Goal: Information Seeking & Learning: Understand process/instructions

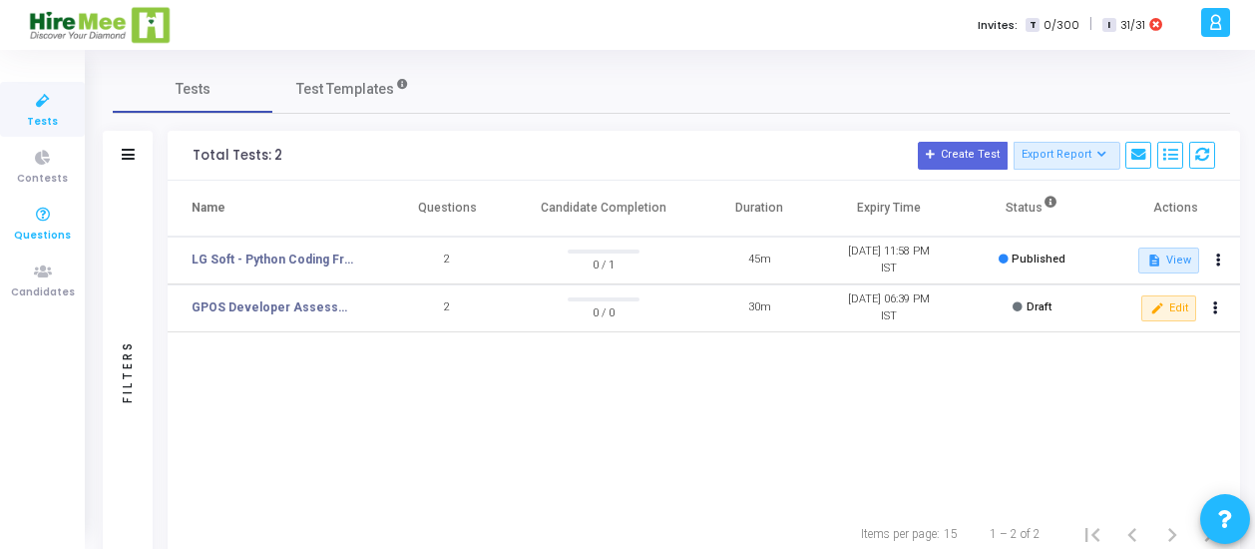
click at [52, 228] on span "Questions" at bounding box center [42, 235] width 57 height 17
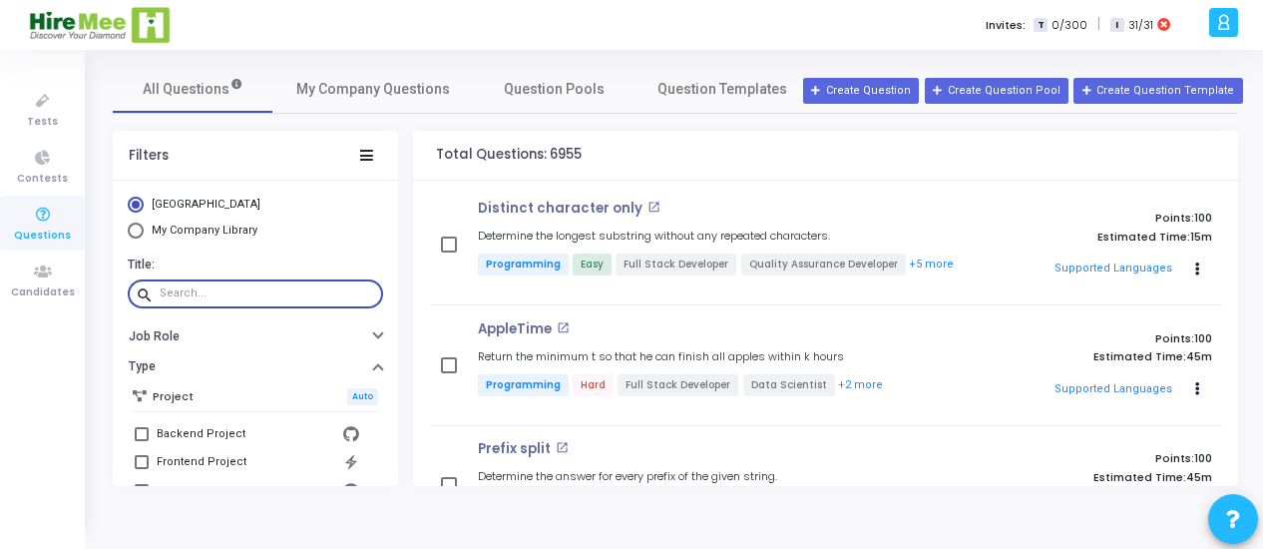
click at [237, 291] on input "text" at bounding box center [267, 293] width 215 height 12
paste input "Maximize friends pair"
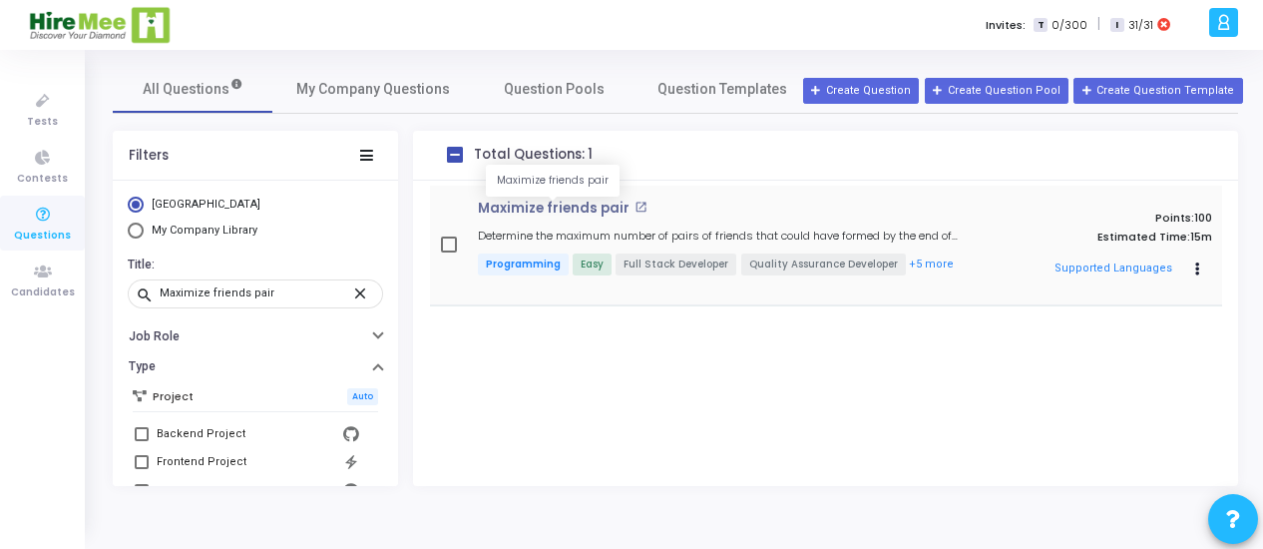
click at [559, 201] on p "Maximize friends pair" at bounding box center [554, 209] width 152 height 16
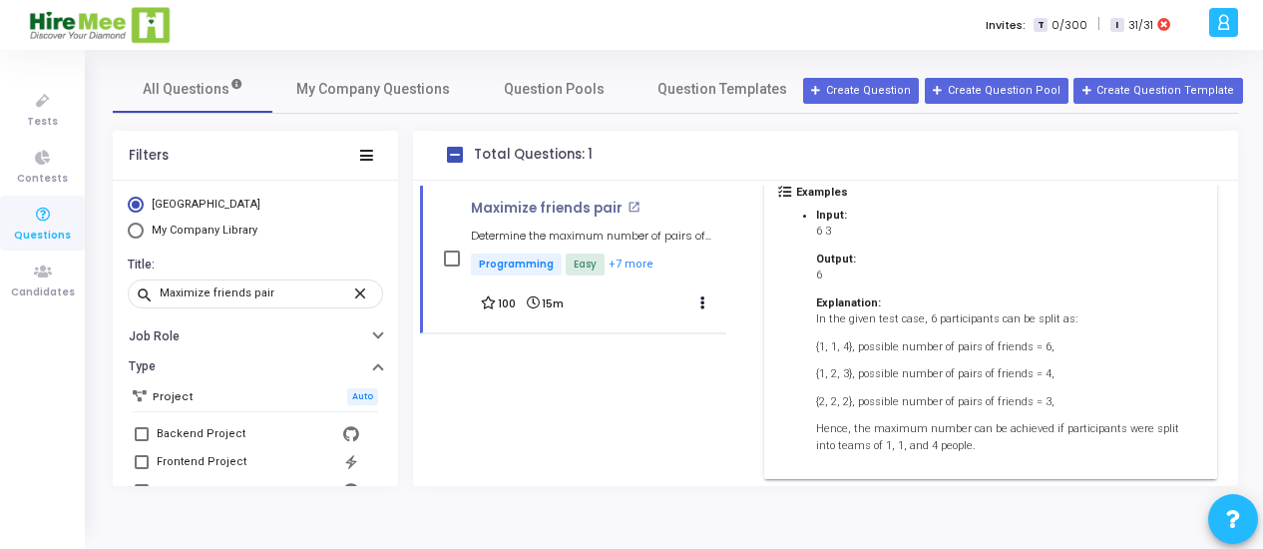
scroll to position [613, 0]
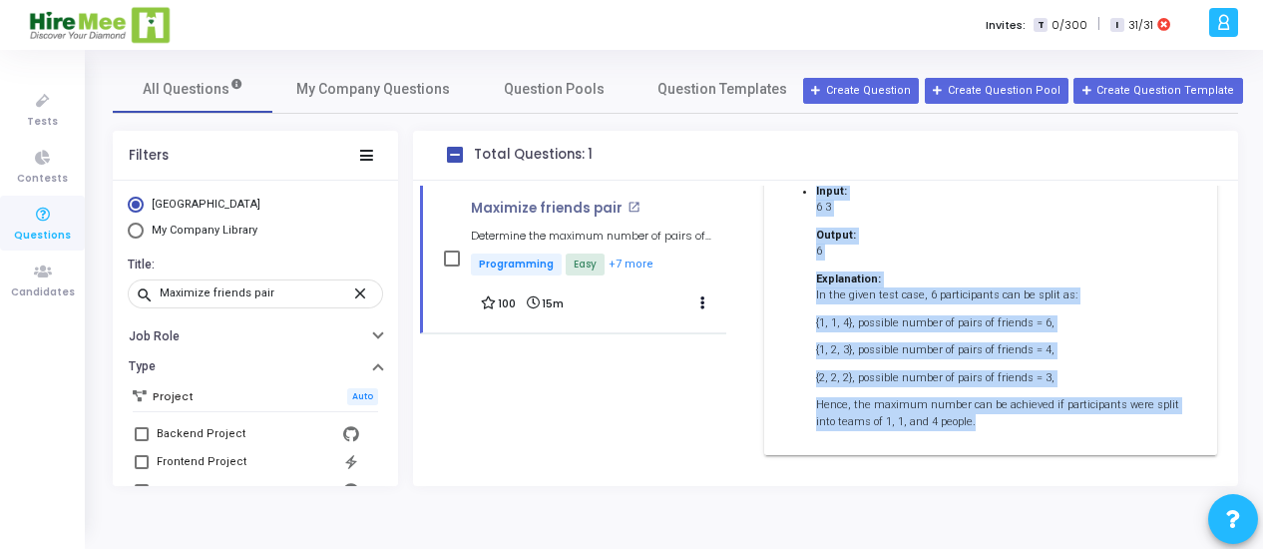
drag, startPoint x: 792, startPoint y: 305, endPoint x: 1034, endPoint y: 430, distance: 271.7
click at [1035, 432] on div "Description In a thrilling competition, "n" participants gathered to showcase t…" at bounding box center [990, 110] width 452 height 689
copy div "Lo i dolorsita consectetur, "a" elitseddoeiu temporin ut laboreet dolor magnaa.…"
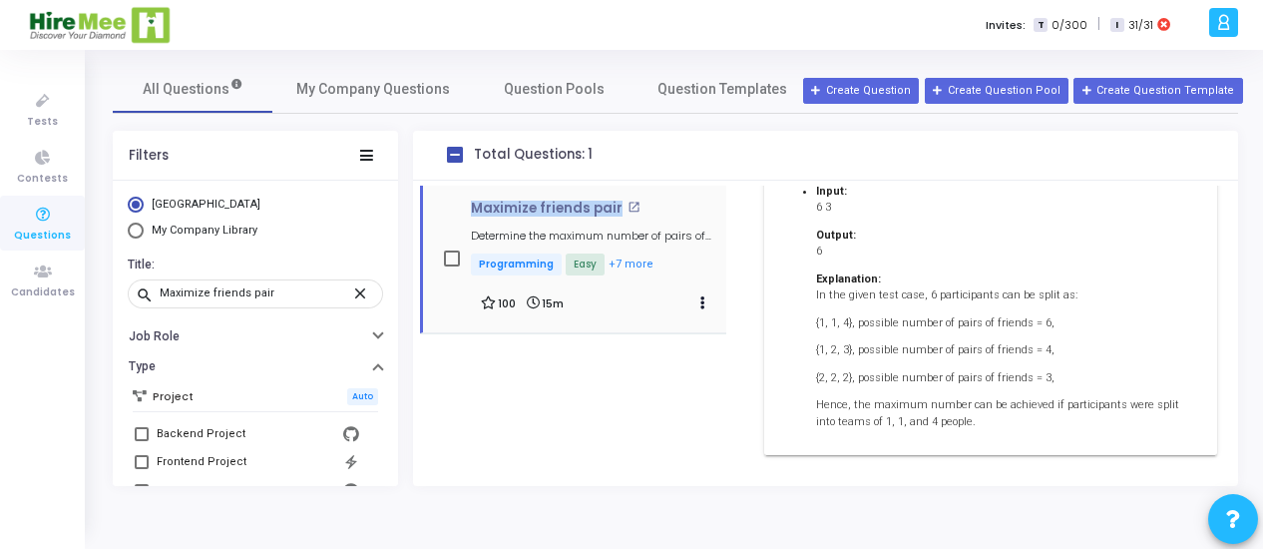
drag, startPoint x: 471, startPoint y: 209, endPoint x: 613, endPoint y: 211, distance: 141.7
click at [613, 211] on h4 "Maximize friends pair open_in_new" at bounding box center [599, 209] width 256 height 16
copy p "Maximize friends pair"
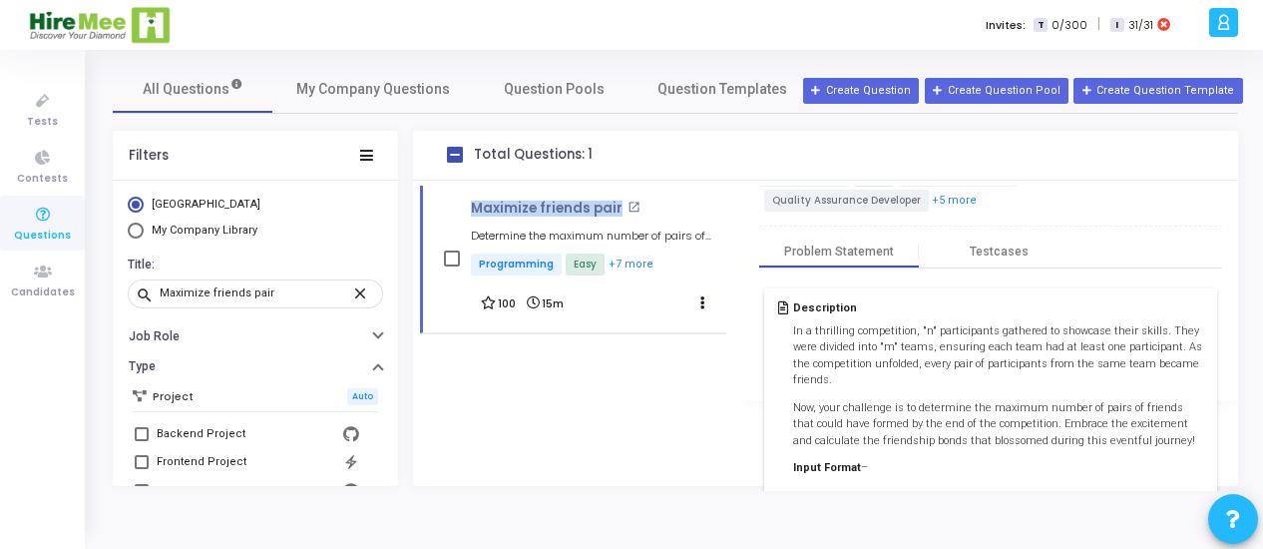
scroll to position [0, 0]
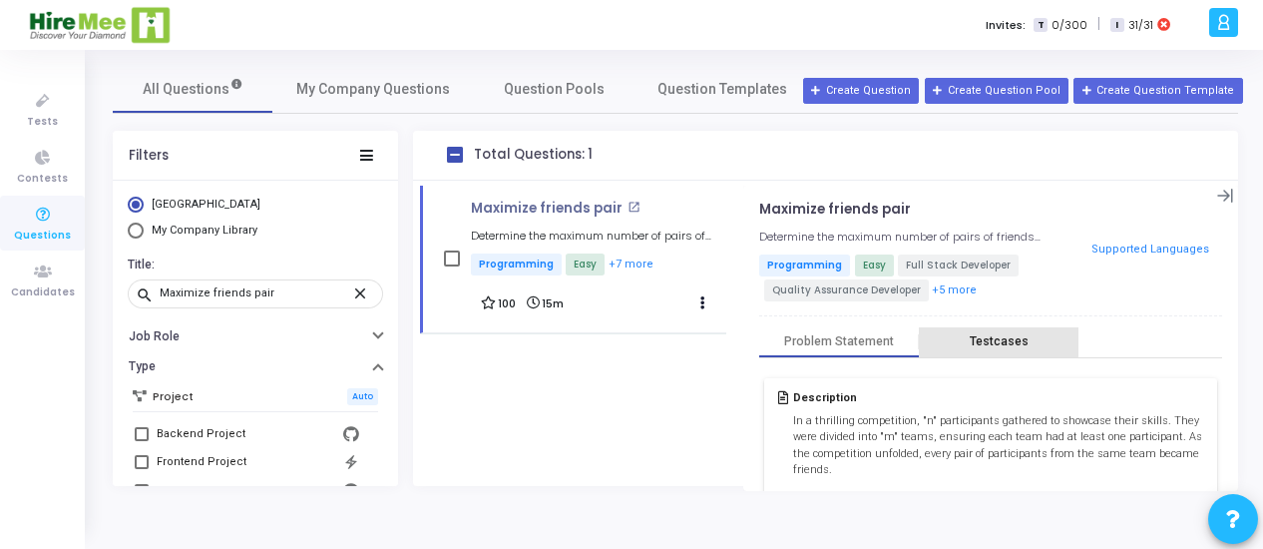
click at [965, 334] on div "Testcases" at bounding box center [999, 341] width 160 height 15
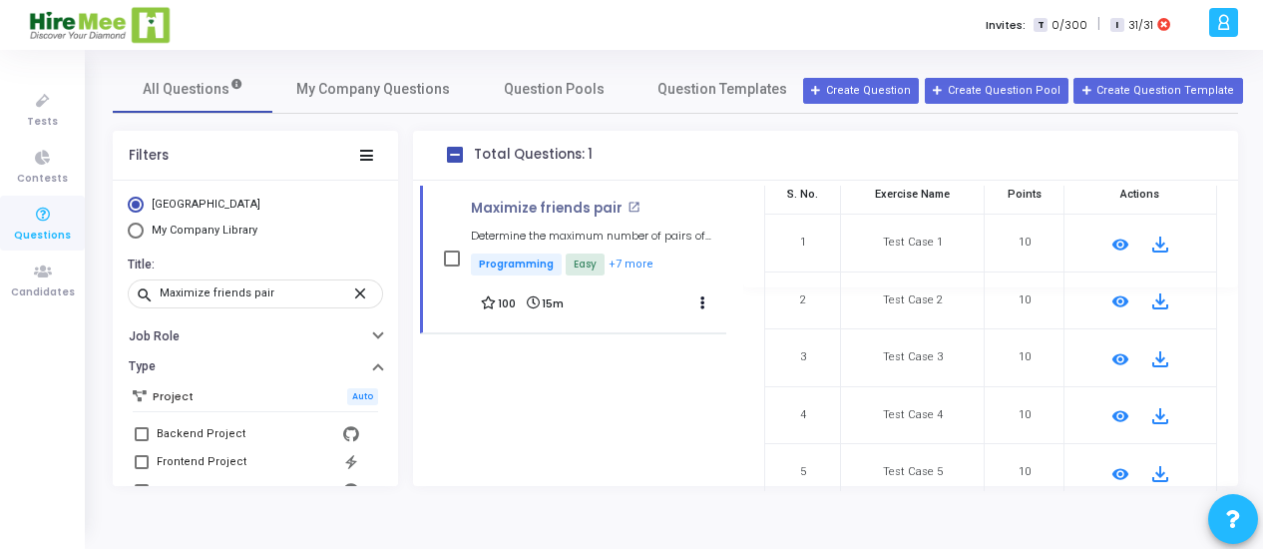
scroll to position [203, 0]
click at [1109, 242] on mat-icon "remove_red_eye" at bounding box center [1120, 245] width 24 height 24
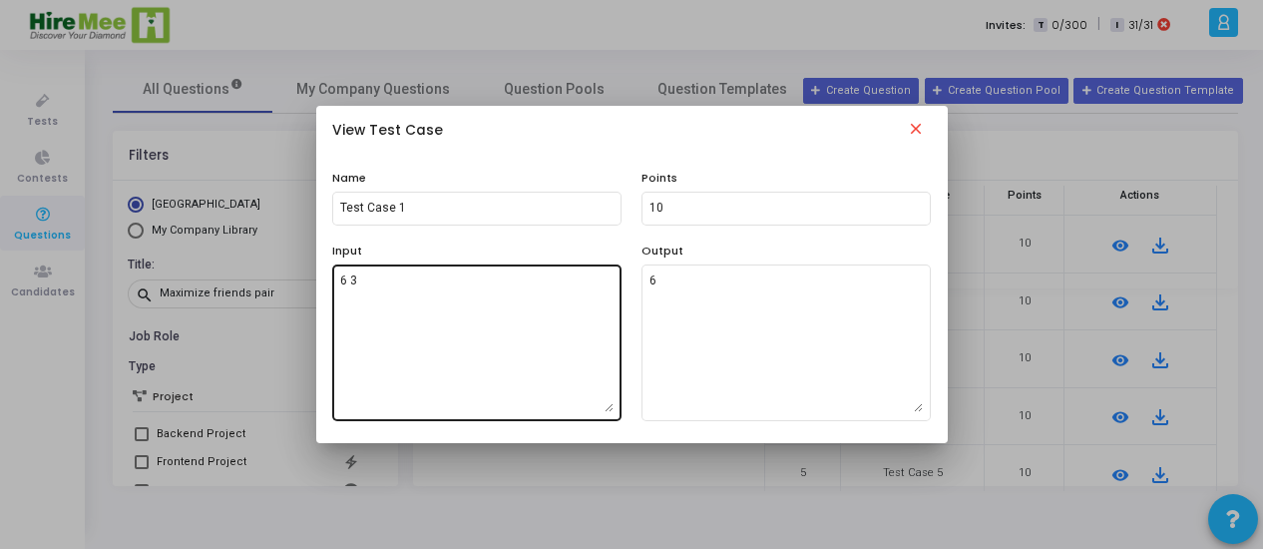
click at [497, 308] on textarea "6 3" at bounding box center [476, 342] width 273 height 140
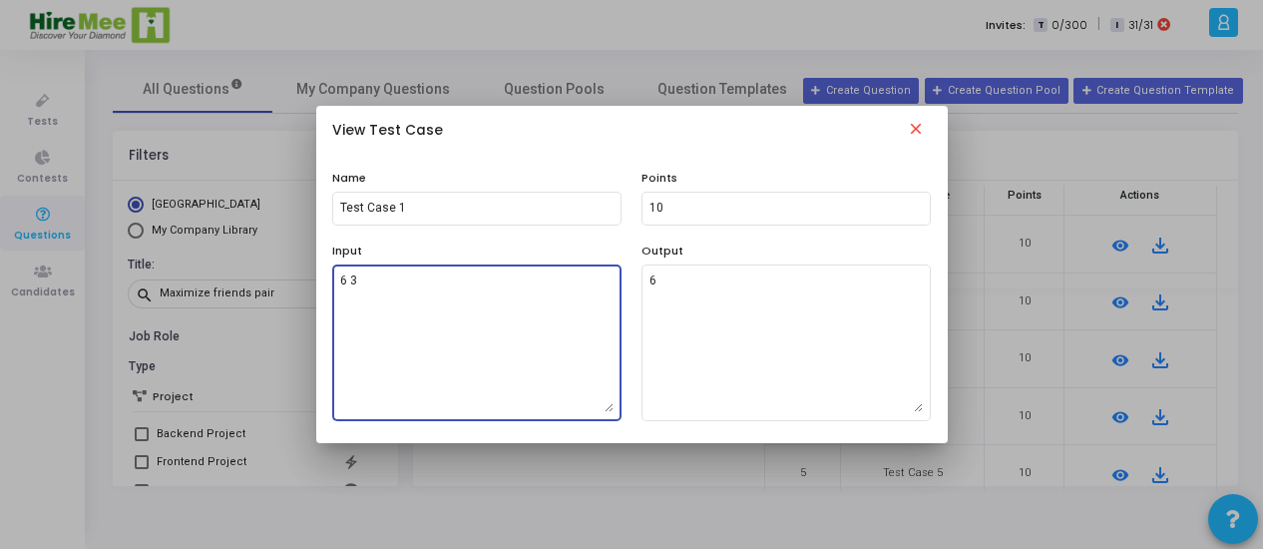
click at [497, 308] on textarea "6 3" at bounding box center [476, 342] width 273 height 140
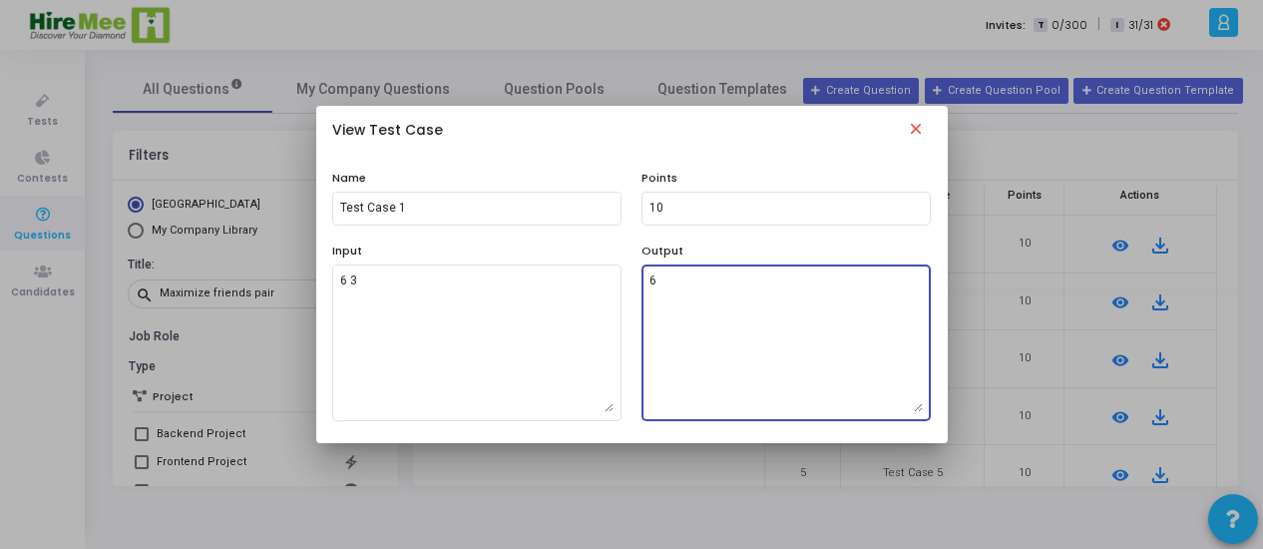
click at [702, 277] on textarea "6" at bounding box center [785, 342] width 273 height 140
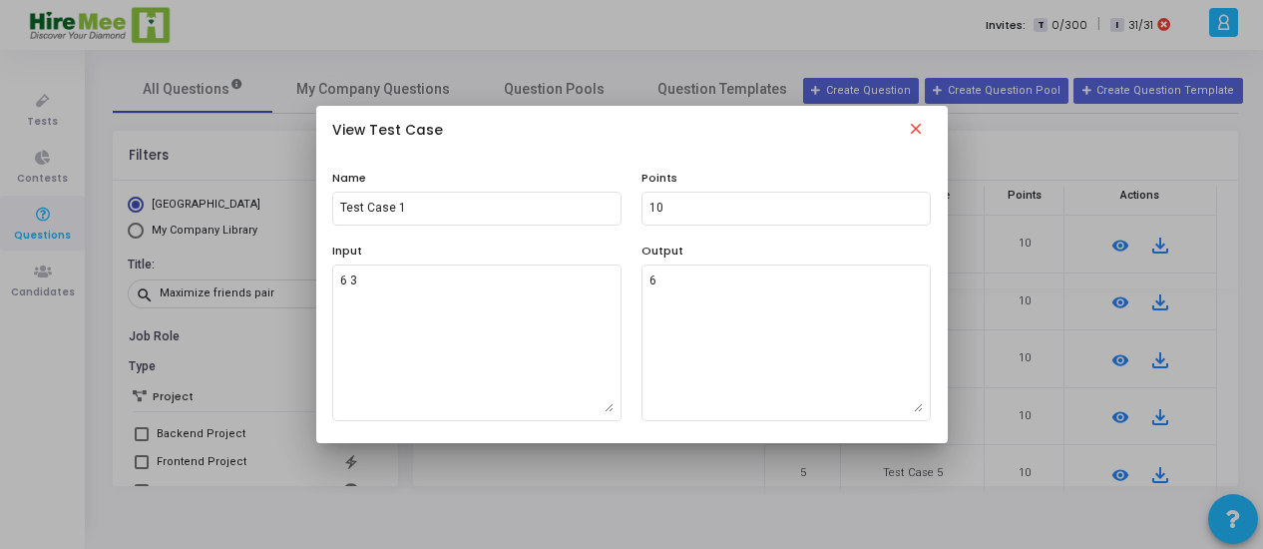
click at [906, 125] on mat-icon "close" at bounding box center [916, 132] width 24 height 24
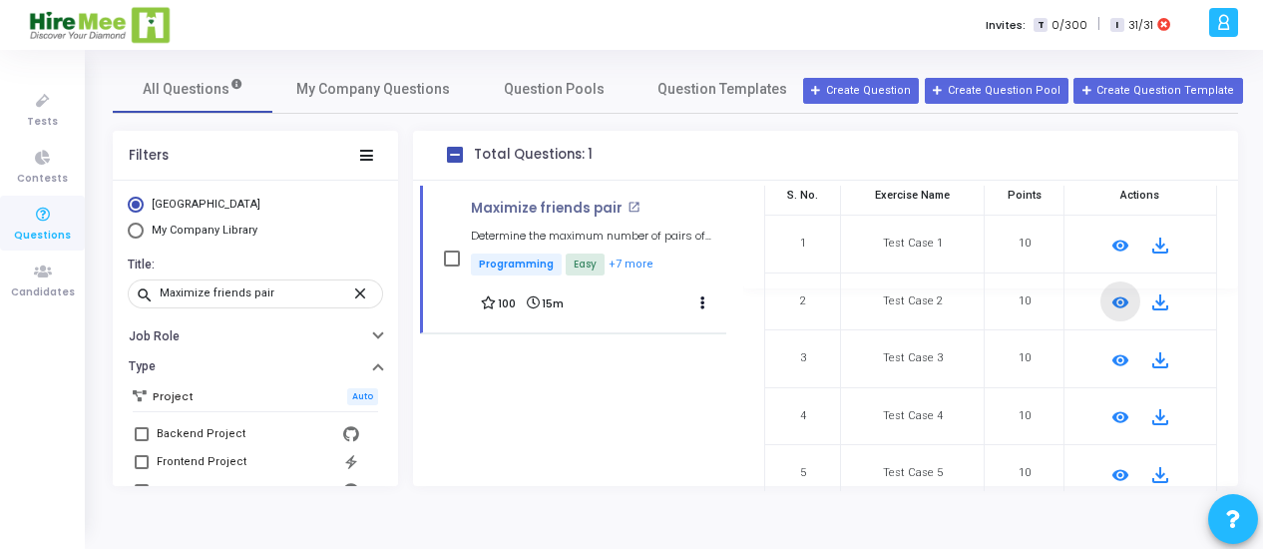
click at [1108, 302] on mat-icon "remove_red_eye" at bounding box center [1120, 302] width 24 height 24
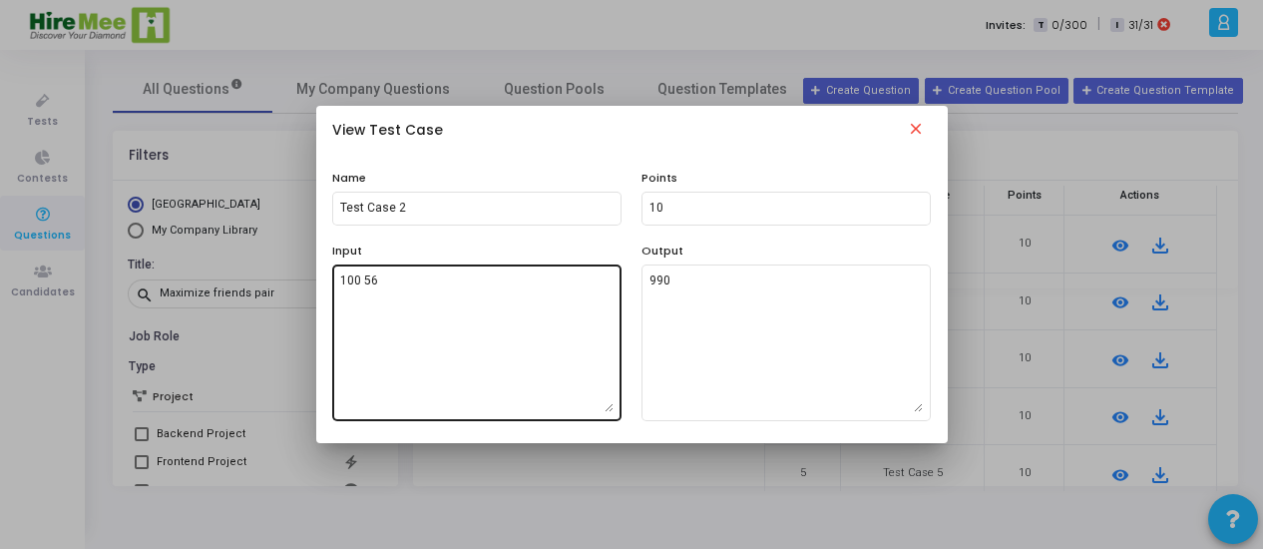
click at [402, 318] on textarea "100 56" at bounding box center [476, 342] width 273 height 140
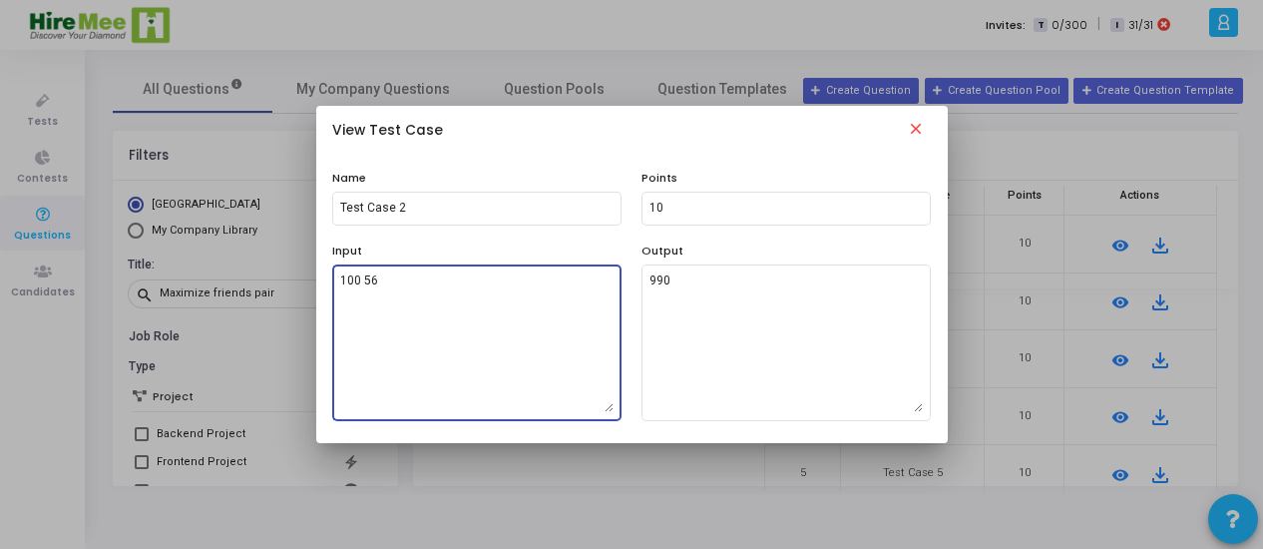
click at [402, 318] on textarea "100 56" at bounding box center [476, 342] width 273 height 140
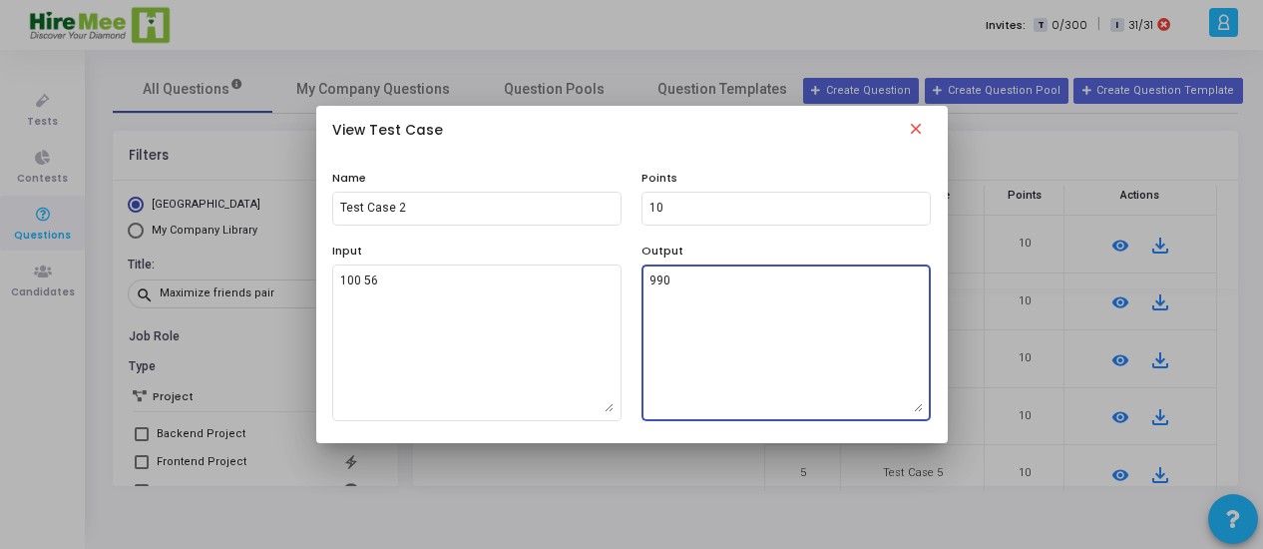
click at [686, 280] on textarea "990" at bounding box center [785, 342] width 273 height 140
click at [686, 278] on textarea "990" at bounding box center [785, 342] width 273 height 140
click at [919, 126] on mat-icon "close" at bounding box center [916, 132] width 24 height 24
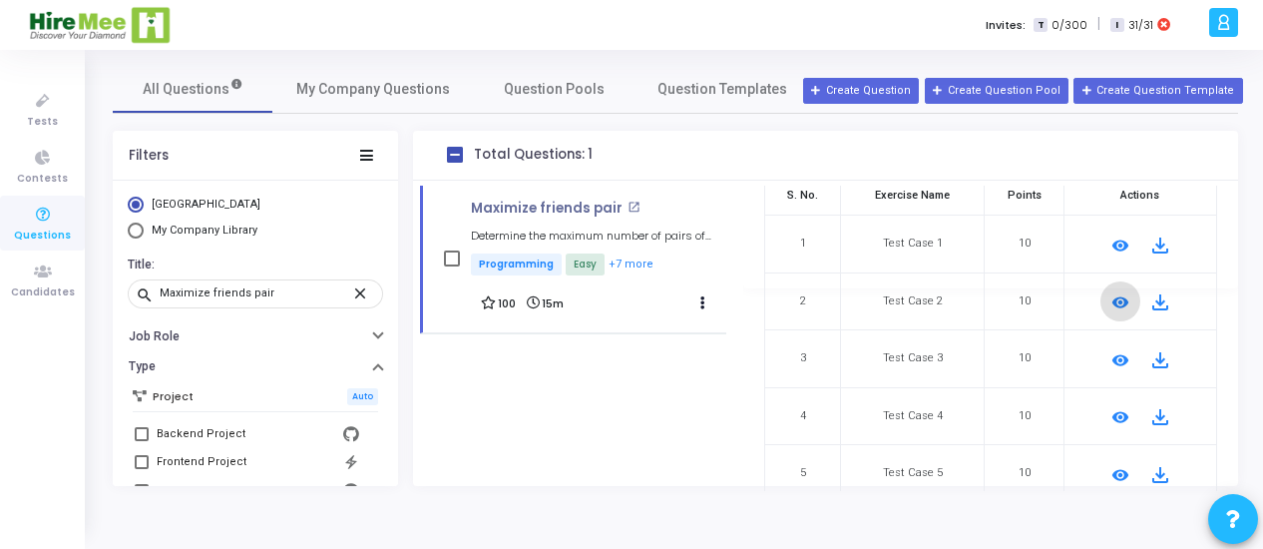
click at [1108, 356] on mat-icon "remove_red_eye" at bounding box center [1120, 360] width 24 height 24
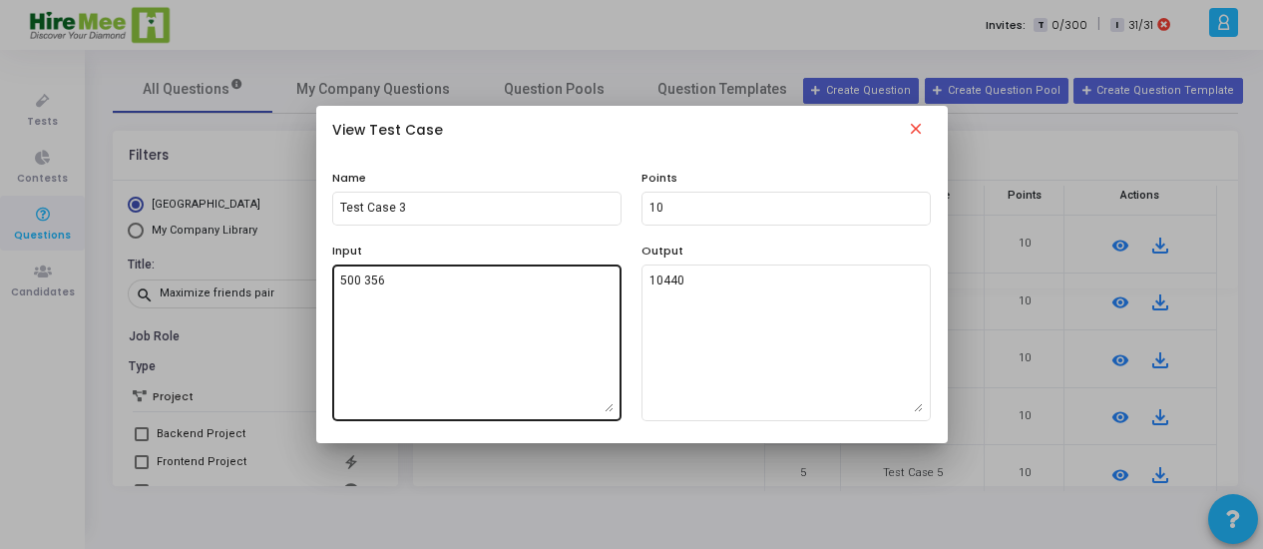
click at [441, 301] on textarea "500 356" at bounding box center [476, 342] width 273 height 140
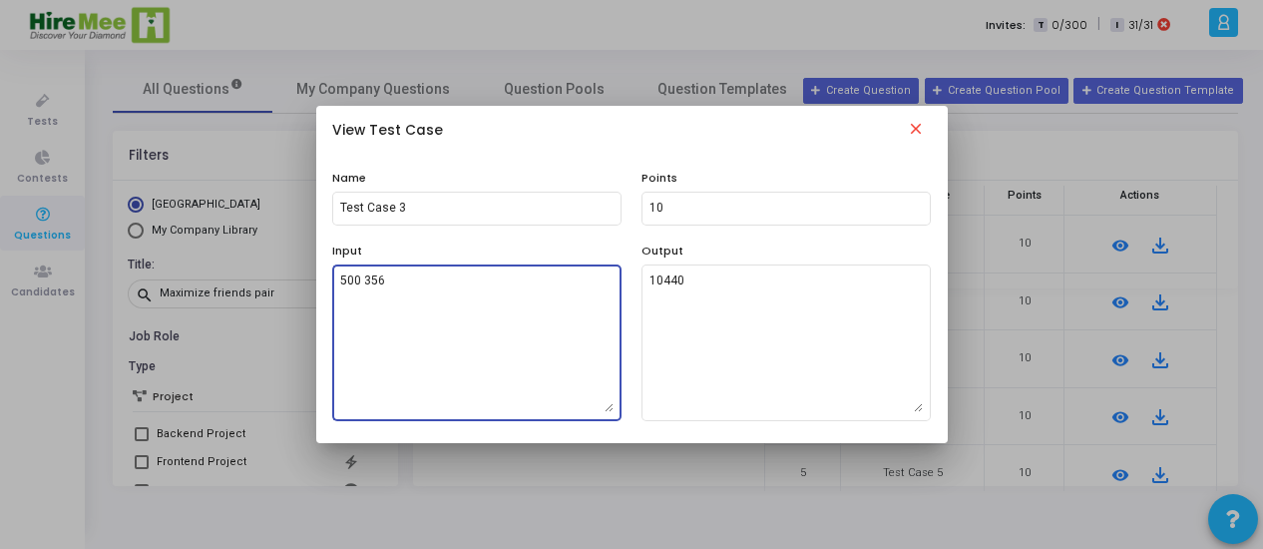
click at [441, 301] on textarea "500 356" at bounding box center [476, 342] width 273 height 140
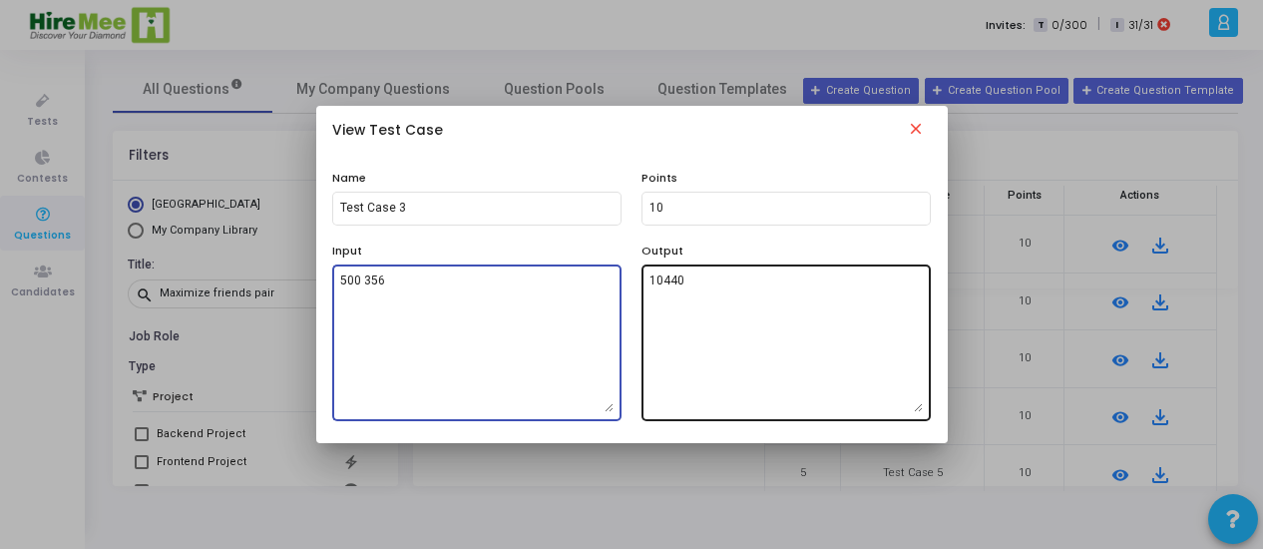
click at [738, 292] on textarea "10440" at bounding box center [785, 342] width 273 height 140
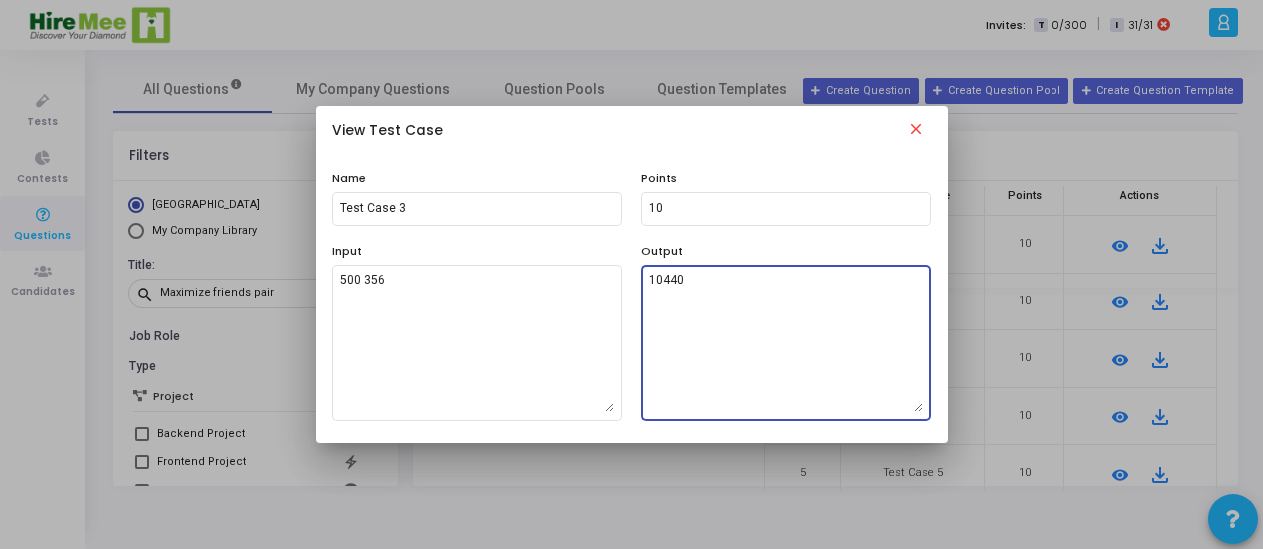
click at [738, 292] on textarea "10440" at bounding box center [785, 342] width 273 height 140
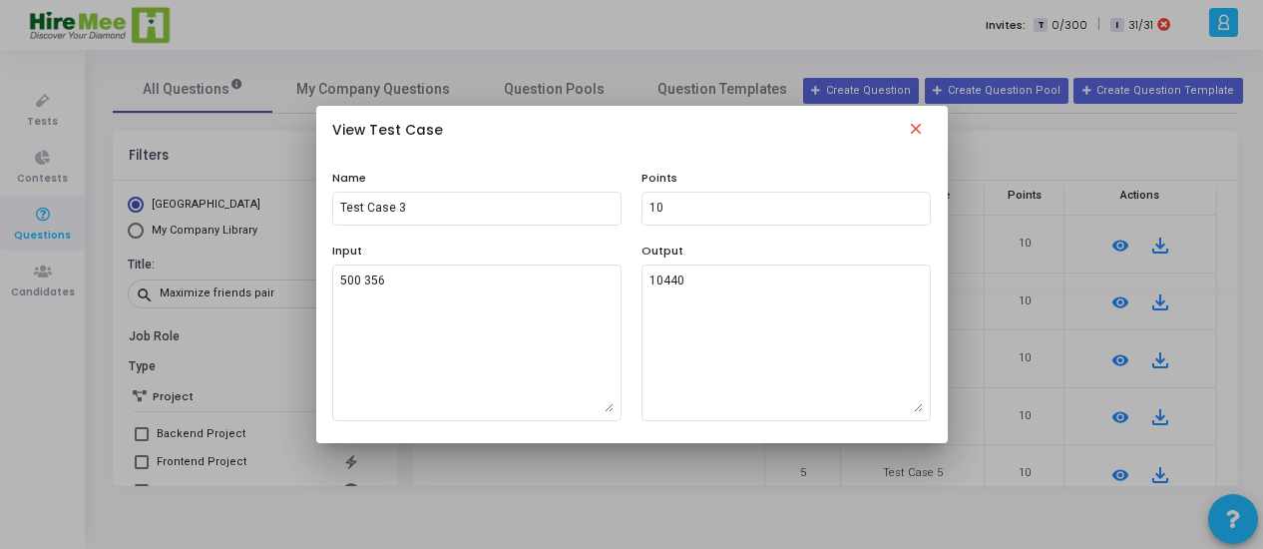
click at [916, 123] on mat-icon "close" at bounding box center [916, 132] width 24 height 24
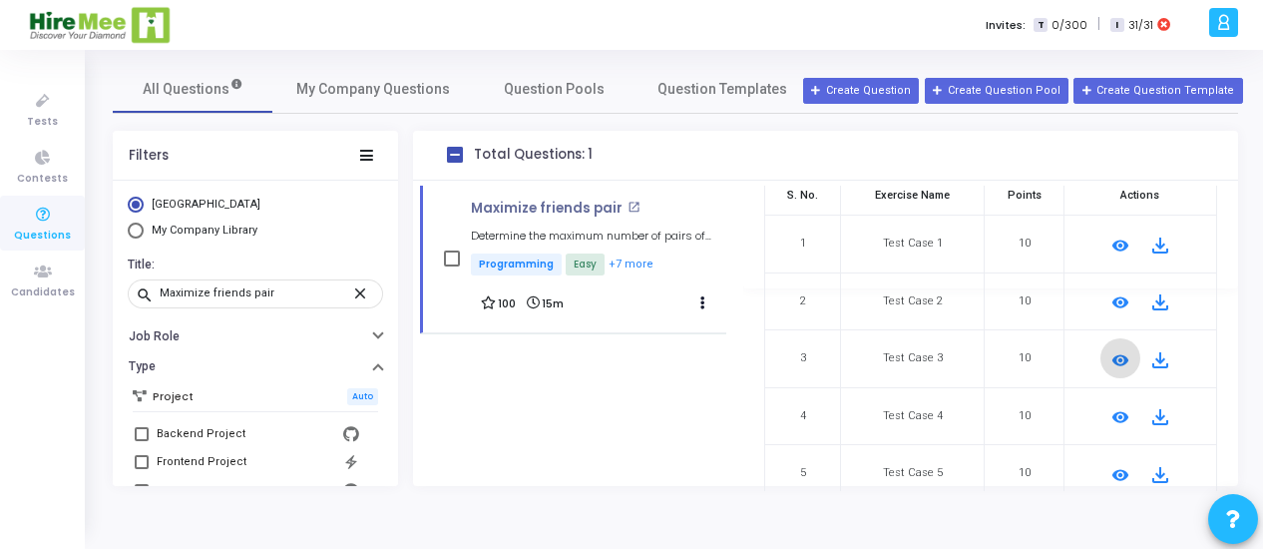
click at [1111, 414] on mat-icon "remove_red_eye" at bounding box center [1120, 417] width 24 height 24
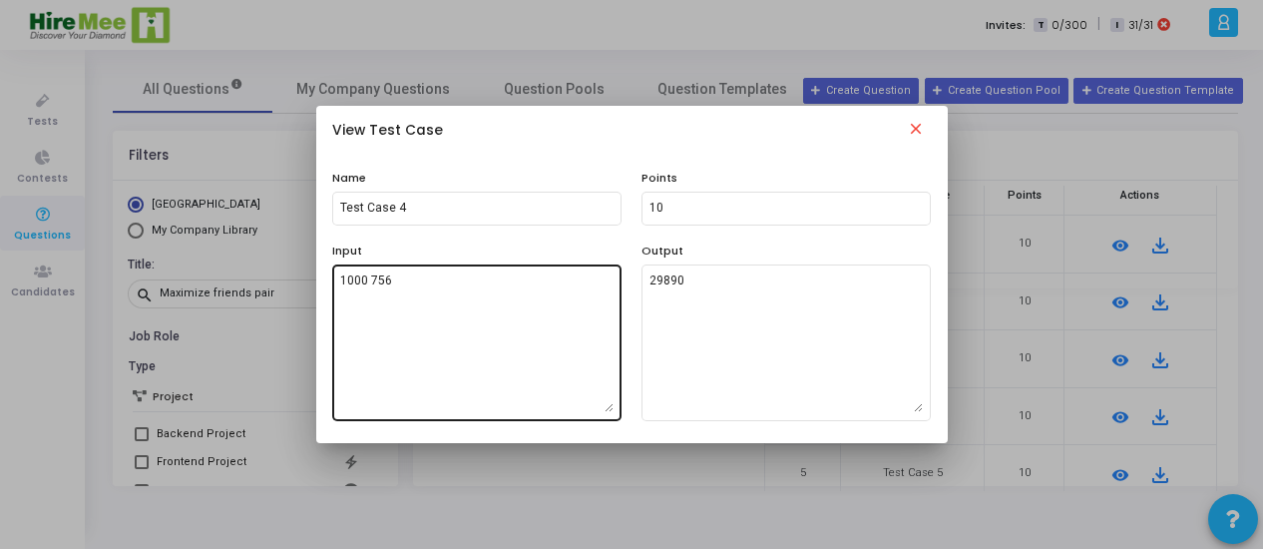
click at [457, 316] on textarea "1000 756" at bounding box center [476, 342] width 273 height 140
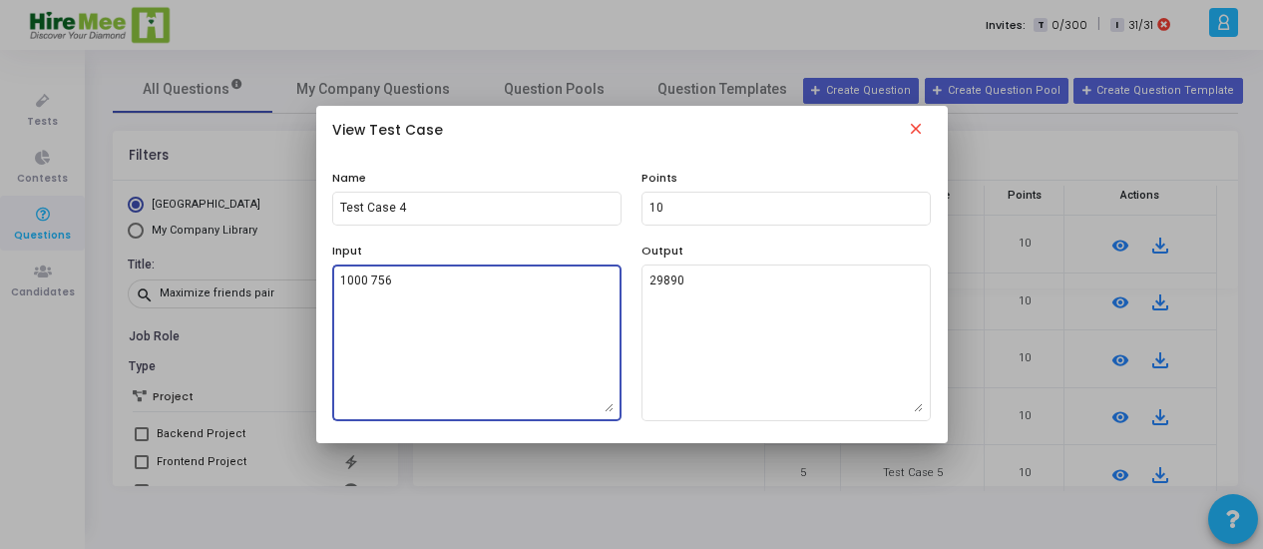
click at [455, 315] on textarea "1000 756" at bounding box center [476, 342] width 273 height 140
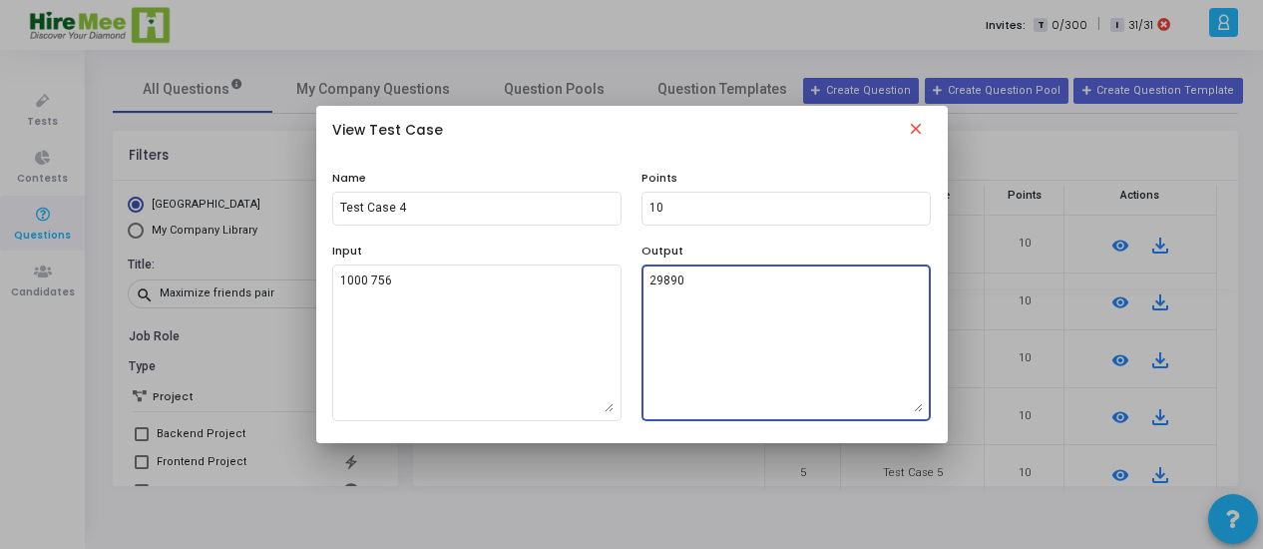
click at [697, 289] on textarea "29890" at bounding box center [785, 342] width 273 height 140
click at [920, 130] on mat-icon "close" at bounding box center [916, 132] width 24 height 24
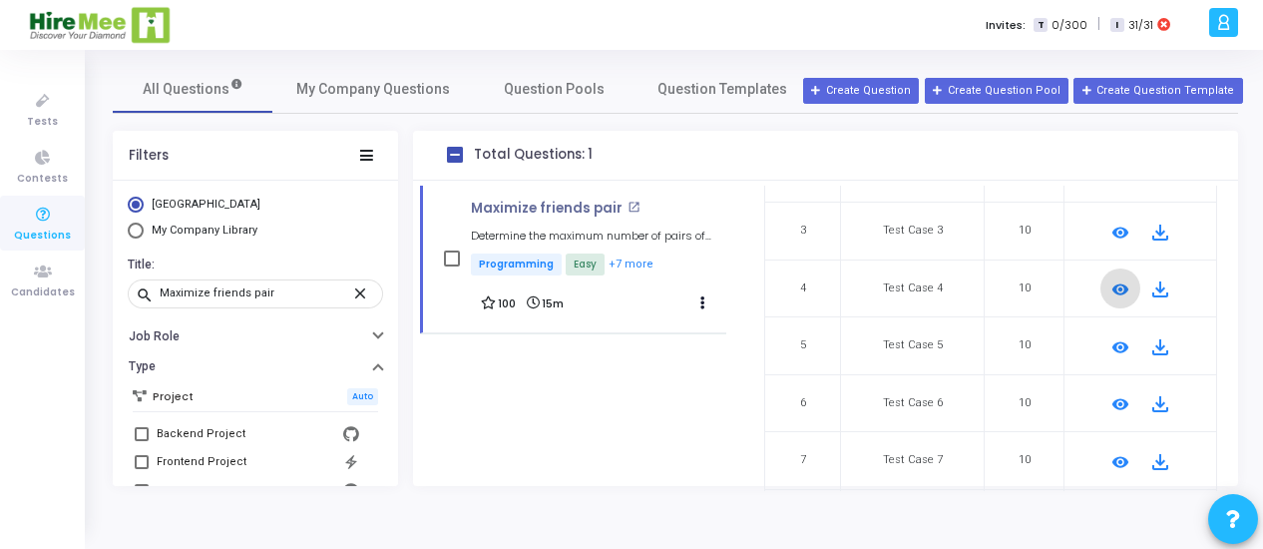
scroll to position [329, 0]
click at [1119, 342] on mat-icon "remove_red_eye" at bounding box center [1120, 348] width 24 height 24
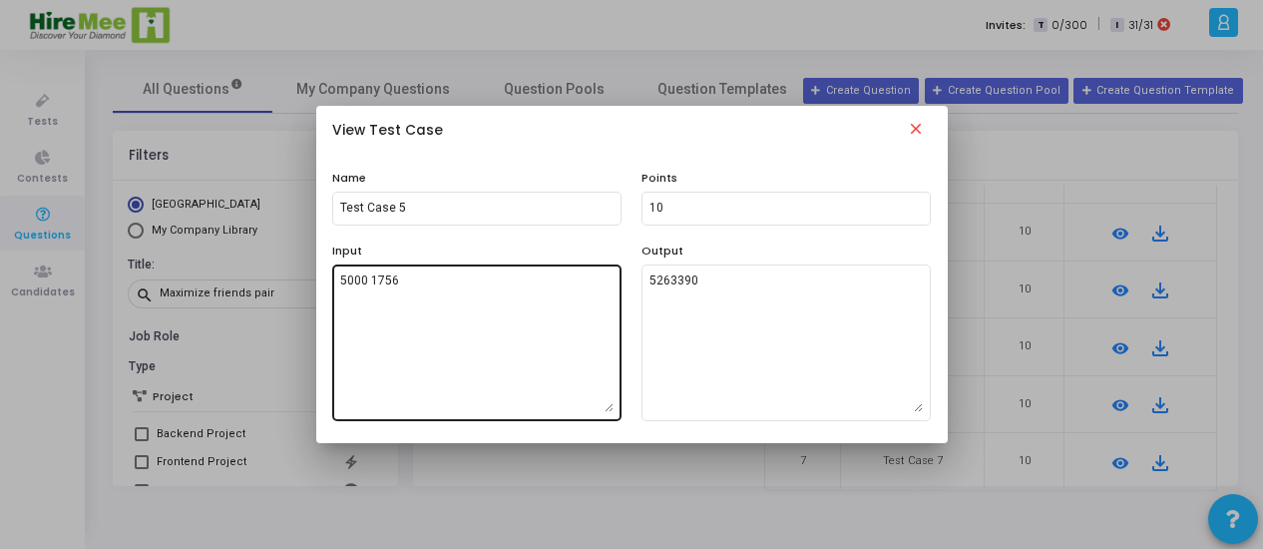
click at [438, 313] on textarea "5000 1756" at bounding box center [476, 342] width 273 height 140
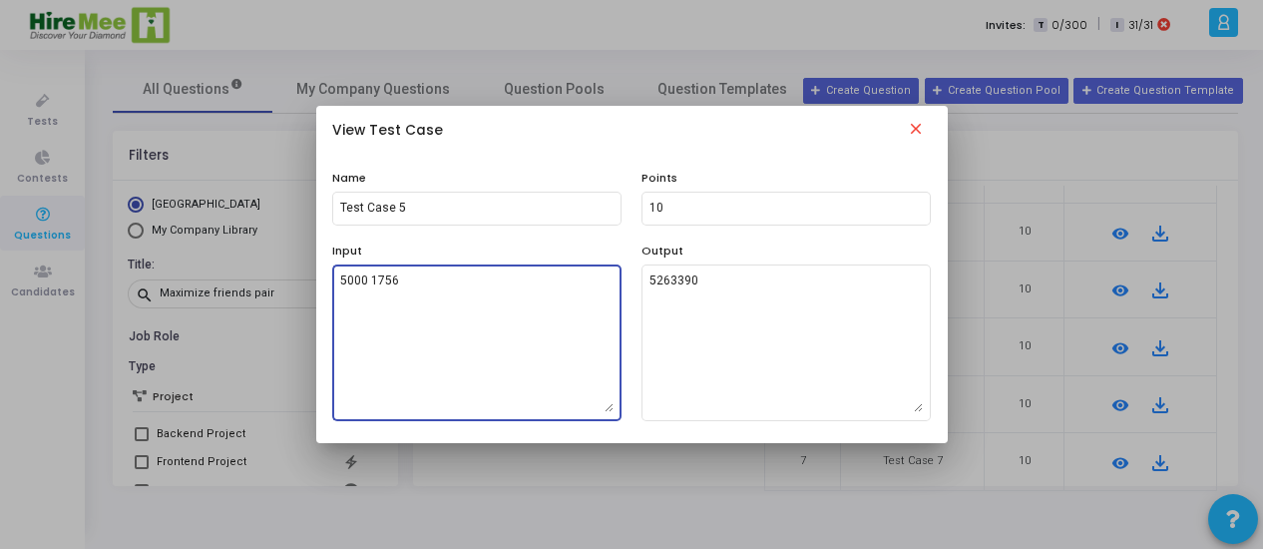
click at [438, 313] on textarea "5000 1756" at bounding box center [476, 342] width 273 height 140
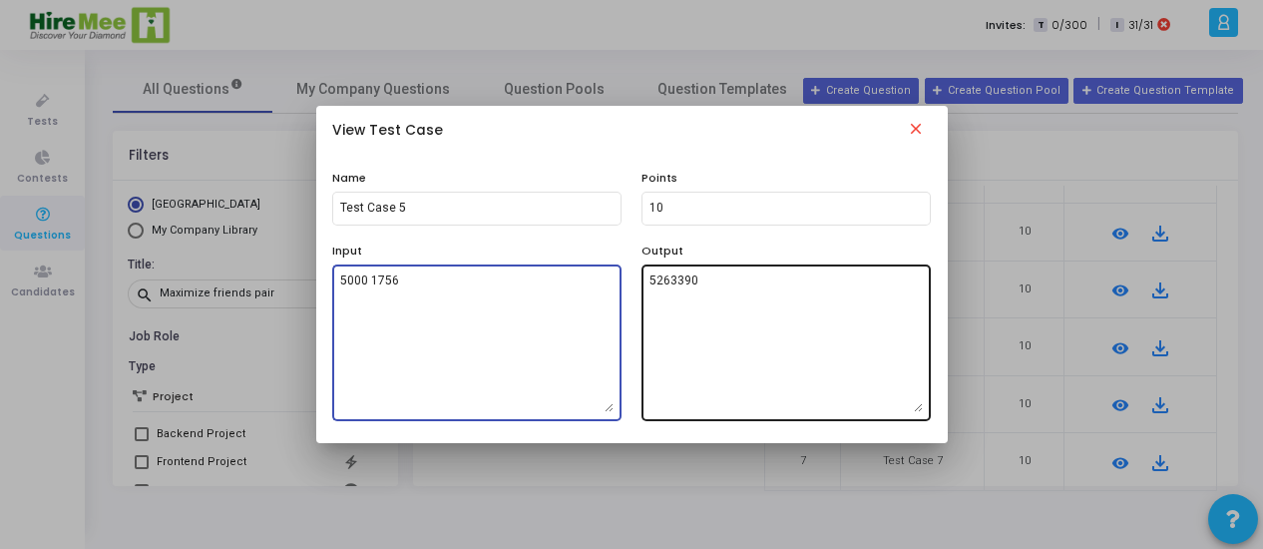
click at [758, 308] on textarea "5263390" at bounding box center [785, 342] width 273 height 140
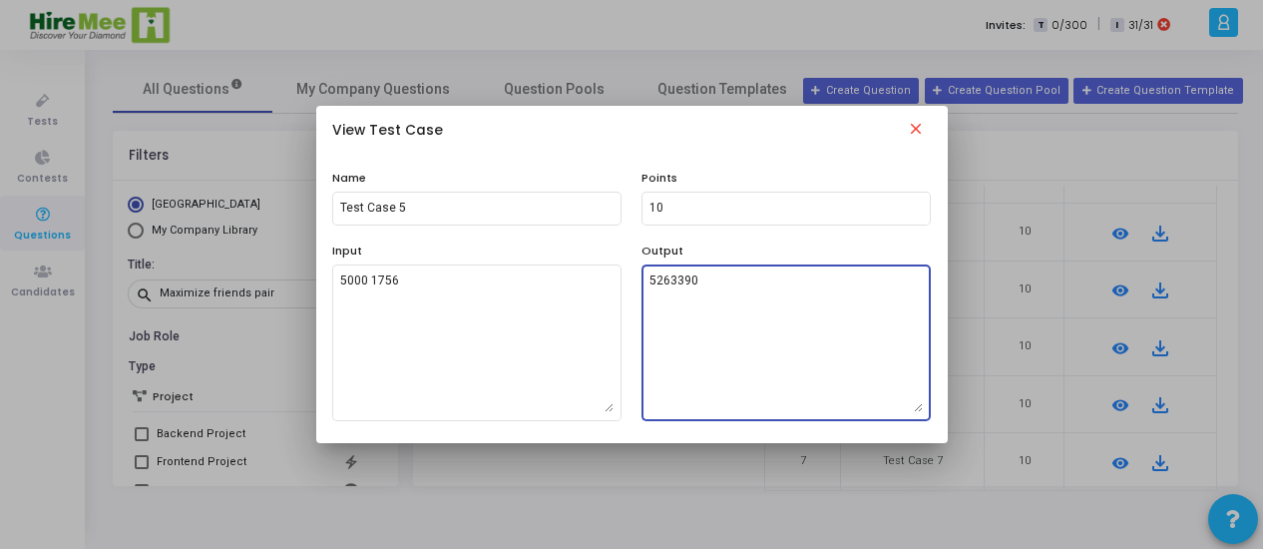
click at [758, 308] on textarea "5263390" at bounding box center [785, 342] width 273 height 140
click at [914, 129] on mat-icon "close" at bounding box center [916, 132] width 24 height 24
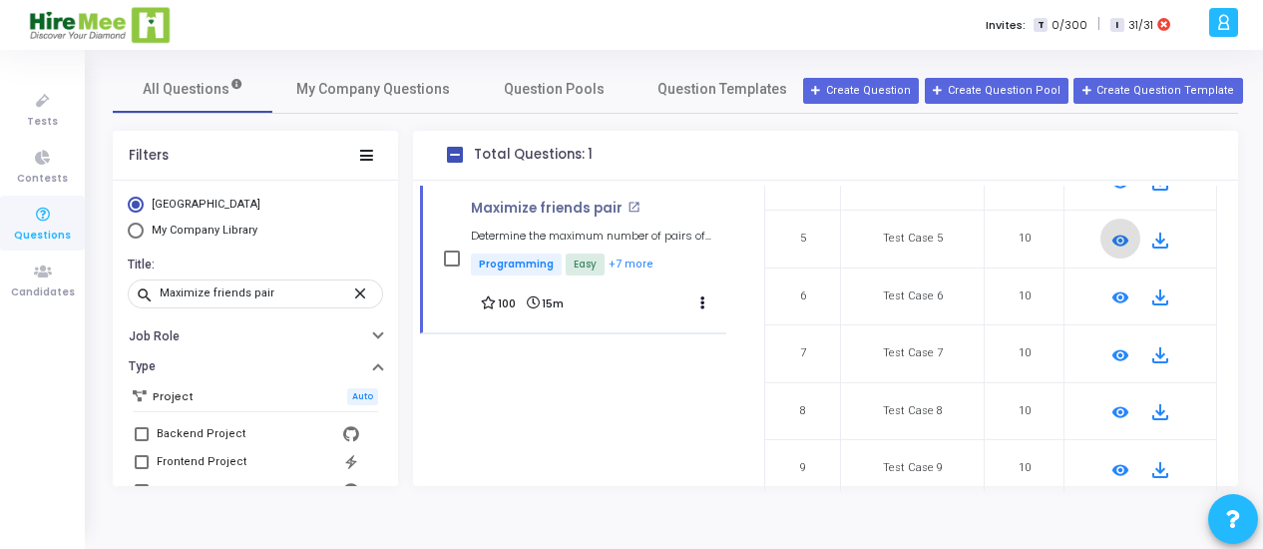
scroll to position [438, 0]
click at [1115, 289] on mat-icon "remove_red_eye" at bounding box center [1120, 296] width 24 height 24
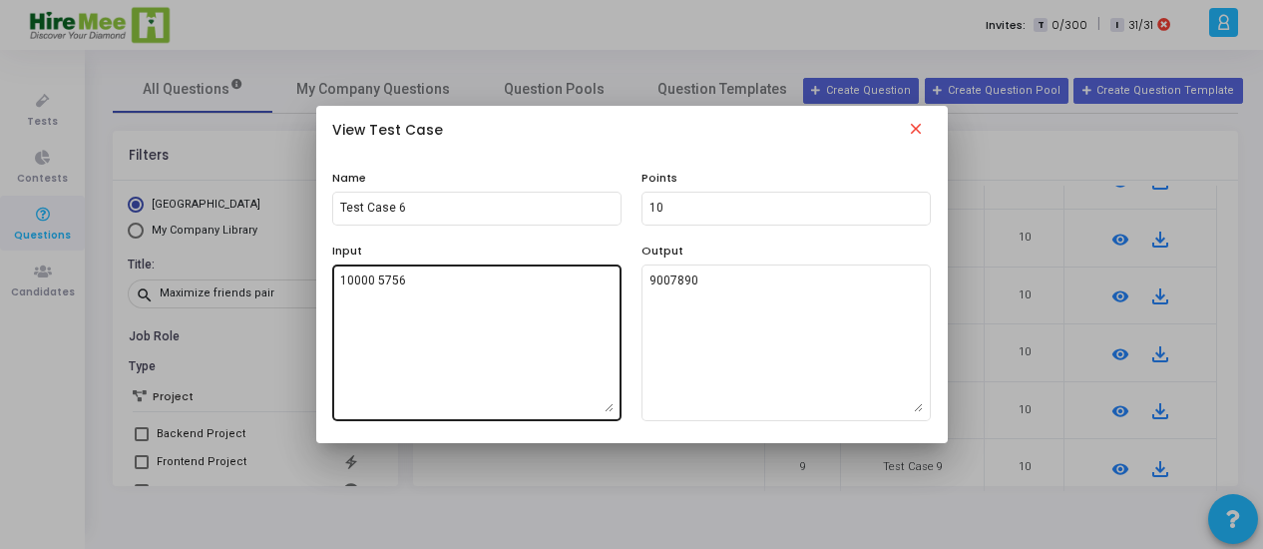
click at [504, 311] on textarea "10000 5756" at bounding box center [476, 342] width 273 height 140
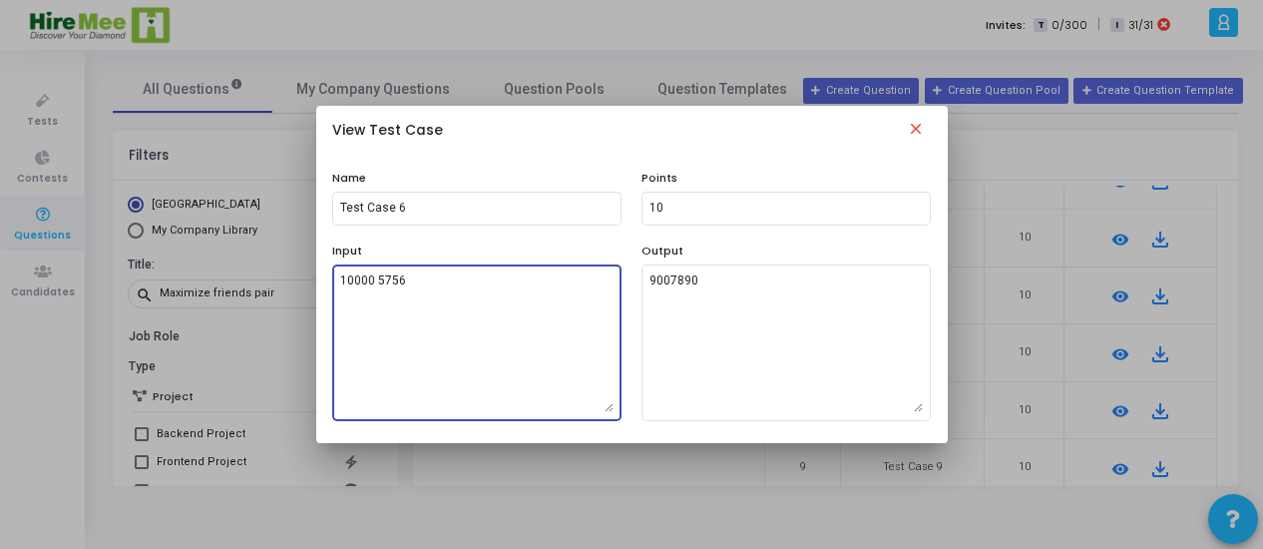
click at [504, 311] on textarea "10000 5756" at bounding box center [476, 342] width 273 height 140
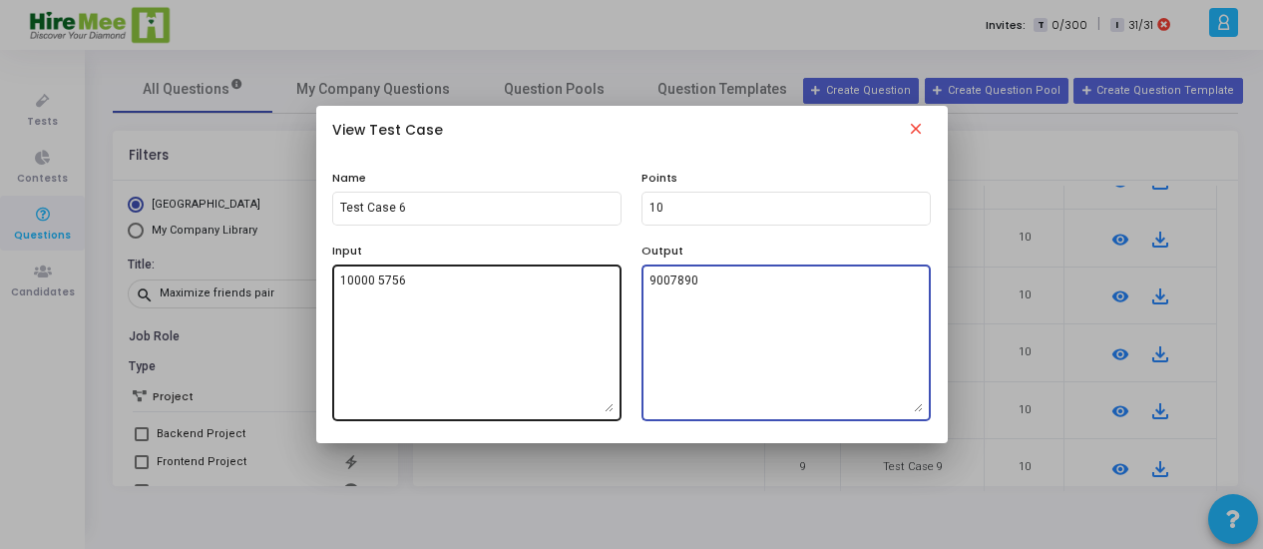
drag, startPoint x: 712, startPoint y: 284, endPoint x: 605, endPoint y: 274, distance: 108.2
click at [605, 273] on div "Input 10000 5756 Output 9007890" at bounding box center [631, 331] width 619 height 179
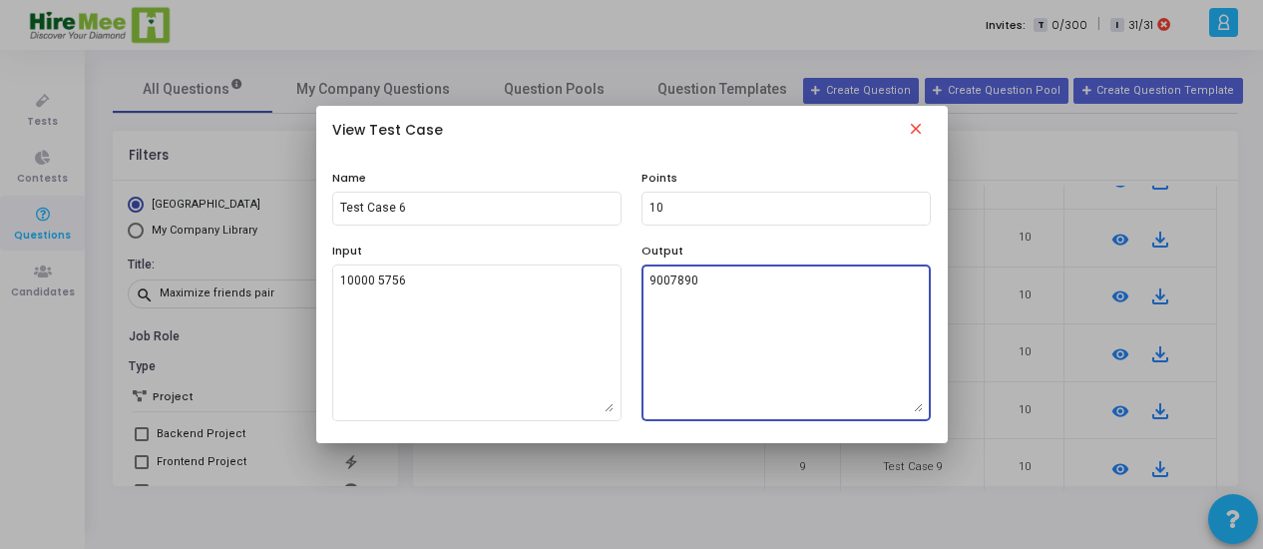
click at [922, 131] on mat-icon "close" at bounding box center [916, 132] width 24 height 24
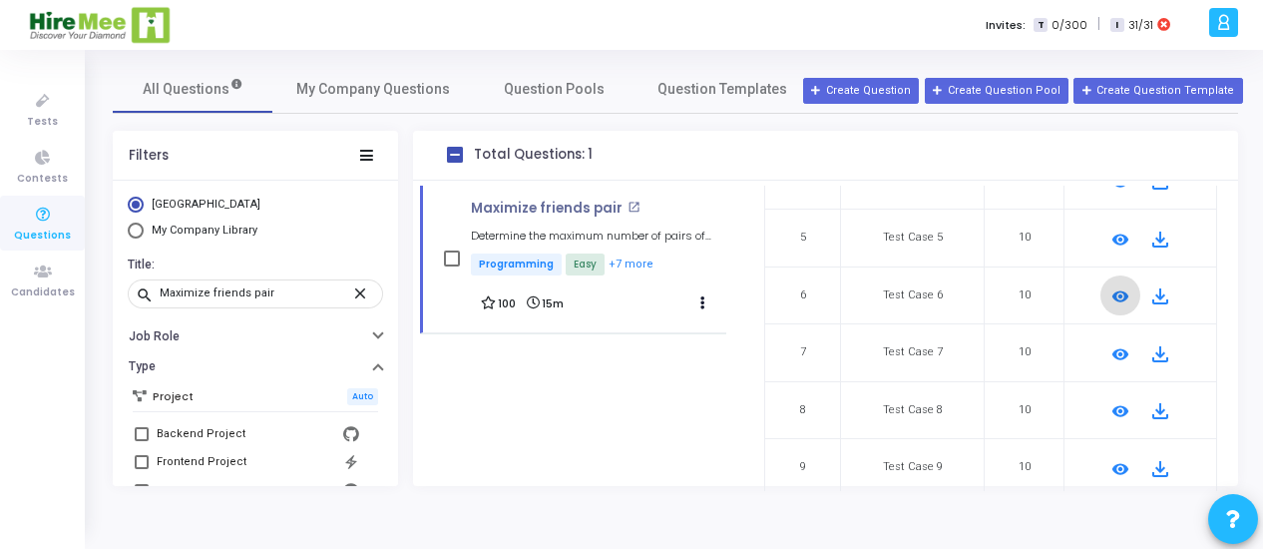
click at [1109, 348] on mat-icon "remove_red_eye" at bounding box center [1120, 354] width 24 height 24
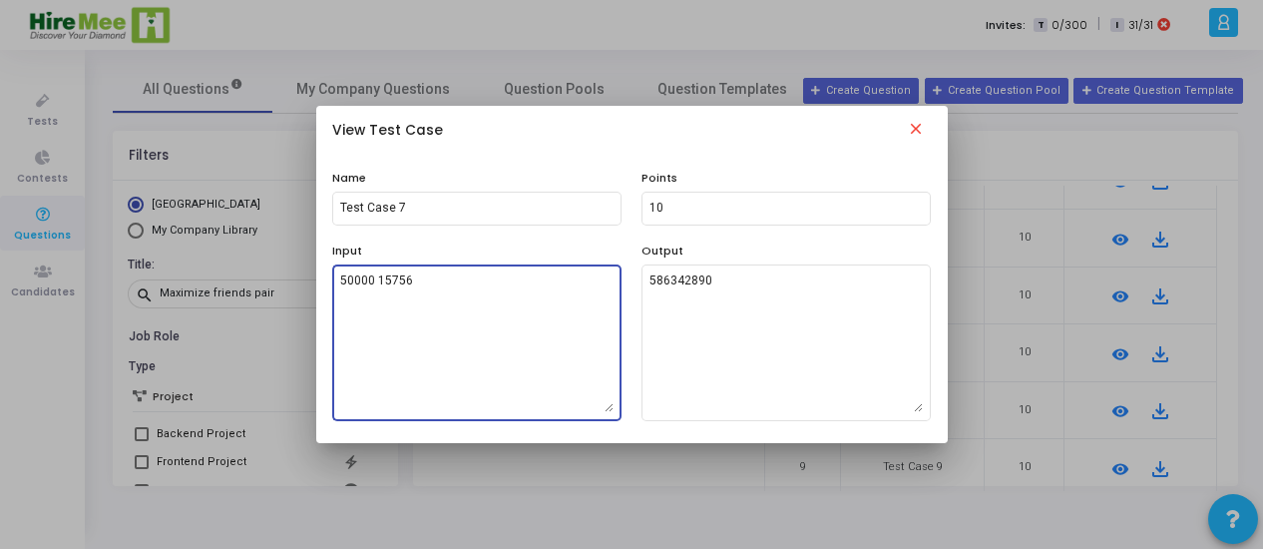
click at [456, 305] on textarea "50000 15756" at bounding box center [476, 342] width 273 height 140
click at [456, 304] on textarea "50000 15756" at bounding box center [476, 342] width 273 height 140
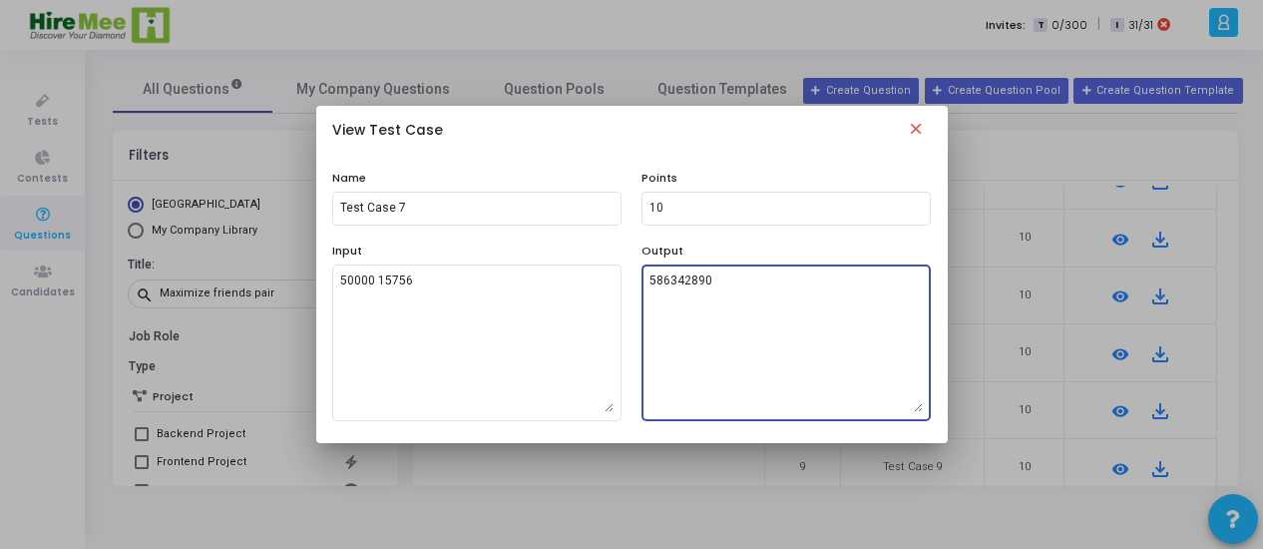
click at [710, 276] on textarea "586342890" at bounding box center [785, 342] width 273 height 140
click at [708, 292] on textarea "586342890" at bounding box center [785, 342] width 273 height 140
drag, startPoint x: 709, startPoint y: 282, endPoint x: 640, endPoint y: 276, distance: 69.1
click at [641, 276] on div "586342890" at bounding box center [785, 341] width 289 height 160
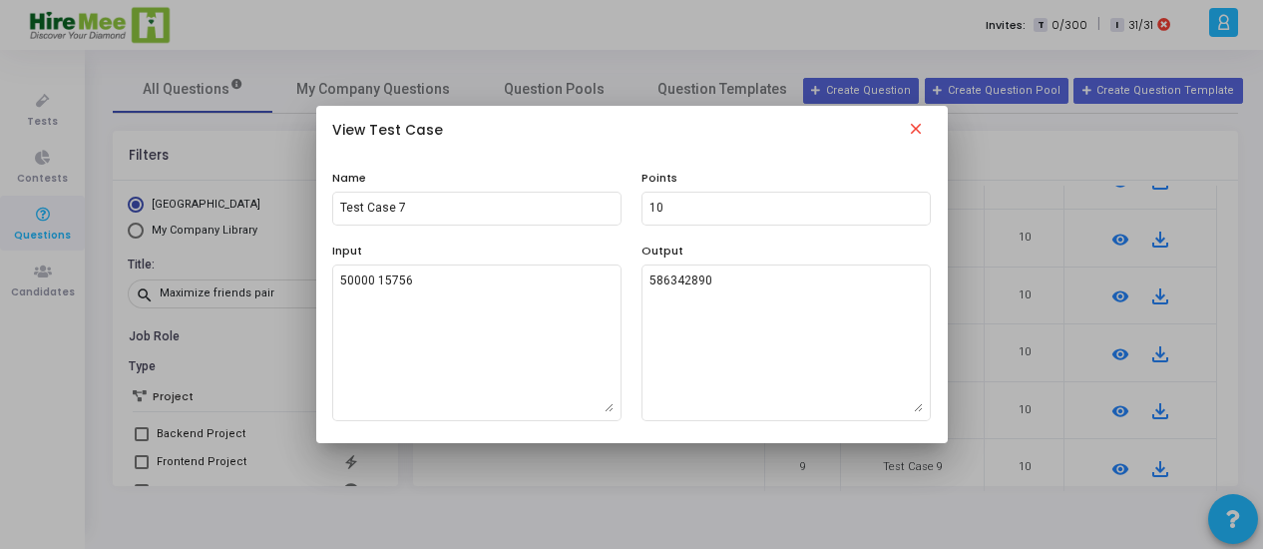
click at [912, 129] on mat-icon "close" at bounding box center [916, 132] width 24 height 24
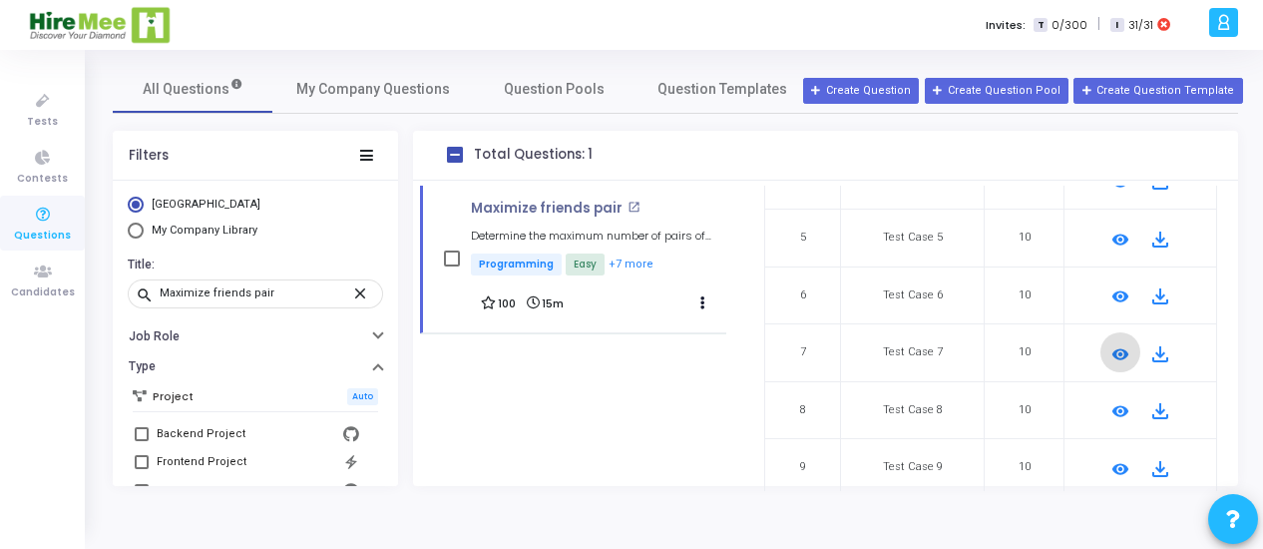
click at [1111, 408] on mat-icon "remove_red_eye" at bounding box center [1120, 411] width 24 height 24
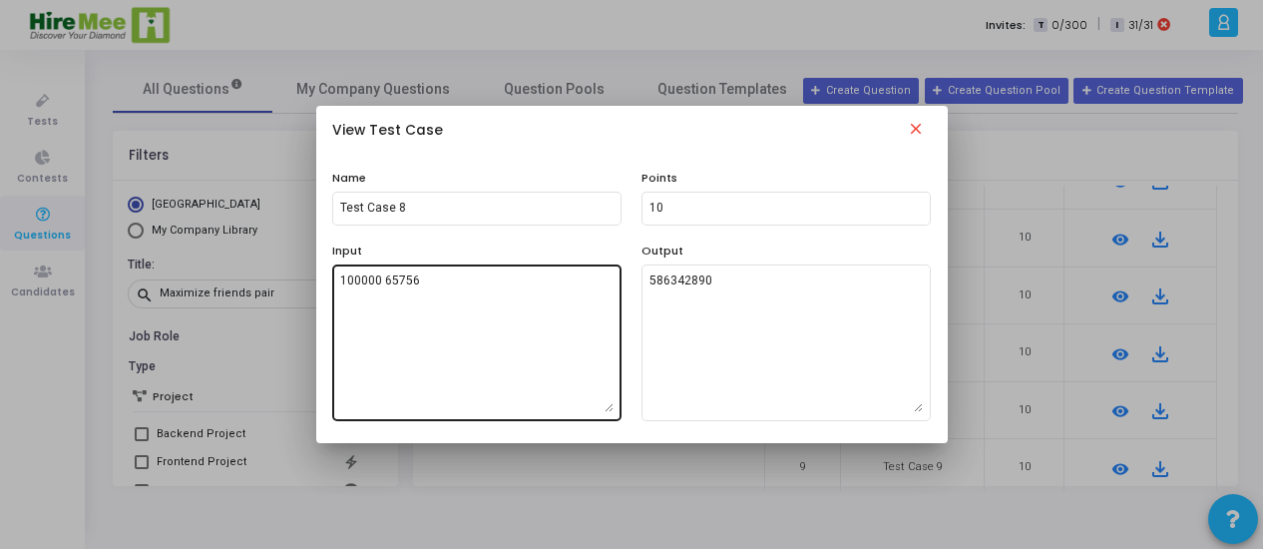
click at [469, 303] on textarea "100000 65756" at bounding box center [476, 342] width 273 height 140
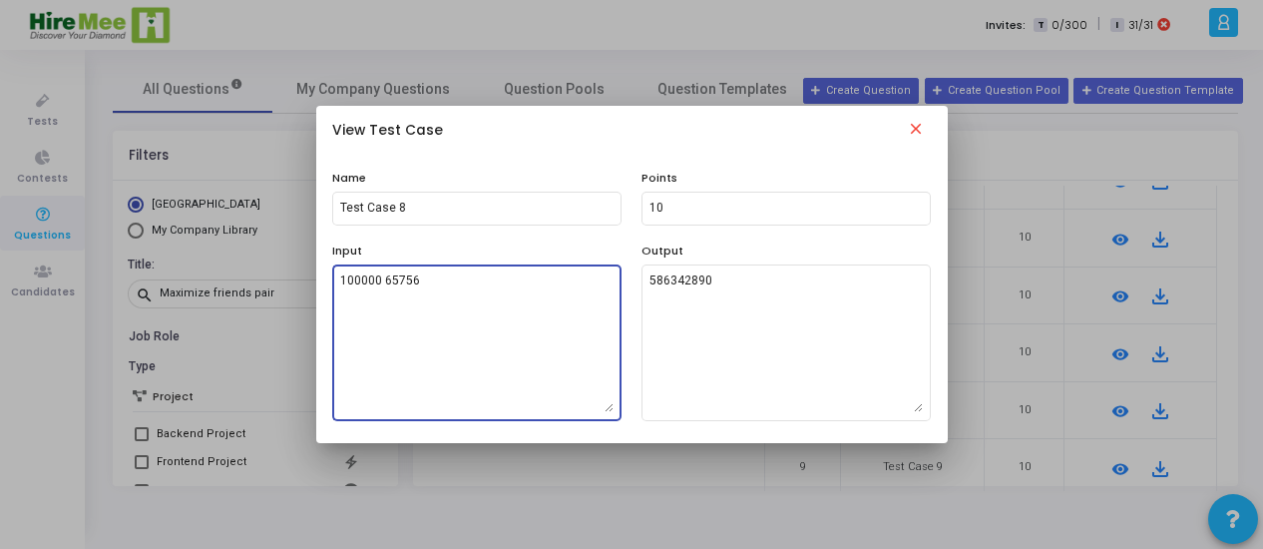
click at [469, 303] on textarea "100000 65756" at bounding box center [476, 342] width 273 height 140
click at [469, 302] on textarea "100000 65756" at bounding box center [476, 342] width 273 height 140
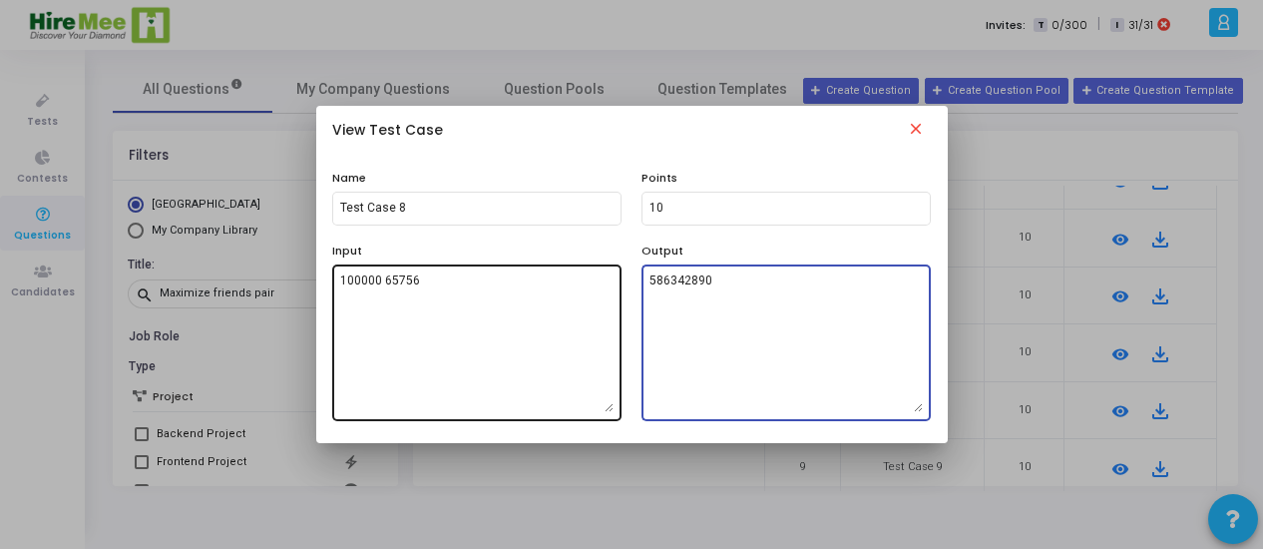
drag, startPoint x: 728, startPoint y: 286, endPoint x: 607, endPoint y: 278, distance: 122.0
click at [607, 278] on div "Input 100000 65756 Output 586342890" at bounding box center [631, 331] width 619 height 179
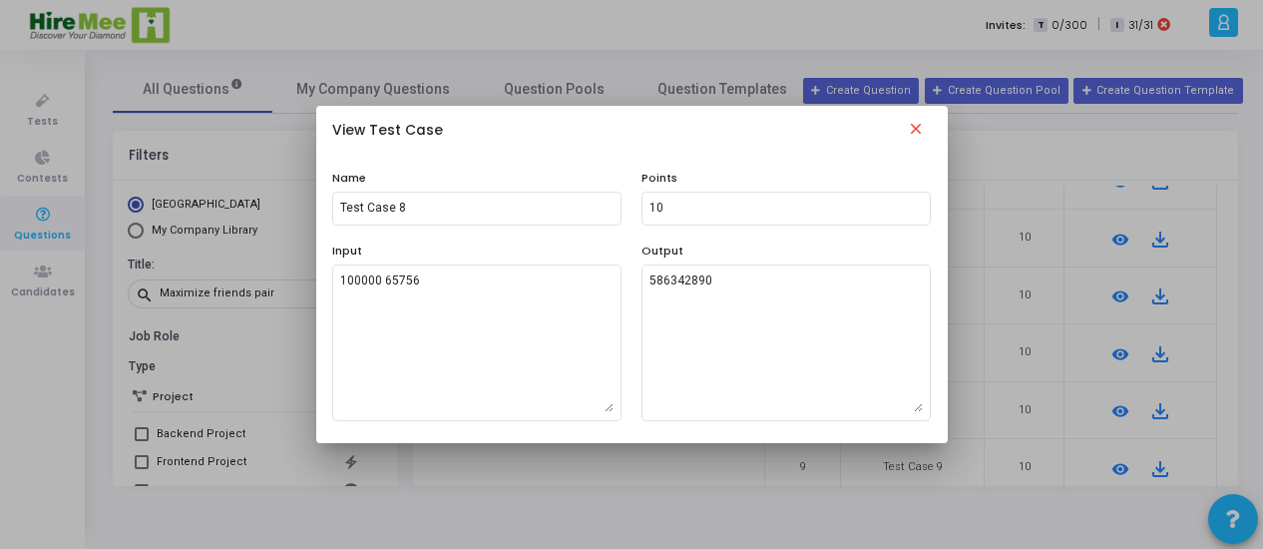
click at [922, 128] on mat-icon "close" at bounding box center [916, 132] width 24 height 24
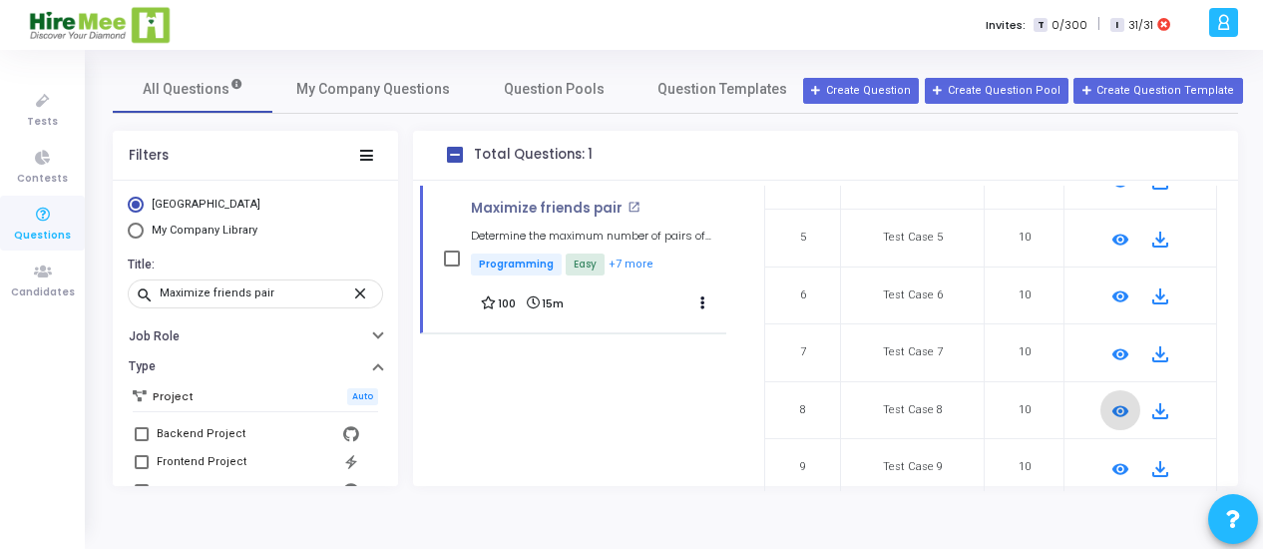
click at [1109, 461] on mat-icon "remove_red_eye" at bounding box center [1120, 469] width 24 height 24
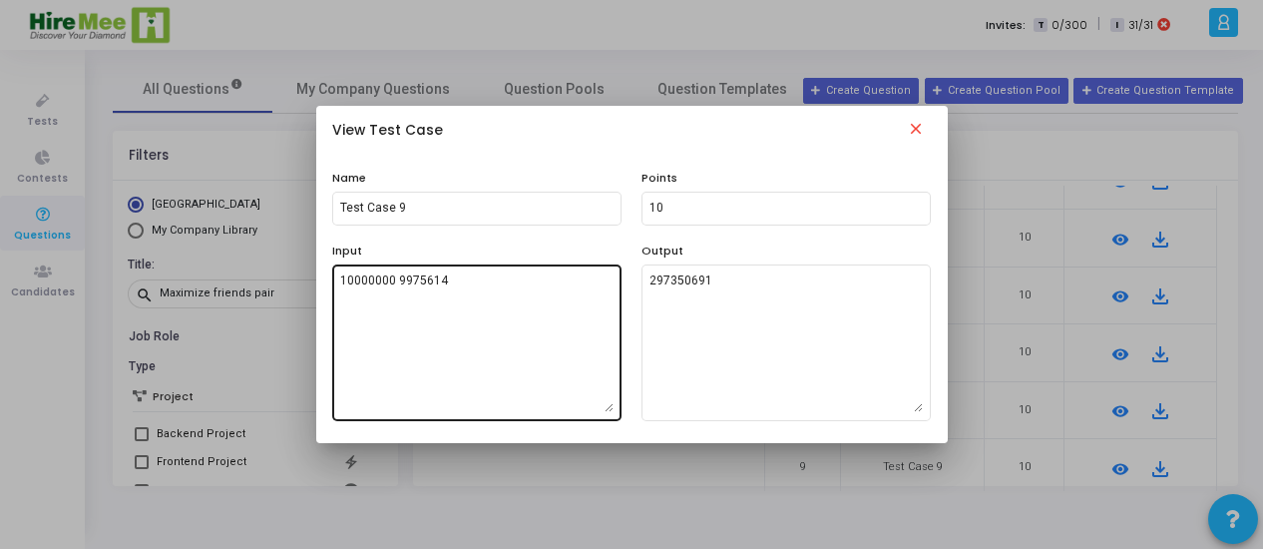
click at [451, 323] on textarea "10000000 9975614" at bounding box center [476, 342] width 273 height 140
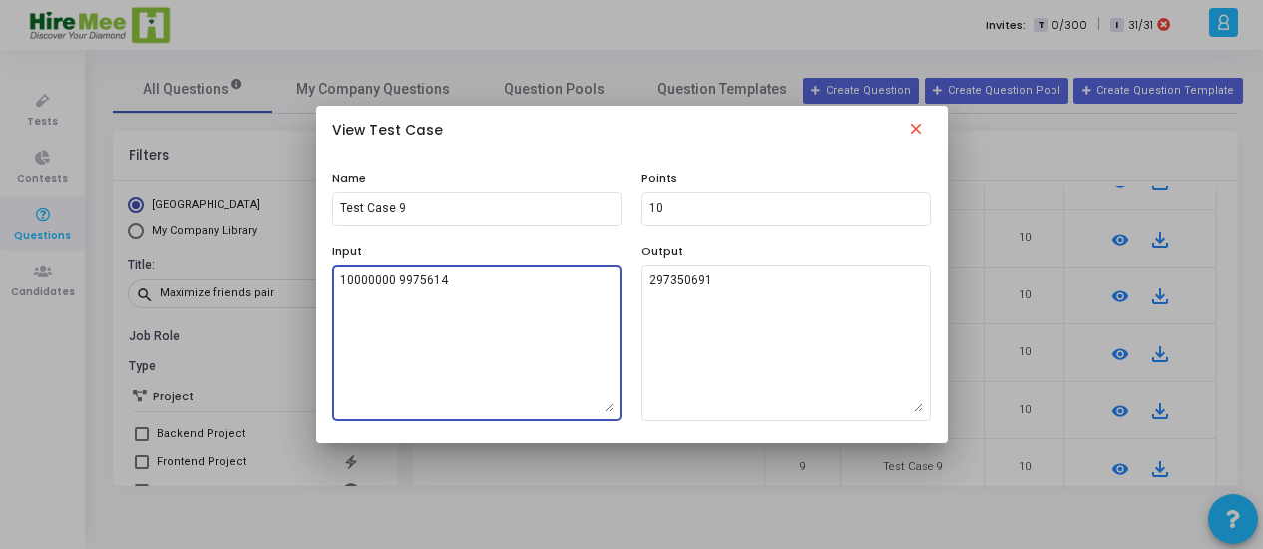
click at [451, 323] on textarea "10000000 9975614" at bounding box center [476, 342] width 273 height 140
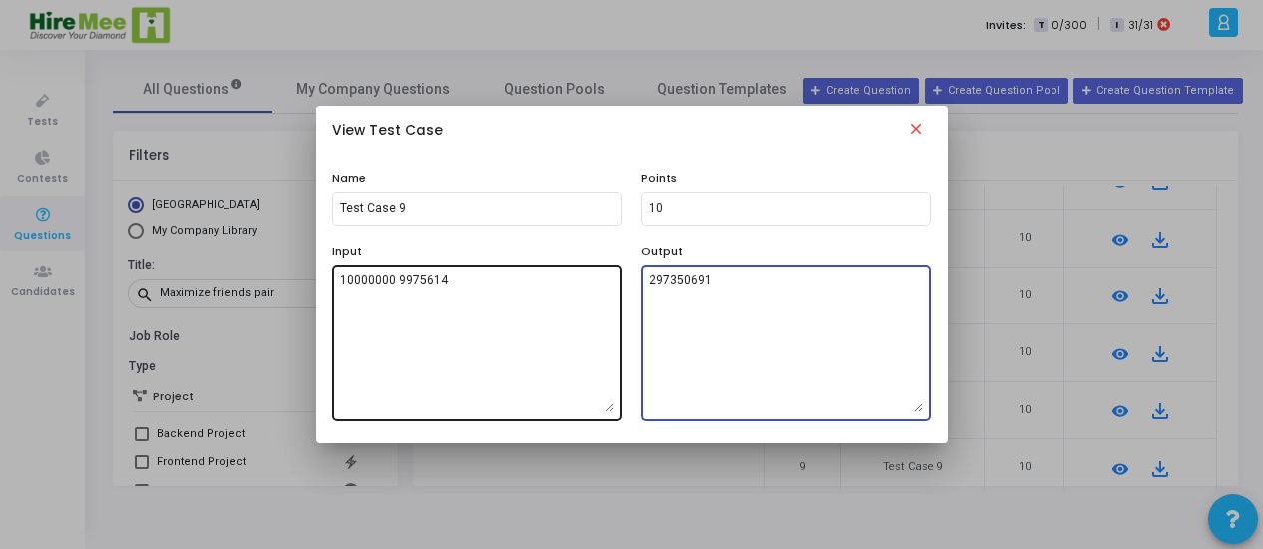
drag, startPoint x: 742, startPoint y: 287, endPoint x: 613, endPoint y: 270, distance: 130.8
click at [613, 270] on div "Input 10000000 9975614 Output 297350691" at bounding box center [631, 331] width 619 height 179
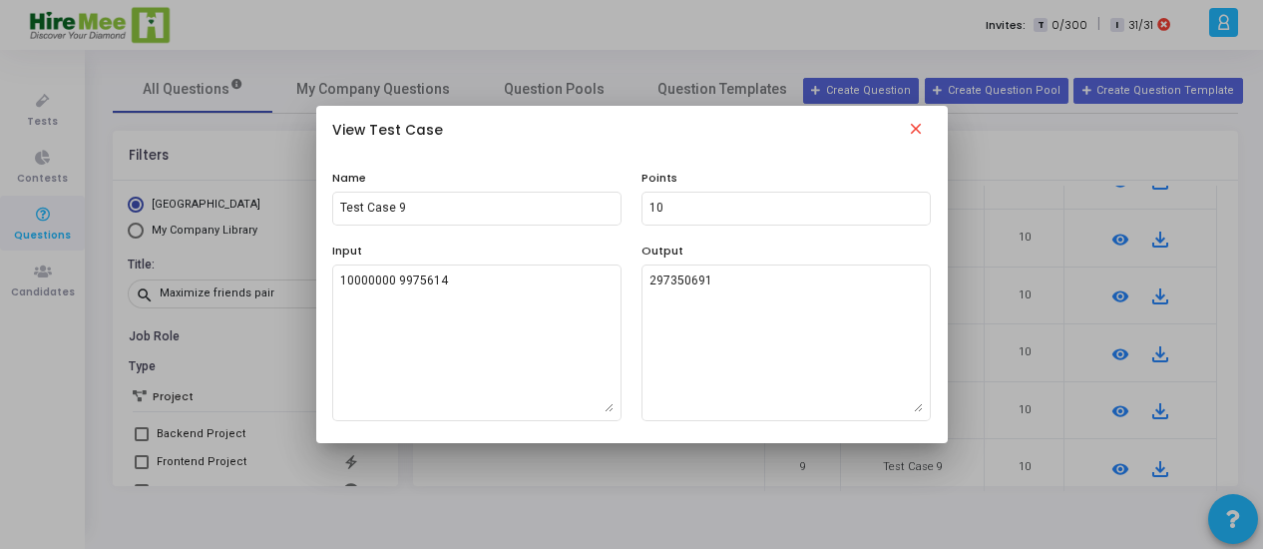
click at [911, 129] on mat-icon "close" at bounding box center [916, 132] width 24 height 24
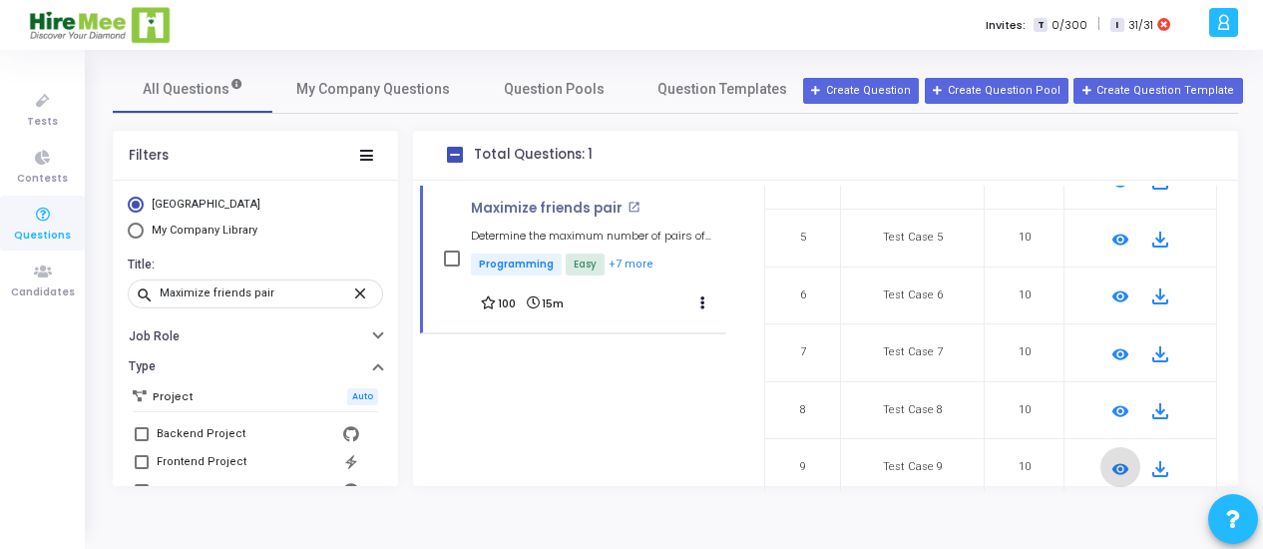
scroll to position [513, 0]
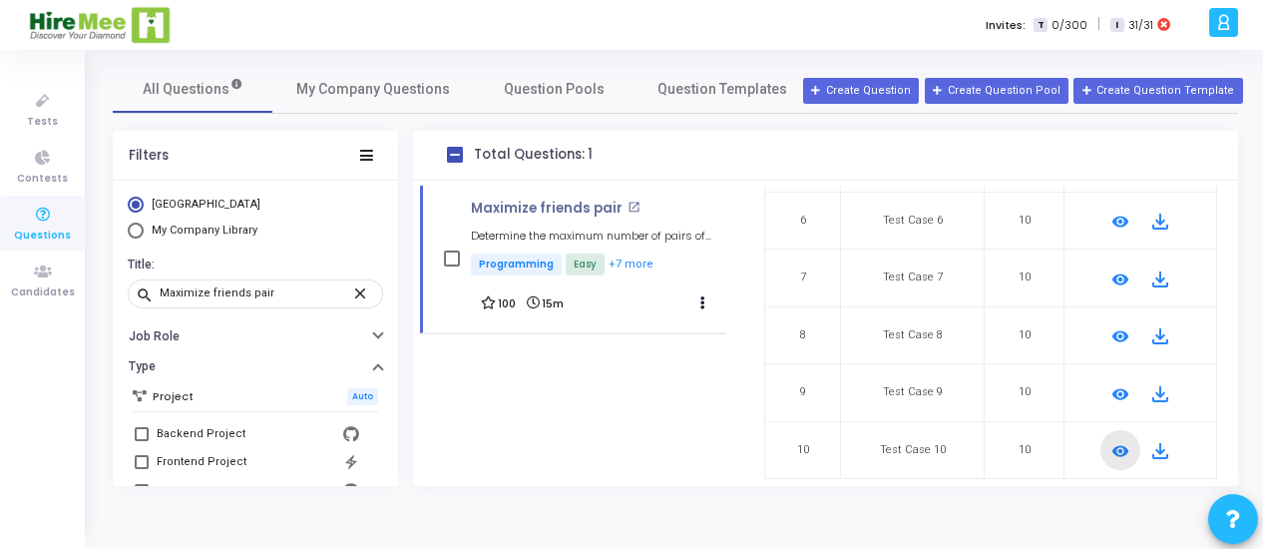
click at [1111, 441] on mat-icon "remove_red_eye" at bounding box center [1120, 451] width 24 height 24
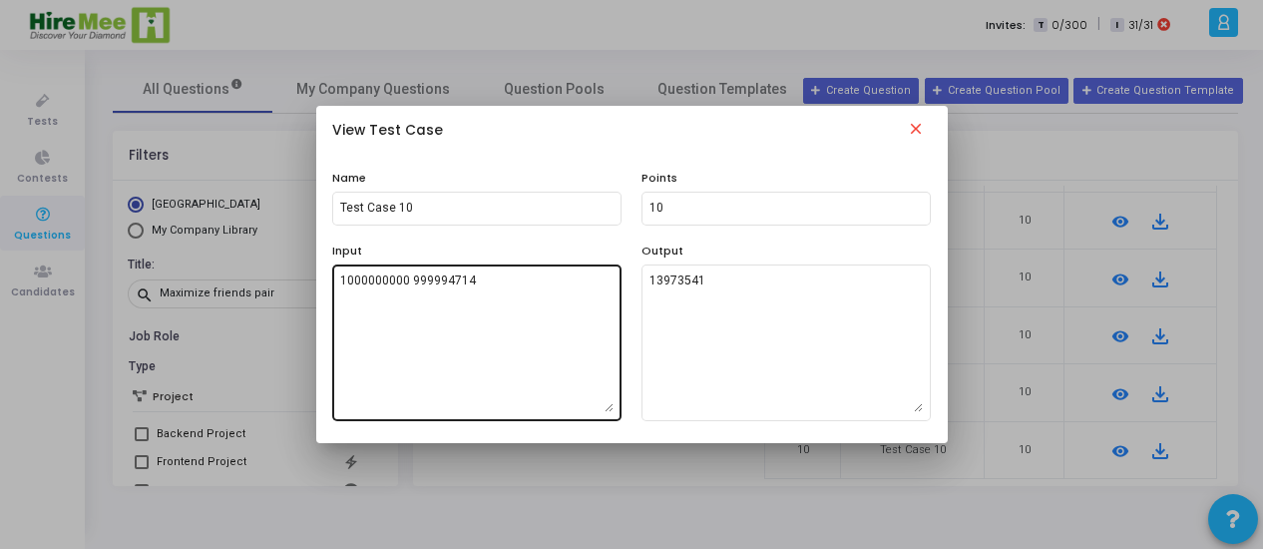
click at [501, 290] on textarea "1000000000 999994714" at bounding box center [476, 342] width 273 height 140
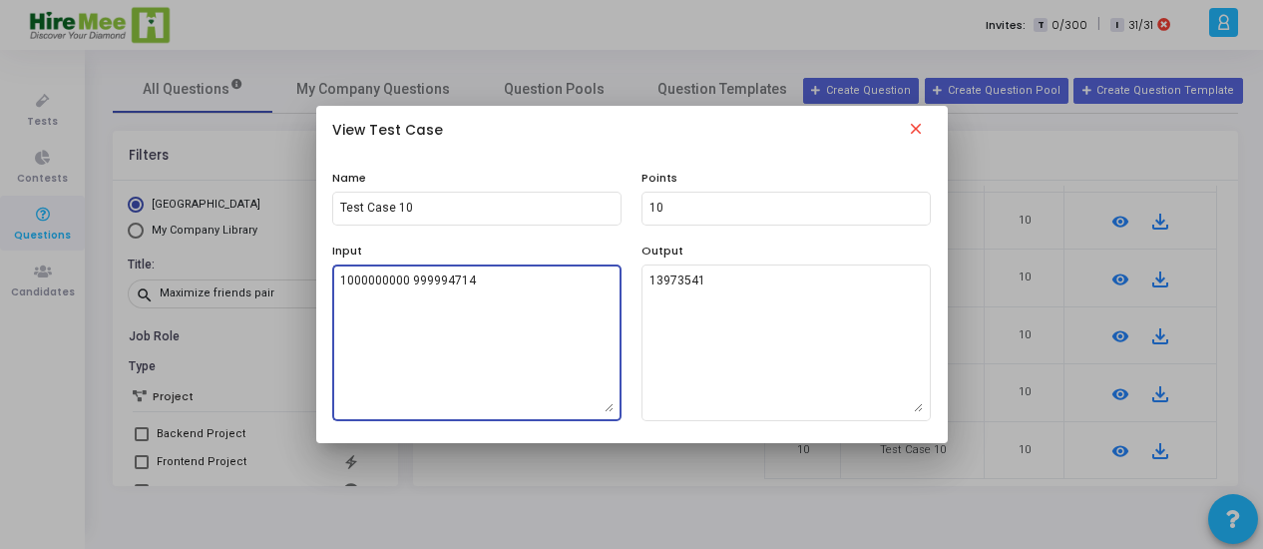
click at [501, 290] on textarea "1000000000 999994714" at bounding box center [476, 342] width 273 height 140
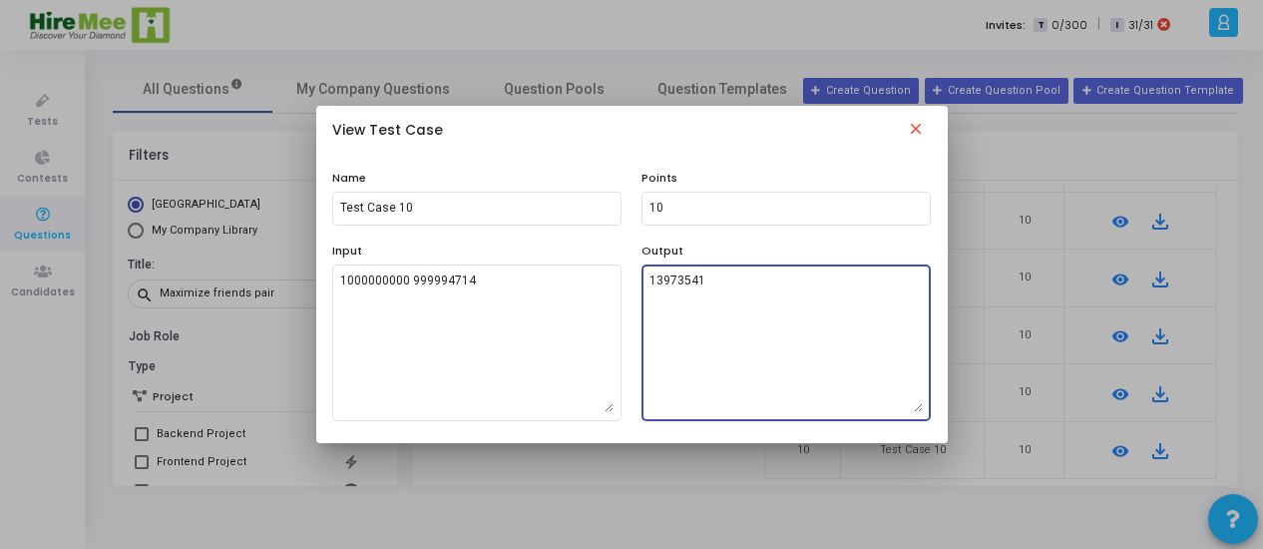
drag, startPoint x: 710, startPoint y: 298, endPoint x: 642, endPoint y: 276, distance: 71.3
click at [642, 276] on div "13973541" at bounding box center [785, 341] width 289 height 160
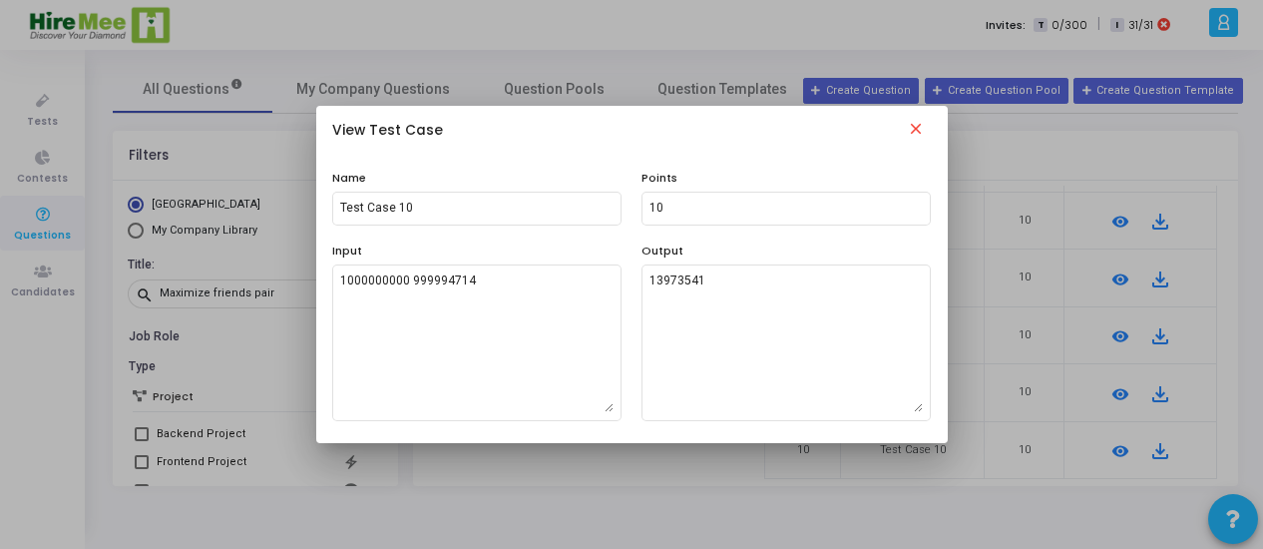
click at [916, 123] on mat-icon "close" at bounding box center [916, 132] width 24 height 24
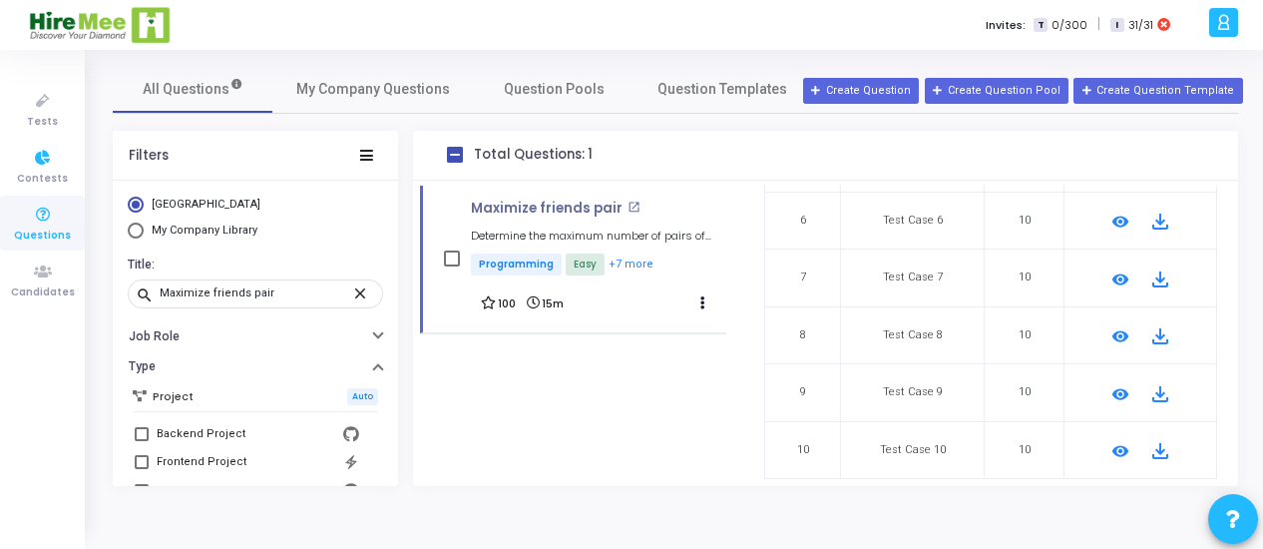
click at [44, 232] on span "Questions" at bounding box center [42, 235] width 57 height 17
click at [283, 289] on input "Maximize friends pair" at bounding box center [256, 293] width 192 height 12
paste input "Candy Shops"
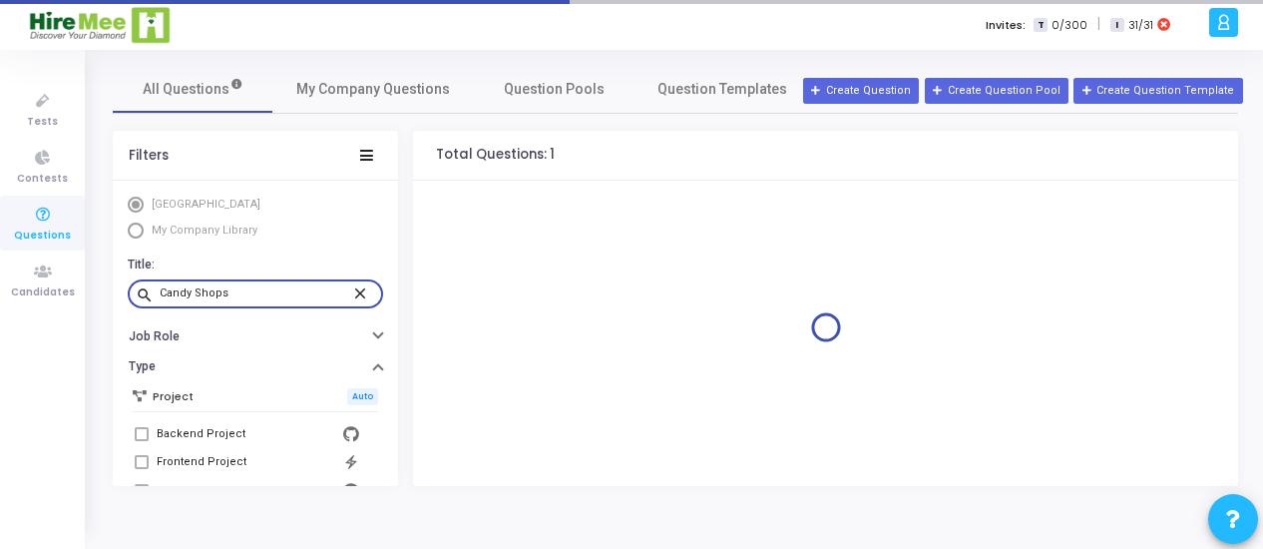
type input "Candy Shops"
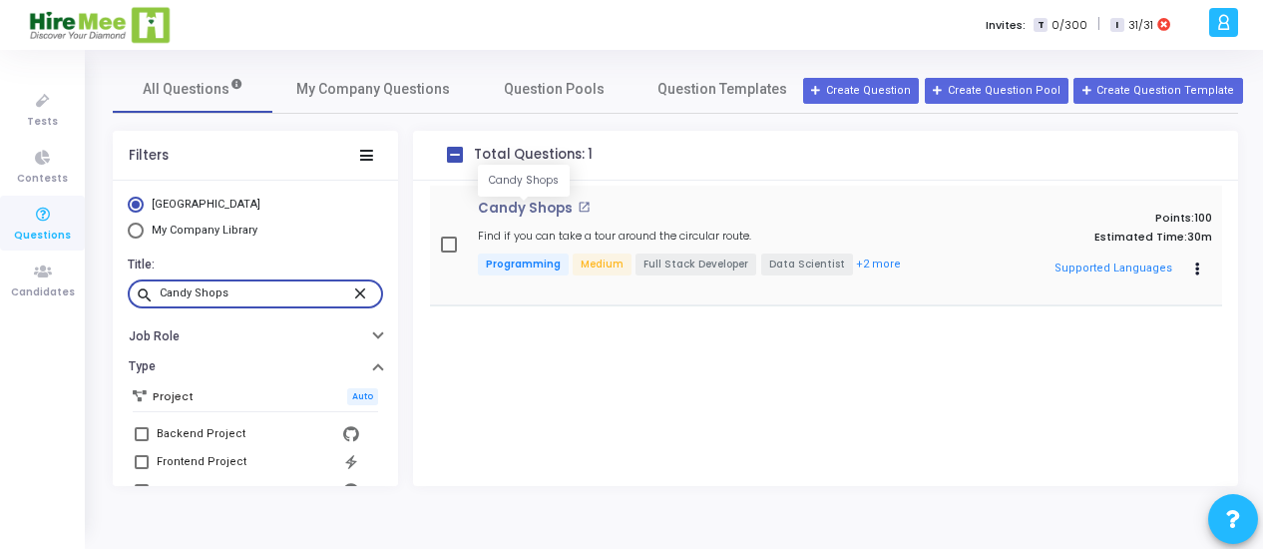
click at [536, 214] on p "Candy Shops" at bounding box center [525, 209] width 95 height 16
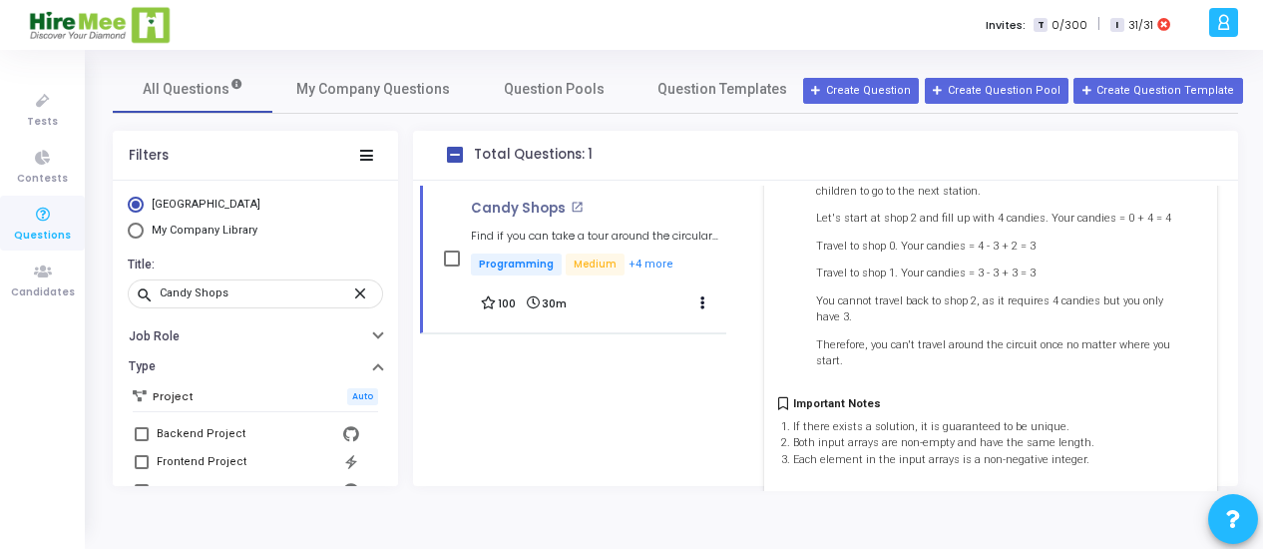
scroll to position [1265, 0]
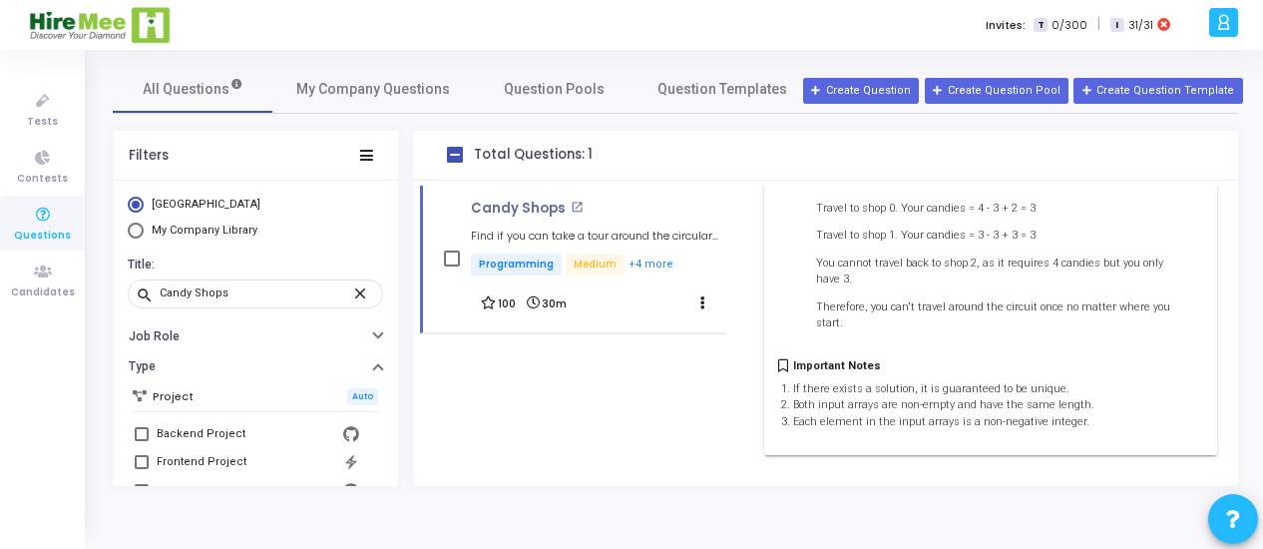
drag, startPoint x: 794, startPoint y: 424, endPoint x: 1116, endPoint y: 447, distance: 323.1
copy div "Lorem ips d sitam conse ad e seddoe, tempo inc utlabo et dolorem al eni a mi ve…"
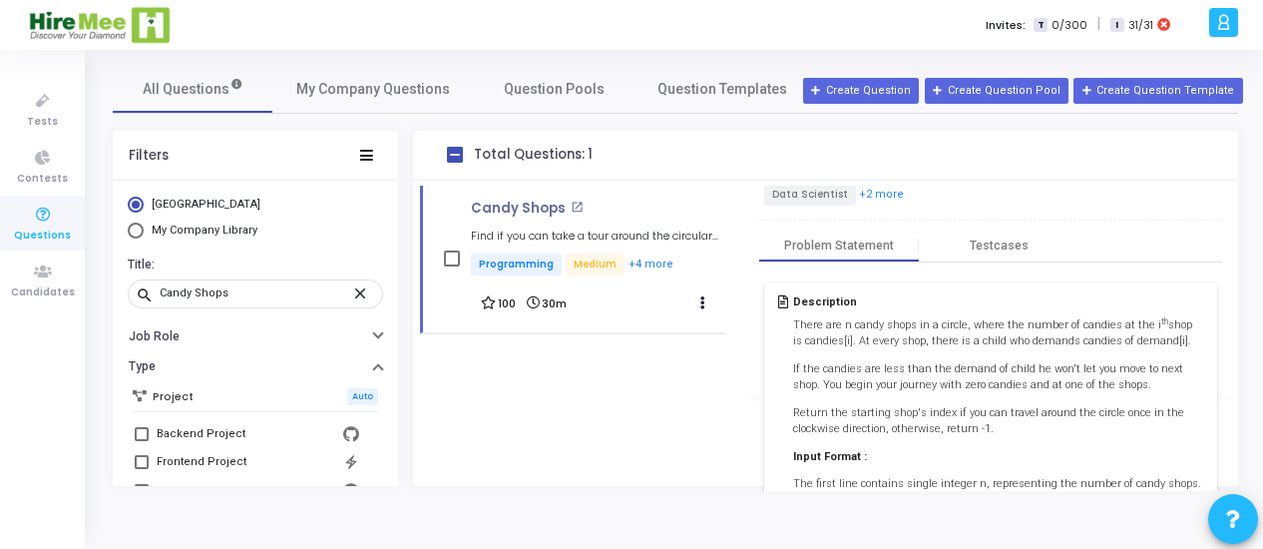
scroll to position [0, 0]
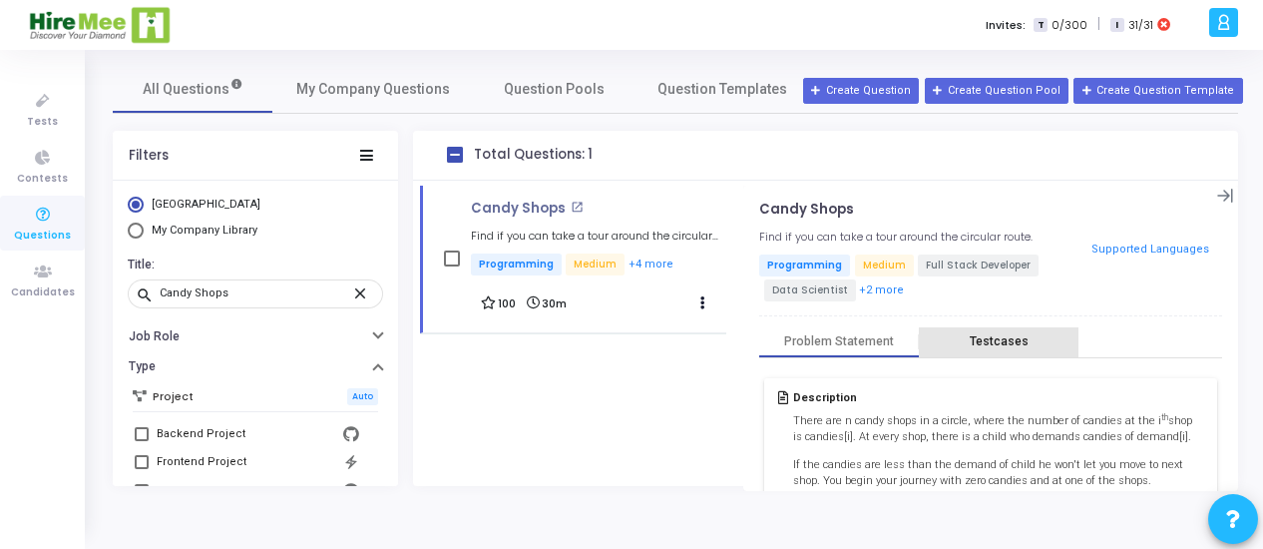
click at [995, 340] on div "Testcases" at bounding box center [999, 341] width 59 height 15
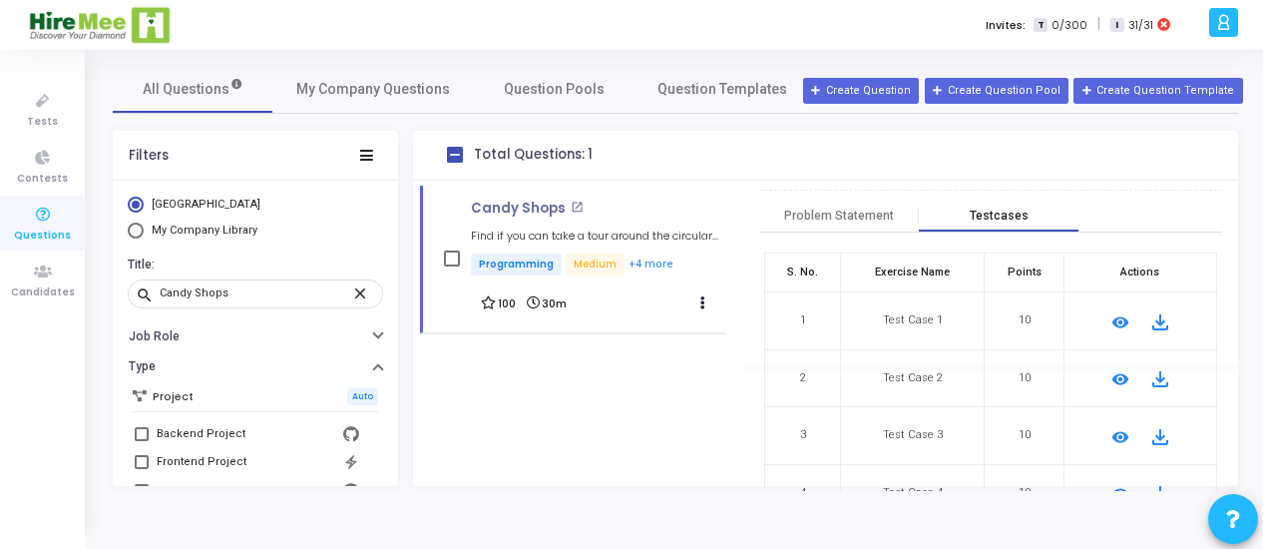
scroll to position [135, 0]
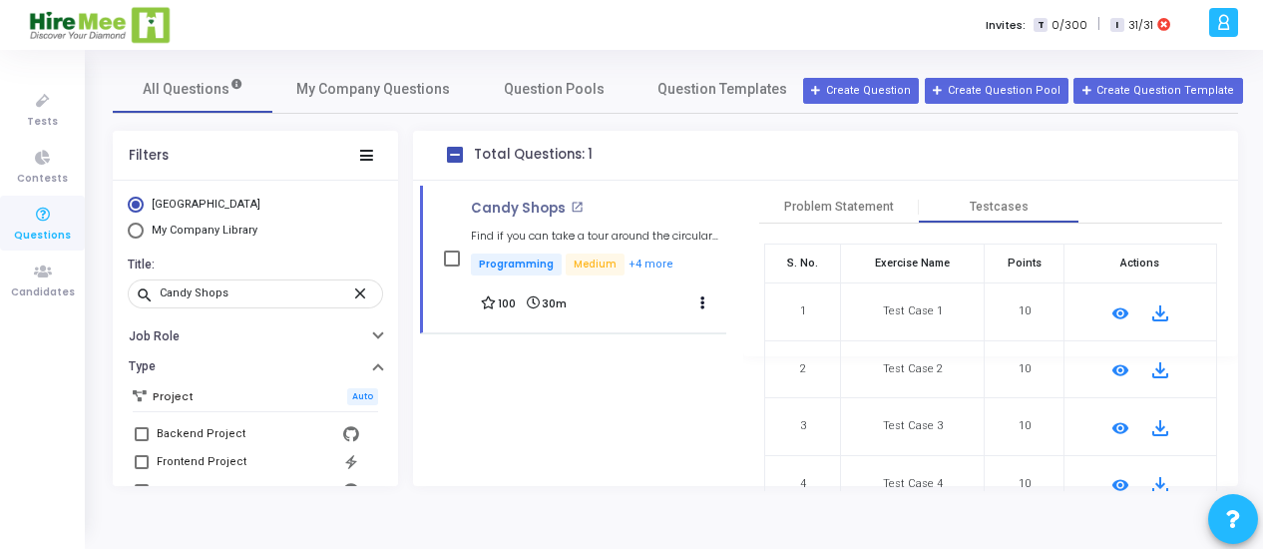
click at [1111, 303] on mat-icon "remove_red_eye" at bounding box center [1120, 313] width 24 height 24
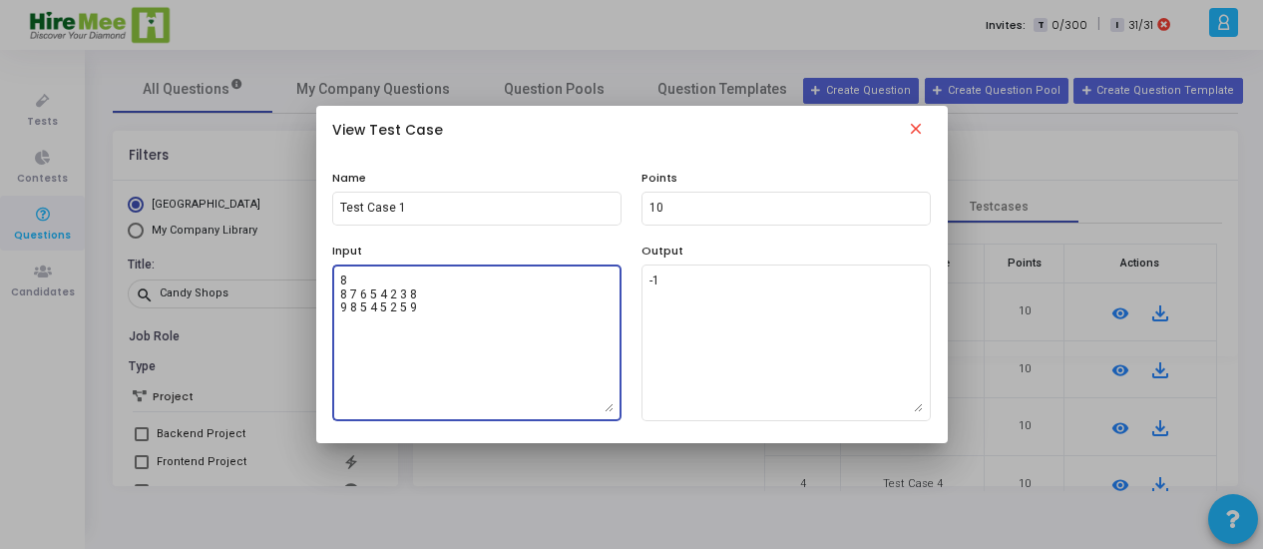
click at [446, 309] on textarea "8 8 7 6 5 4 2 3 8 9 8 5 4 5 2 5 9" at bounding box center [476, 342] width 273 height 140
click at [447, 309] on textarea "8 8 7 6 5 4 2 3 8 9 8 5 4 5 2 5 9" at bounding box center [476, 342] width 273 height 140
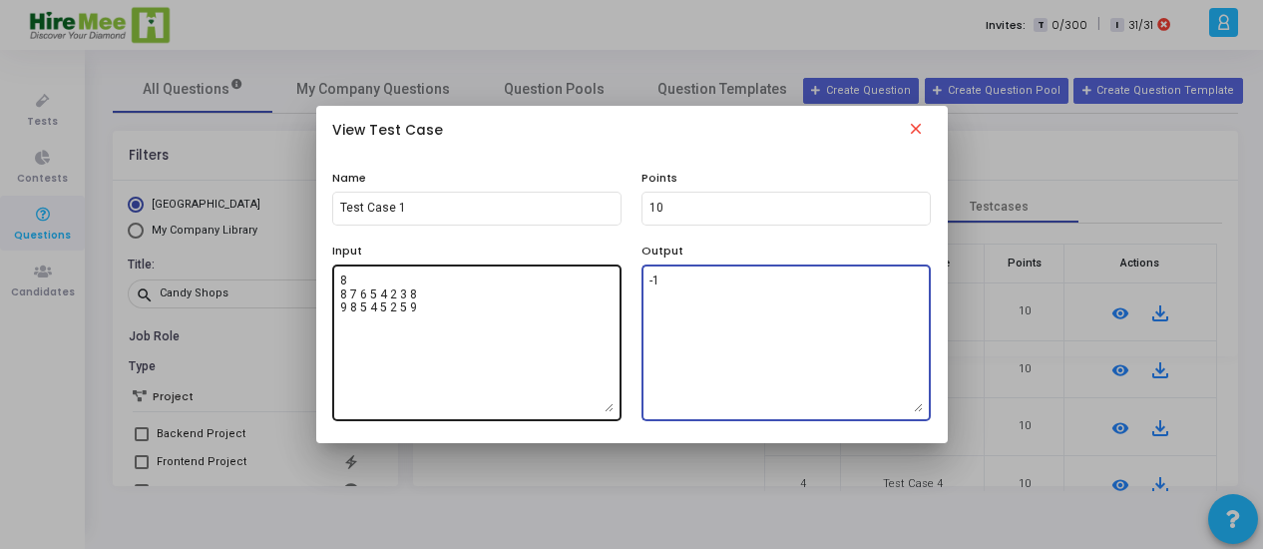
drag, startPoint x: 720, startPoint y: 290, endPoint x: 614, endPoint y: 274, distance: 107.9
click at [614, 274] on div "Input 8 8 7 6 5 4 2 3 8 9 8 5 4 5 2 5 9 Output -1" at bounding box center [631, 331] width 619 height 179
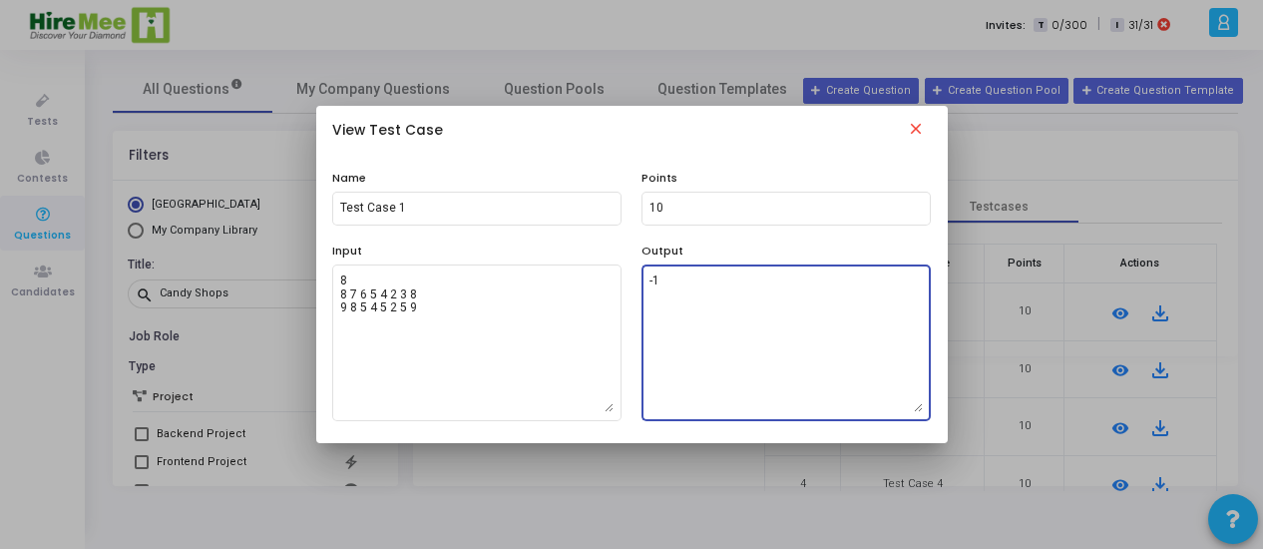
click at [924, 133] on mat-icon "close" at bounding box center [916, 132] width 24 height 24
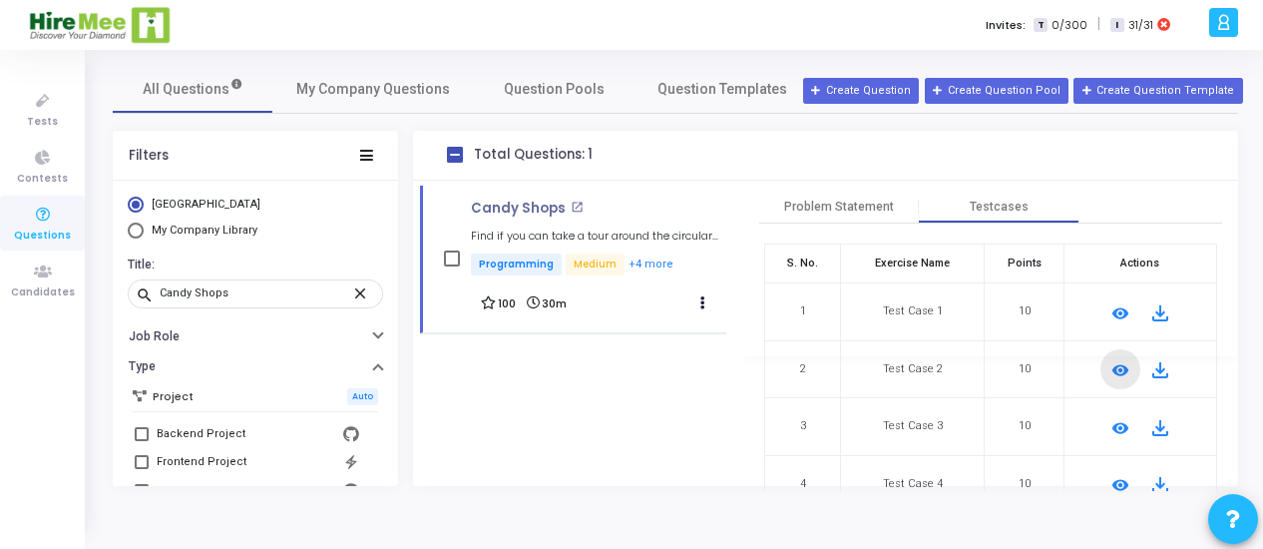
click at [1113, 366] on mat-icon "remove_red_eye" at bounding box center [1120, 370] width 24 height 24
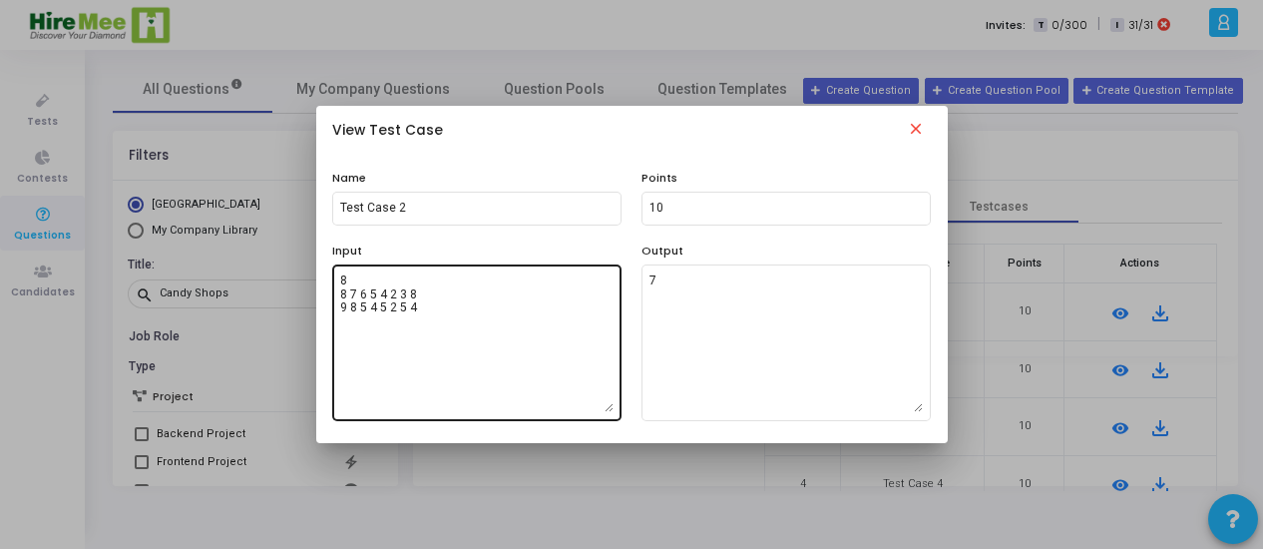
click at [489, 309] on textarea "8 8 7 6 5 4 2 3 8 9 8 5 4 5 2 5 4" at bounding box center [476, 342] width 273 height 140
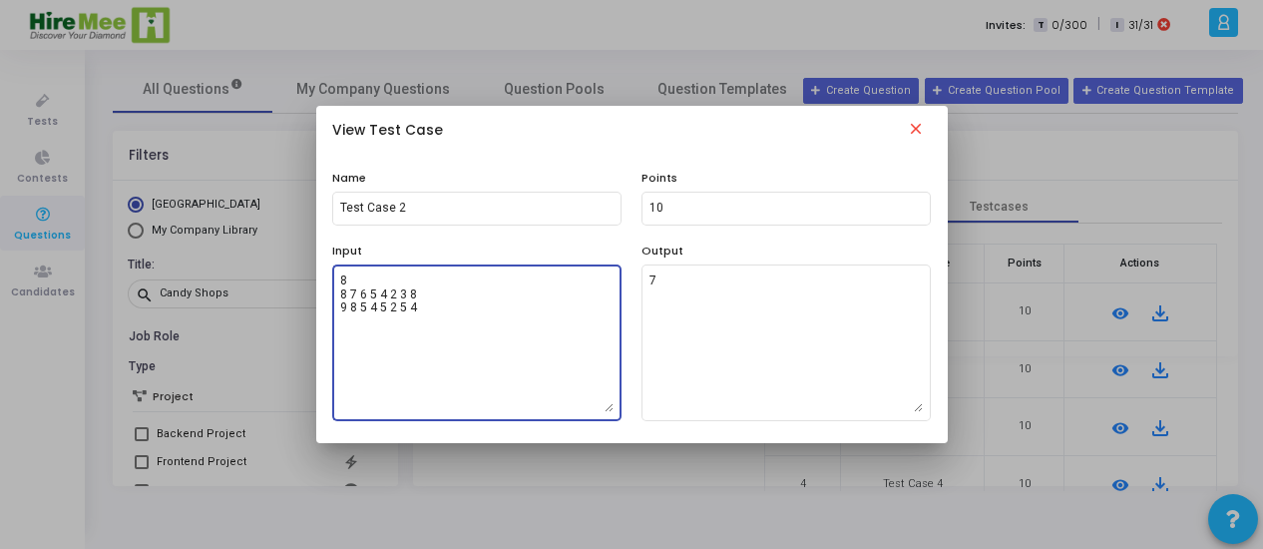
click at [489, 309] on textarea "8 8 7 6 5 4 2 3 8 9 8 5 4 5 2 5 4" at bounding box center [476, 342] width 273 height 140
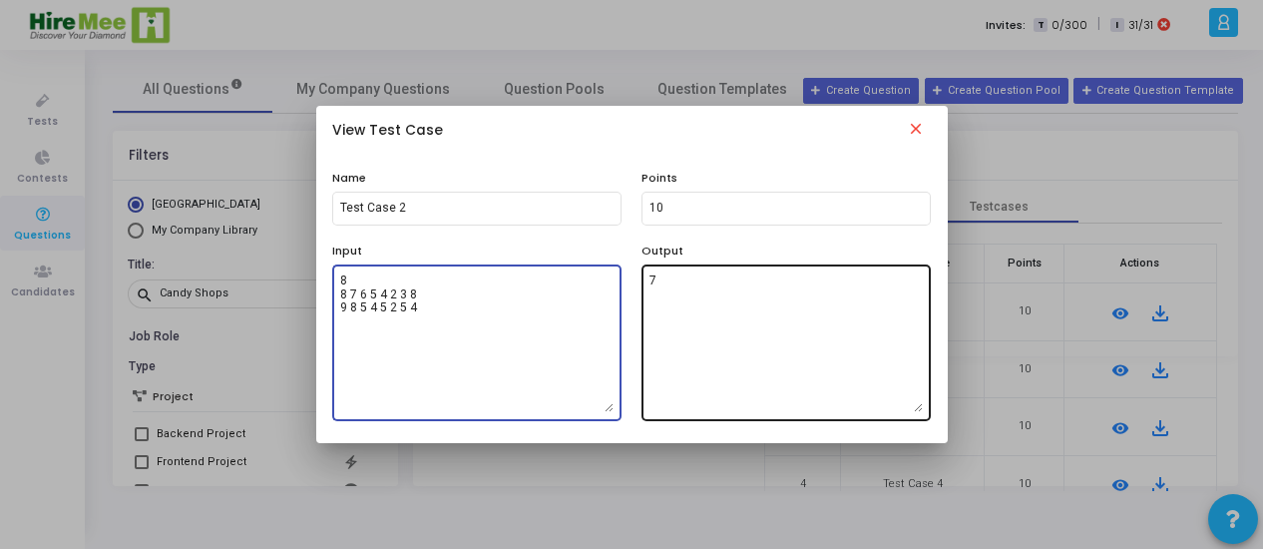
click at [690, 303] on textarea "7" at bounding box center [785, 342] width 273 height 140
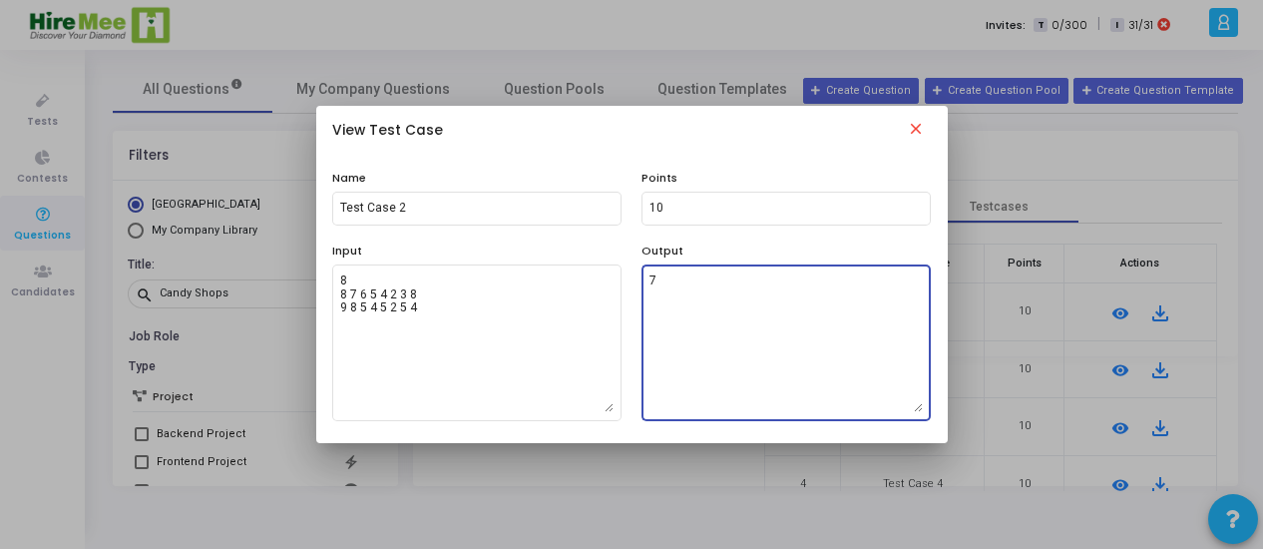
click at [690, 303] on textarea "7" at bounding box center [785, 342] width 273 height 140
click at [915, 135] on mat-icon "close" at bounding box center [916, 132] width 24 height 24
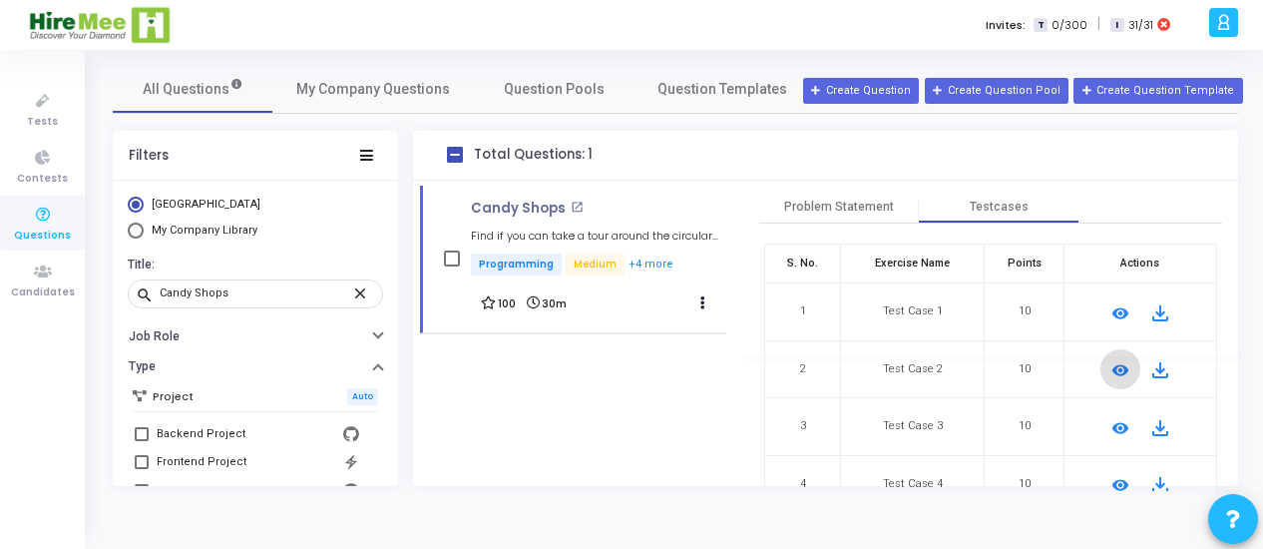
click at [1111, 425] on mat-icon "remove_red_eye" at bounding box center [1120, 428] width 24 height 24
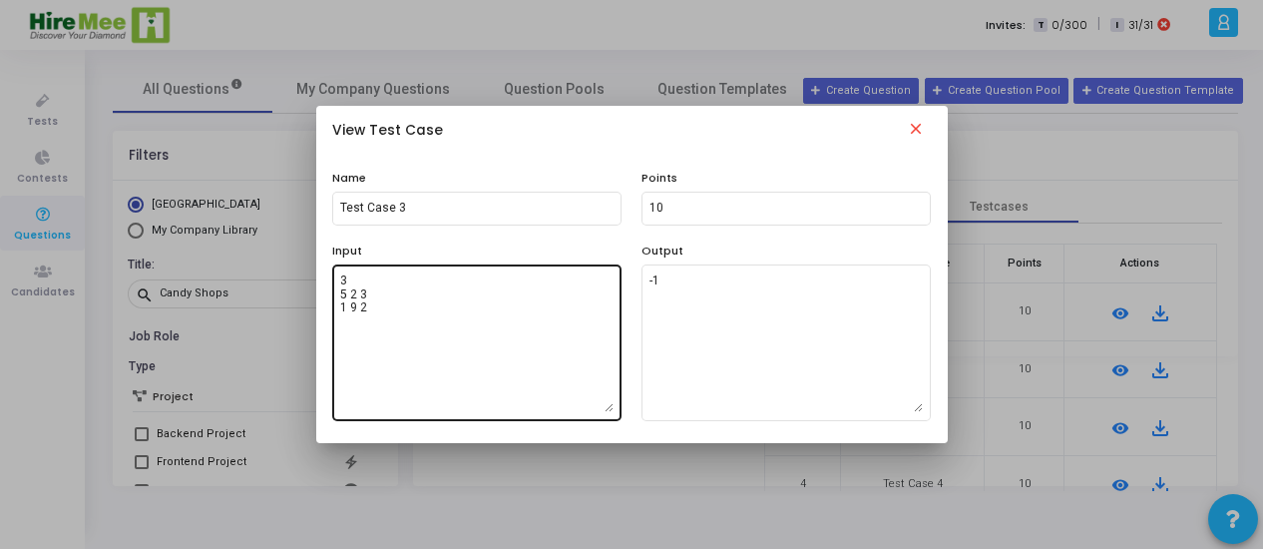
click at [461, 326] on textarea "3 5 2 3 1 9 2" at bounding box center [476, 342] width 273 height 140
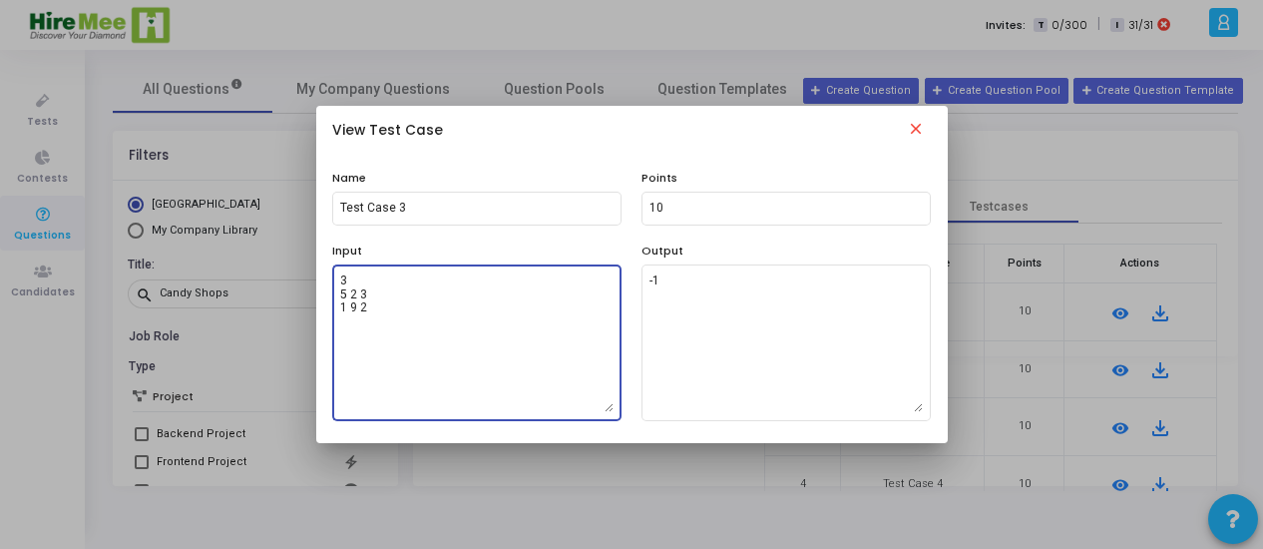
click at [461, 326] on textarea "3 5 2 3 1 9 2" at bounding box center [476, 342] width 273 height 140
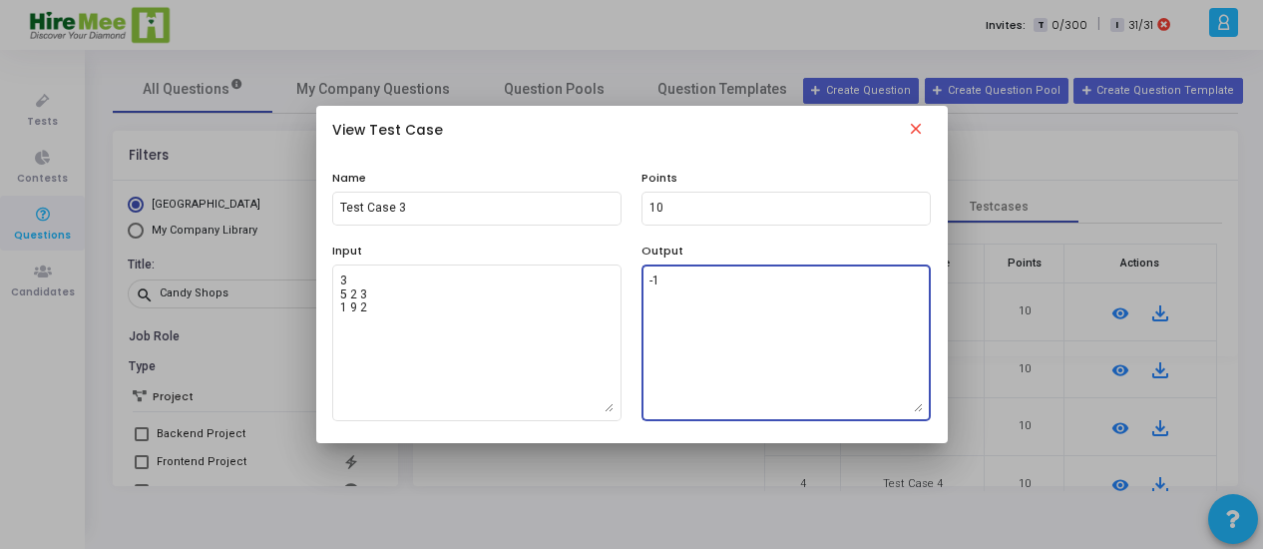
drag, startPoint x: 688, startPoint y: 295, endPoint x: 645, endPoint y: 278, distance: 46.1
click at [645, 278] on div "-1" at bounding box center [785, 341] width 289 height 160
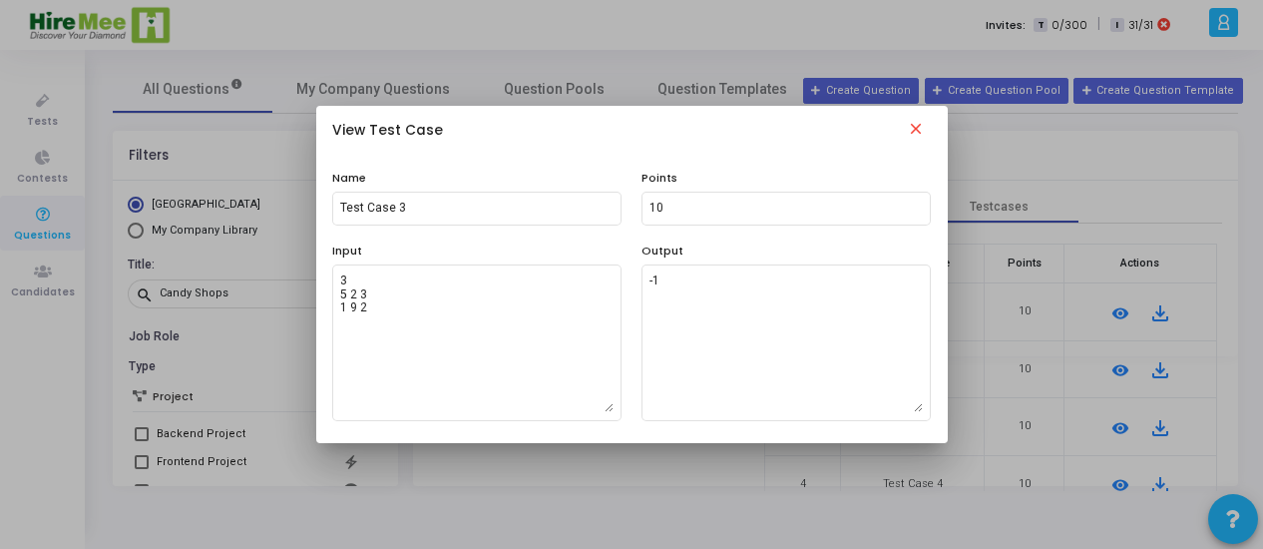
click at [916, 131] on mat-icon "close" at bounding box center [916, 132] width 24 height 24
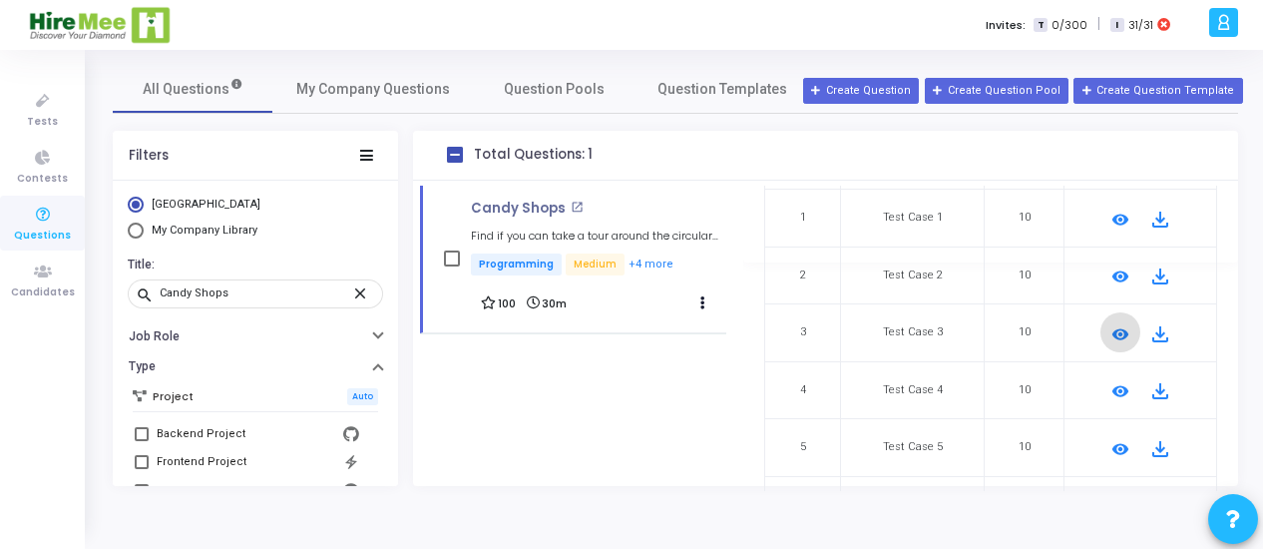
scroll to position [234, 0]
click at [1115, 383] on mat-icon "remove_red_eye" at bounding box center [1120, 385] width 24 height 24
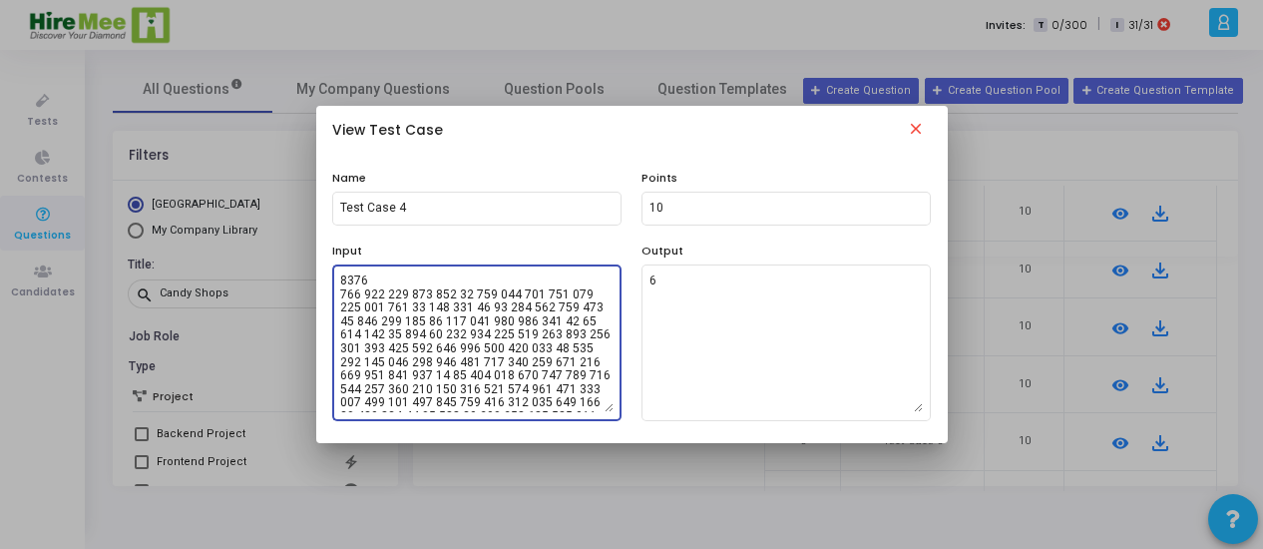
click at [498, 368] on textarea at bounding box center [476, 342] width 273 height 140
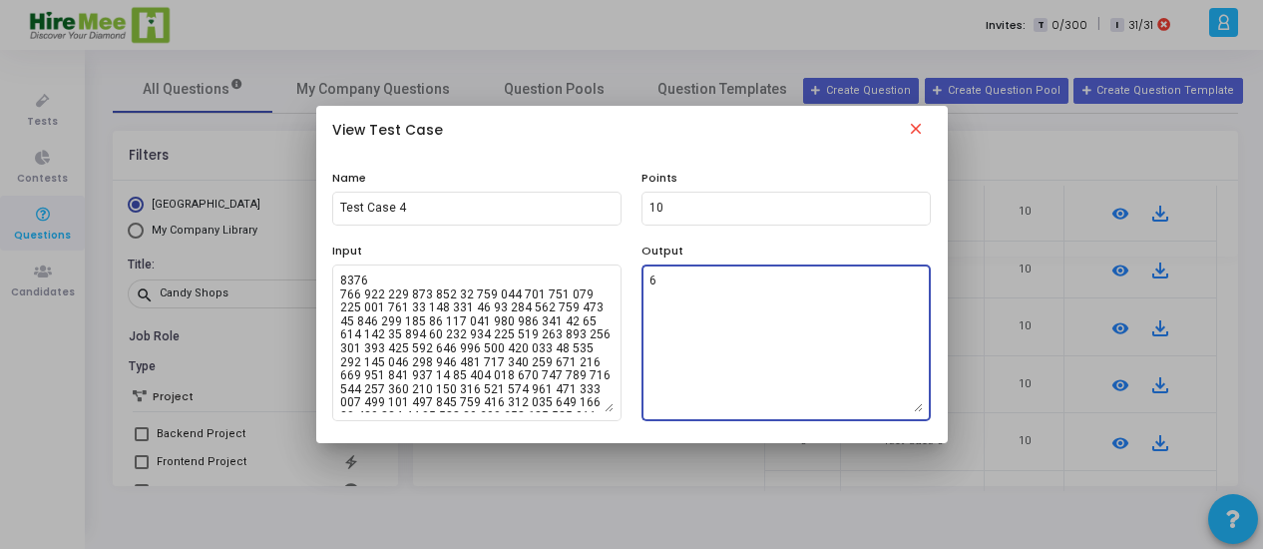
drag, startPoint x: 686, startPoint y: 287, endPoint x: 644, endPoint y: 278, distance: 42.9
click at [644, 278] on div "6" at bounding box center [785, 341] width 289 height 160
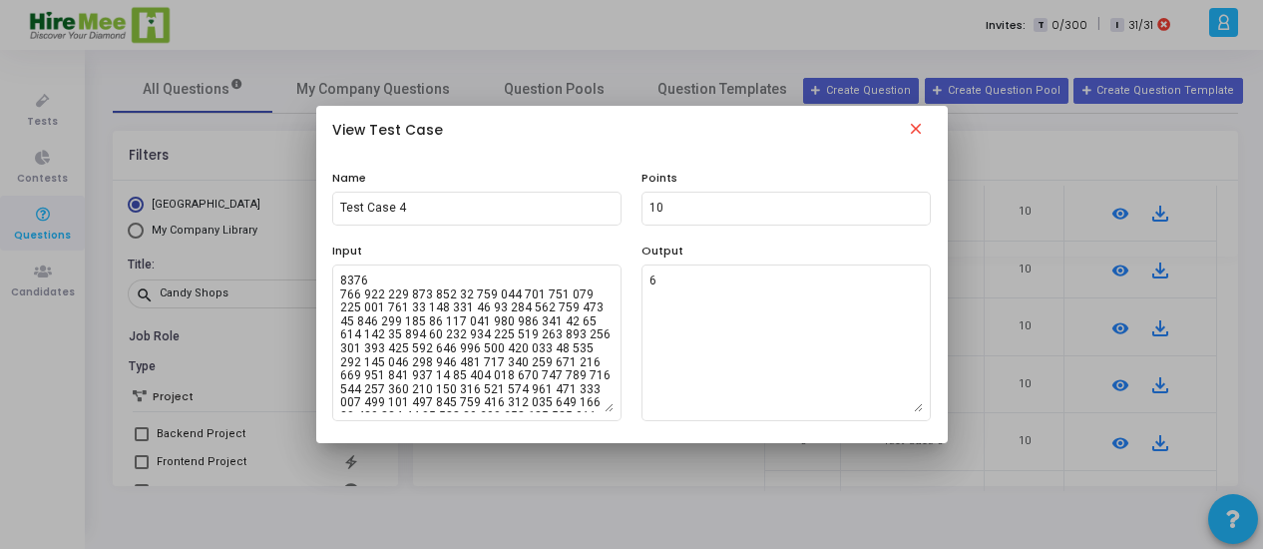
click at [915, 130] on mat-icon "close" at bounding box center [916, 132] width 24 height 24
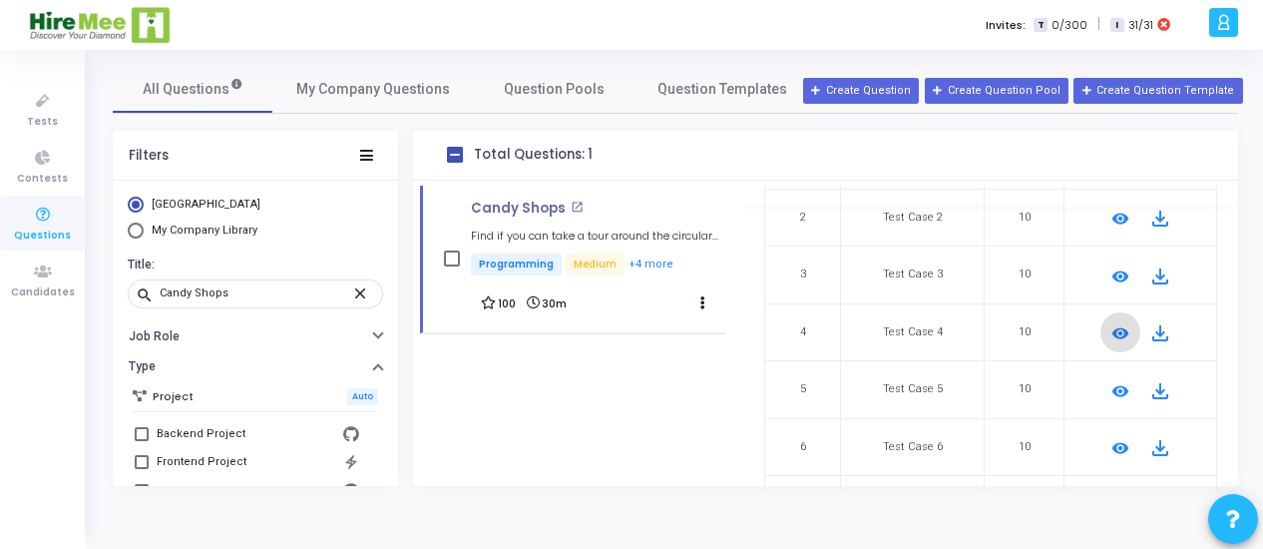
scroll to position [286, 0]
click at [1115, 390] on mat-icon "remove_red_eye" at bounding box center [1120, 391] width 24 height 24
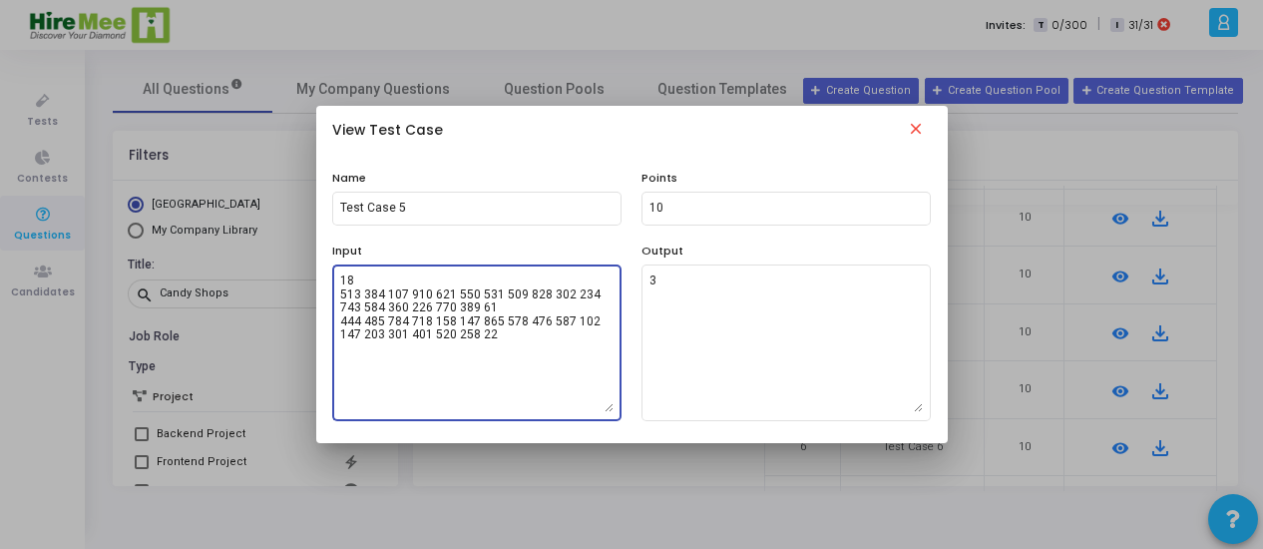
drag, startPoint x: 518, startPoint y: 338, endPoint x: 291, endPoint y: 278, distance: 234.2
click at [291, 278] on div "View Test Case close Name Test Case 5 Points 10 Input 18 513 384 107 910 621 55…" at bounding box center [631, 274] width 1263 height 549
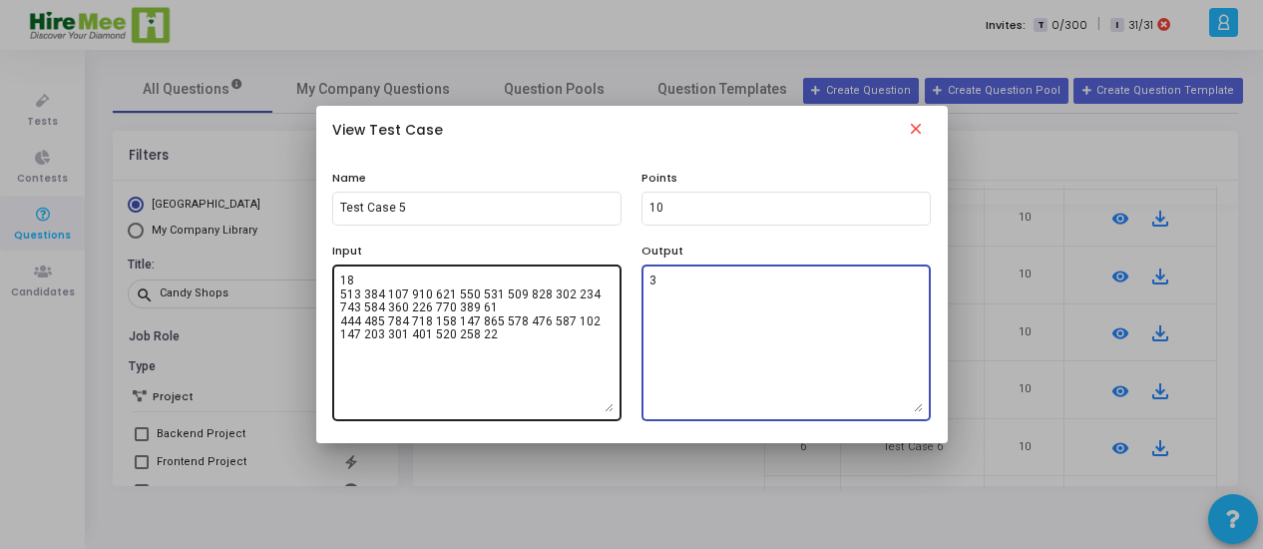
drag, startPoint x: 696, startPoint y: 294, endPoint x: 616, endPoint y: 289, distance: 81.0
click at [616, 289] on div "Input 18 513 384 107 910 621 550 531 509 828 302 234 743 584 360 226 770 389 61…" at bounding box center [631, 331] width 619 height 179
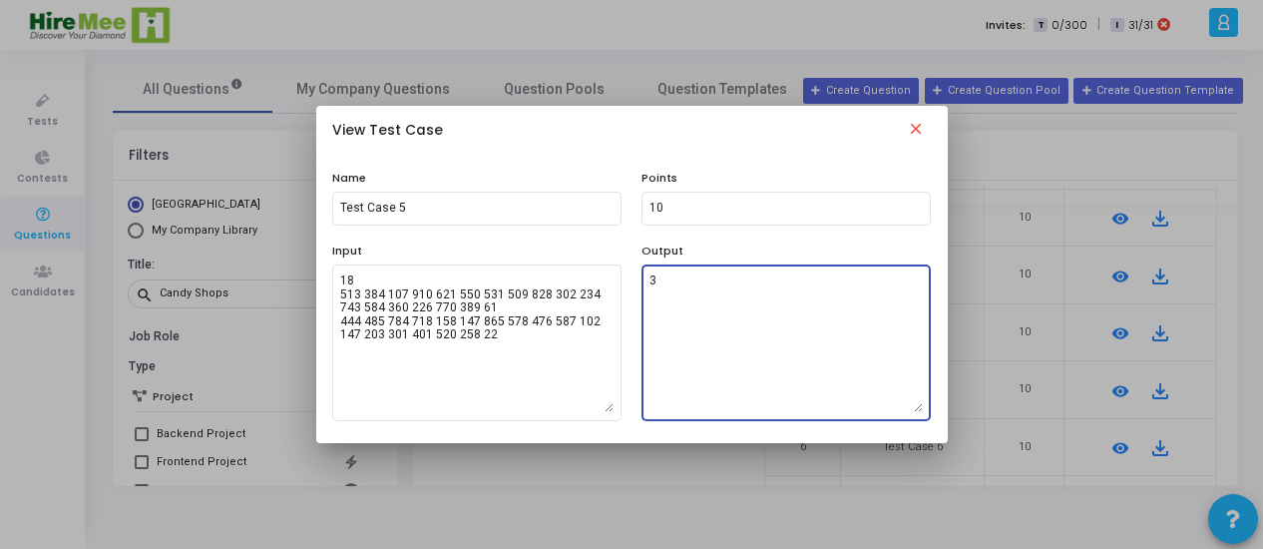
click at [915, 126] on mat-icon "close" at bounding box center [916, 132] width 24 height 24
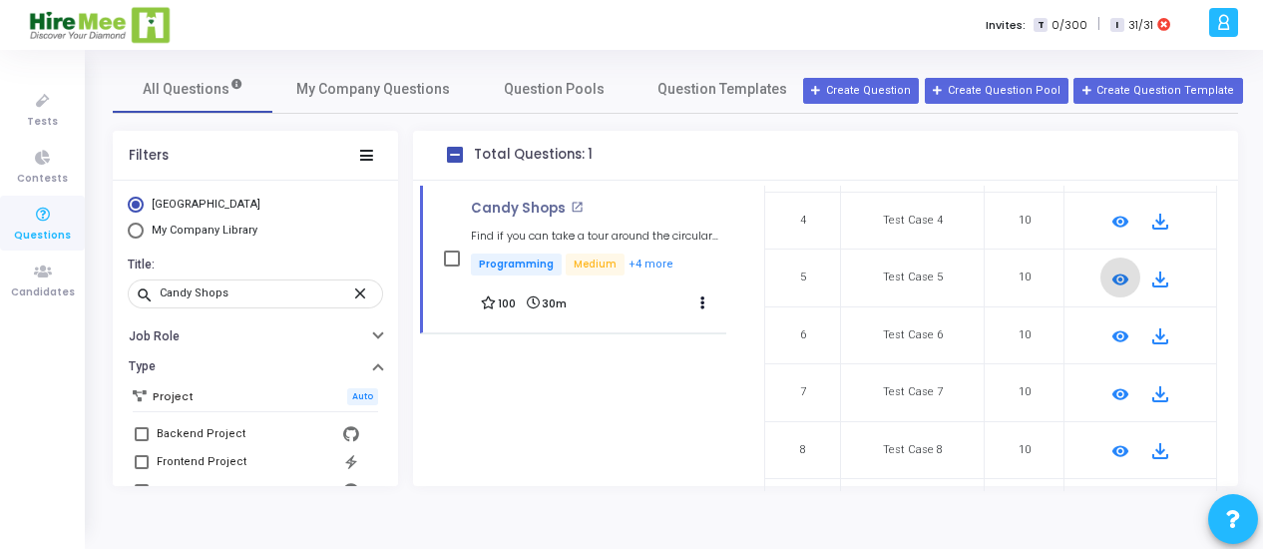
scroll to position [401, 0]
click at [1108, 330] on mat-icon "remove_red_eye" at bounding box center [1120, 333] width 24 height 24
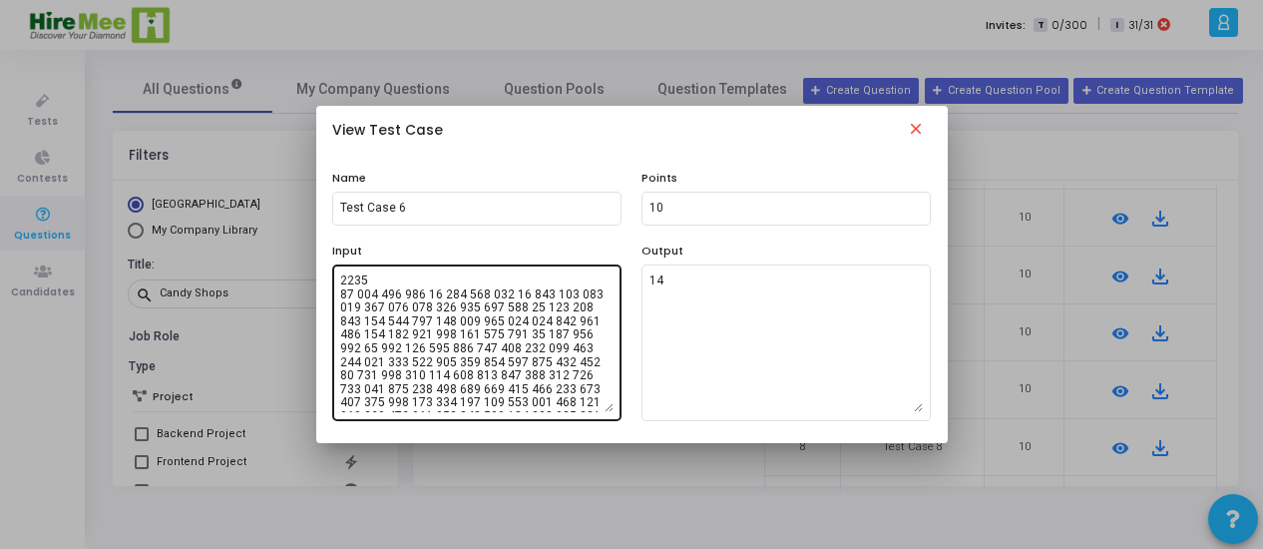
click at [453, 356] on textarea at bounding box center [476, 342] width 273 height 140
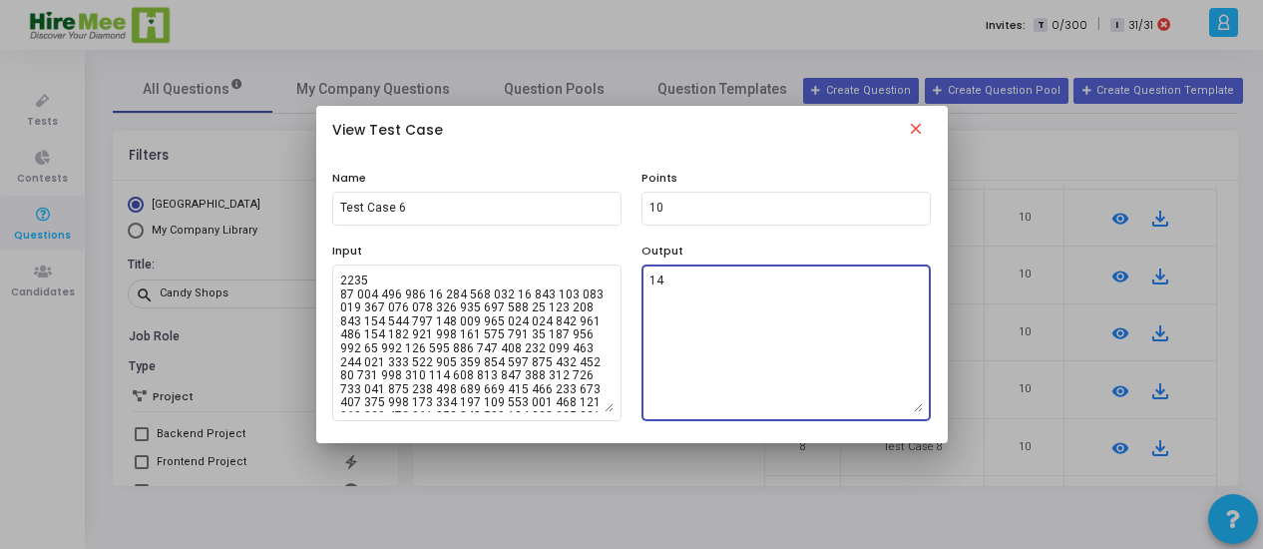
drag, startPoint x: 670, startPoint y: 280, endPoint x: 630, endPoint y: 279, distance: 40.9
click at [630, 279] on div "Input Output 14" at bounding box center [631, 331] width 619 height 179
click at [917, 121] on mat-icon "close" at bounding box center [916, 132] width 24 height 24
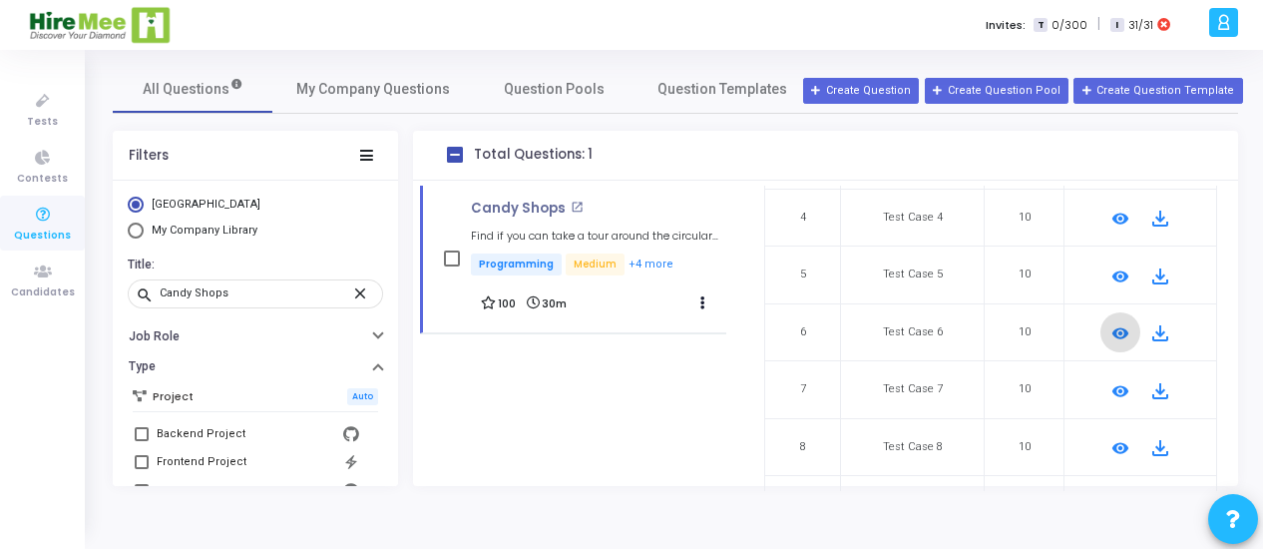
click at [1123, 388] on mat-icon "remove_red_eye" at bounding box center [1120, 391] width 24 height 24
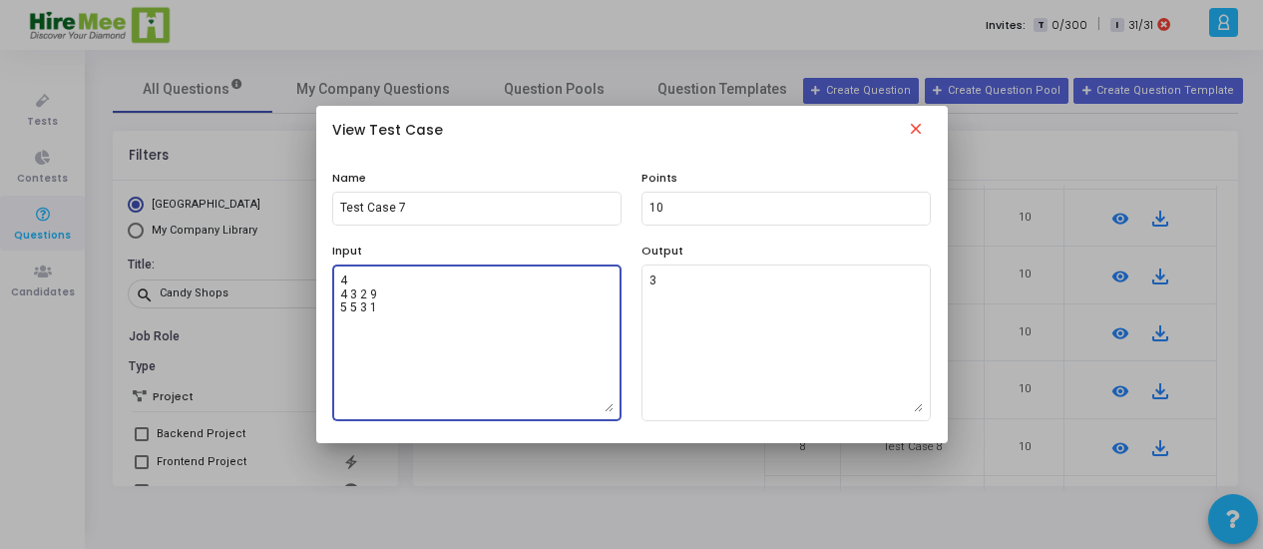
click at [431, 325] on textarea "4 4 3 2 9 5 5 3 1" at bounding box center [476, 342] width 273 height 140
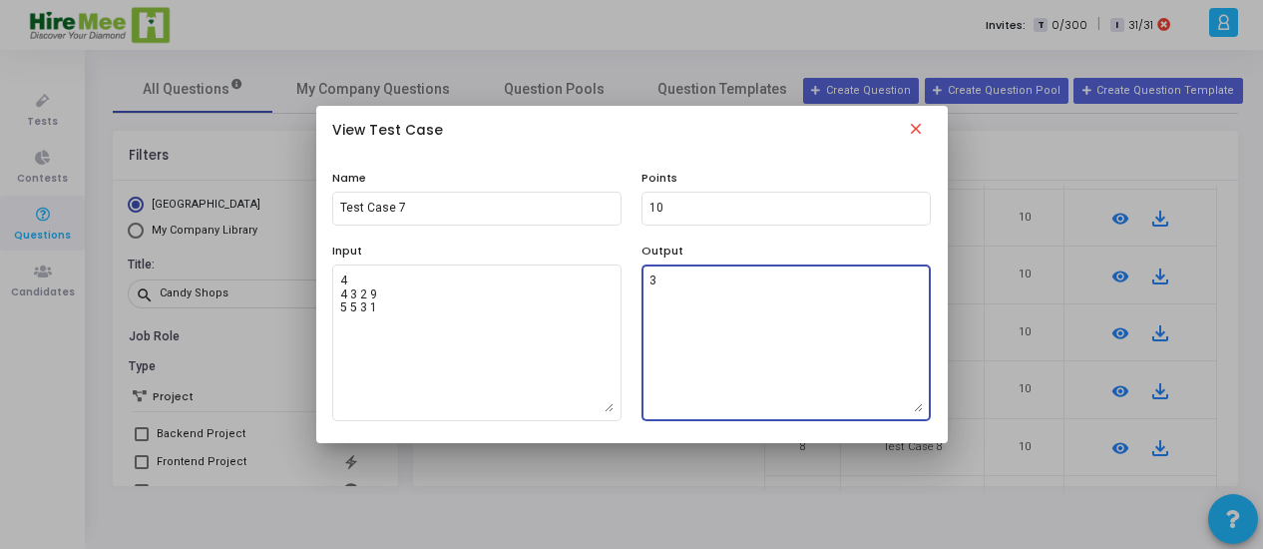
drag, startPoint x: 668, startPoint y: 286, endPoint x: 640, endPoint y: 282, distance: 28.2
click at [640, 282] on div "Output 3" at bounding box center [786, 331] width 309 height 179
click at [912, 127] on mat-icon "close" at bounding box center [916, 132] width 24 height 24
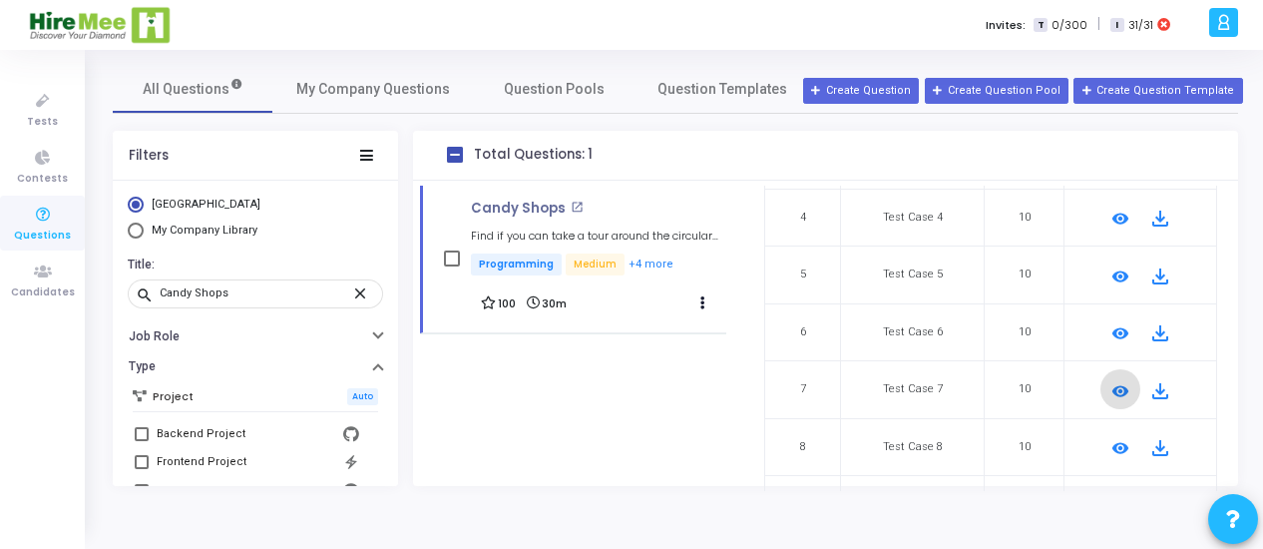
click at [1120, 442] on mat-icon "remove_red_eye" at bounding box center [1120, 448] width 24 height 24
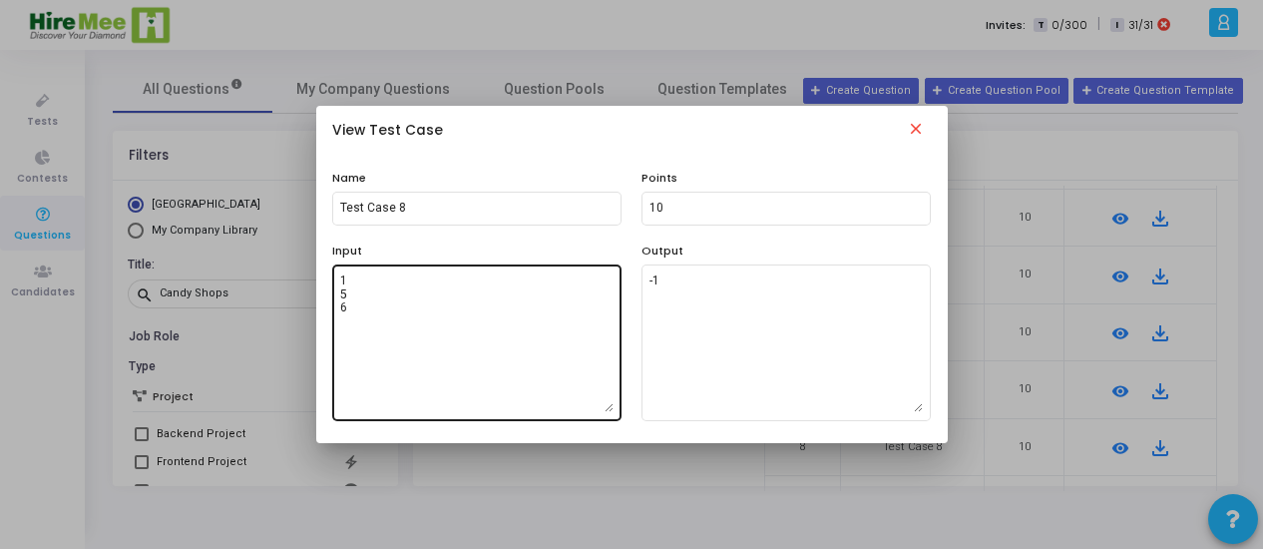
click at [493, 327] on textarea "1 5 6" at bounding box center [476, 342] width 273 height 140
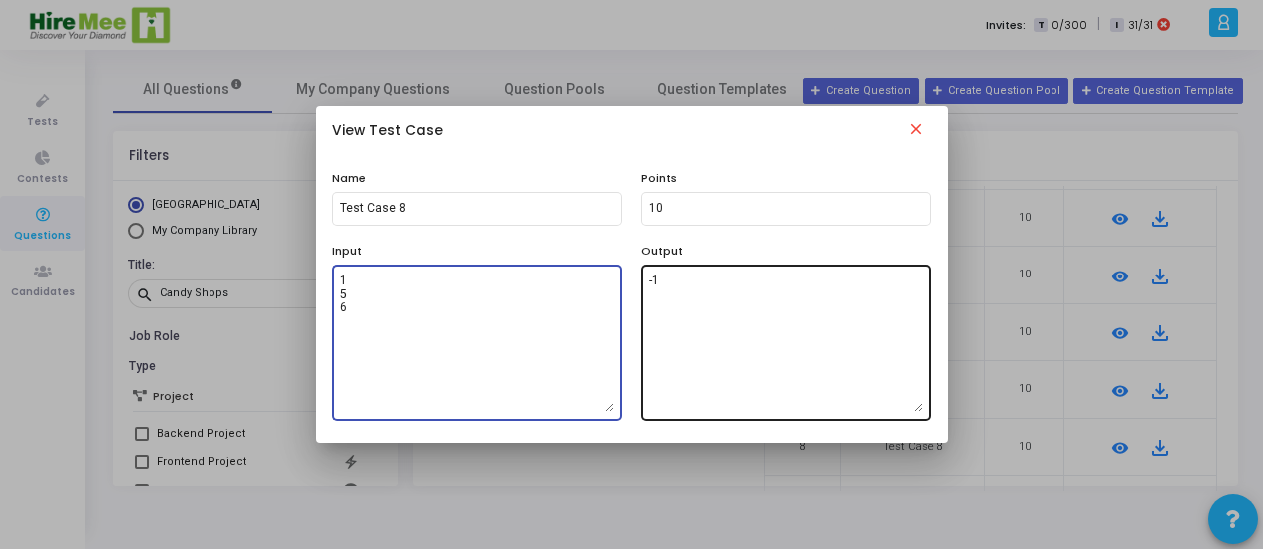
click at [698, 297] on textarea "-1" at bounding box center [785, 342] width 273 height 140
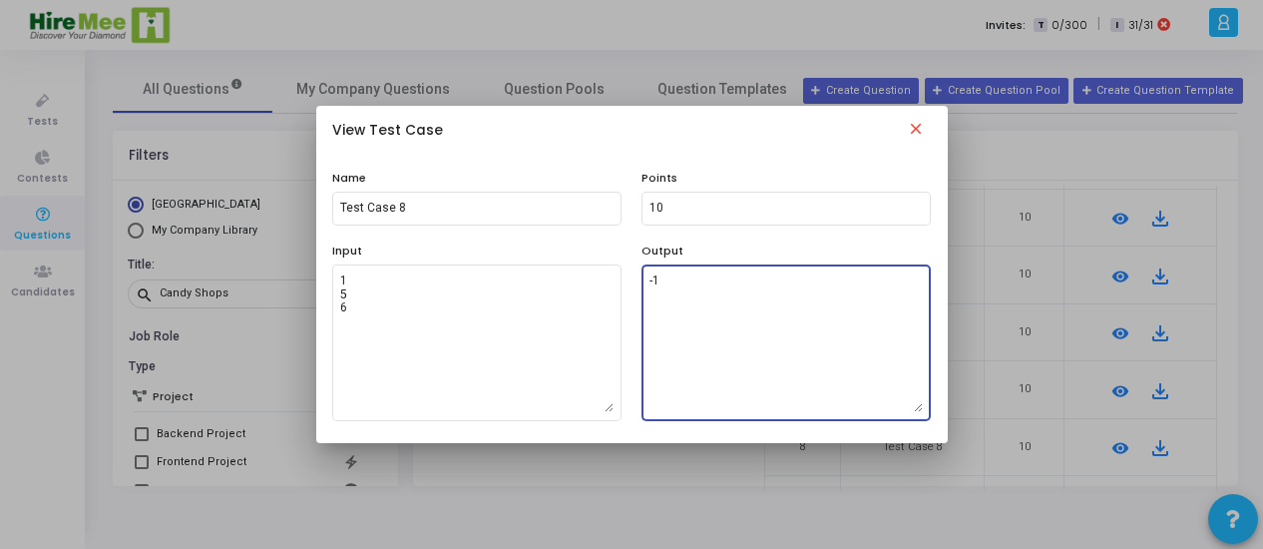
click at [697, 297] on textarea "-1" at bounding box center [785, 342] width 273 height 140
click at [906, 129] on mat-icon "close" at bounding box center [916, 132] width 24 height 24
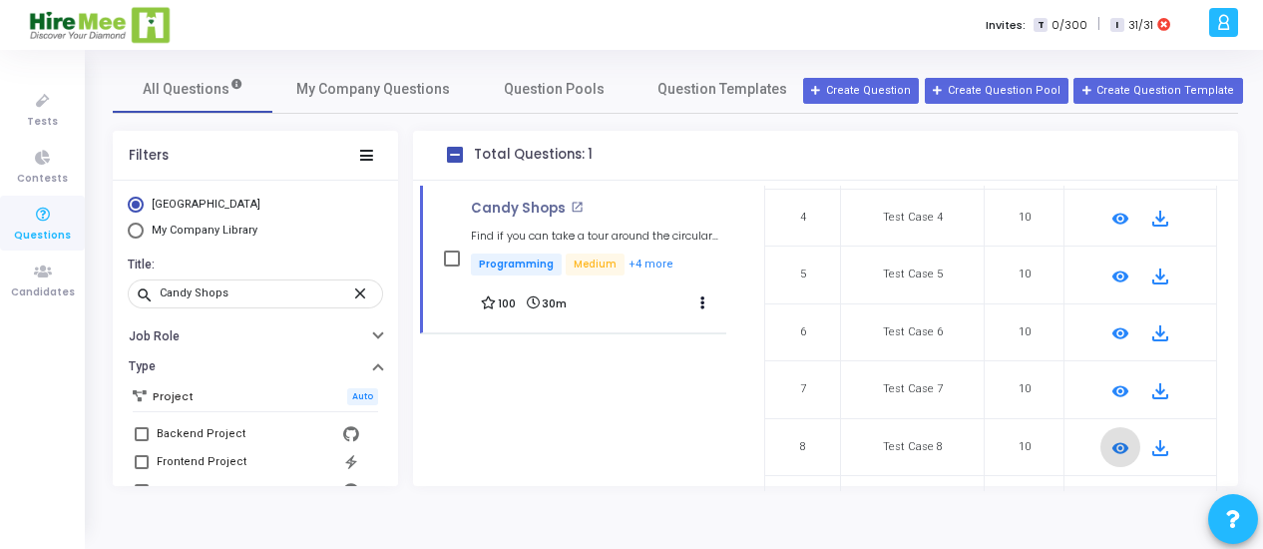
scroll to position [513, 0]
click at [1111, 388] on mat-icon "remove_red_eye" at bounding box center [1120, 394] width 24 height 24
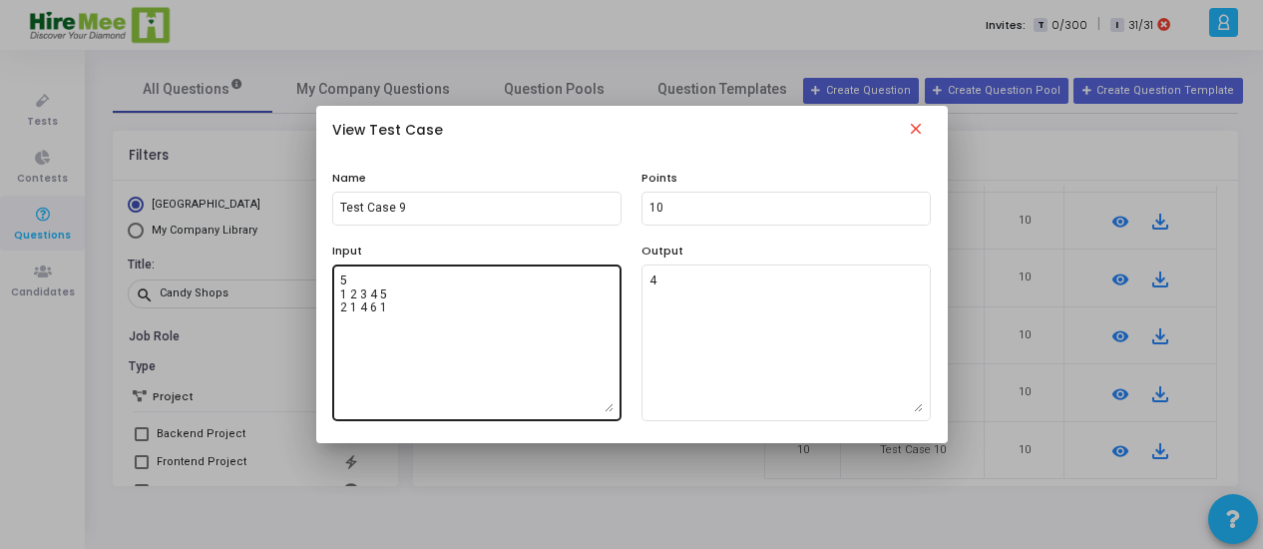
click at [439, 332] on textarea "5 1 2 3 4 5 2 1 4 6 1" at bounding box center [476, 342] width 273 height 140
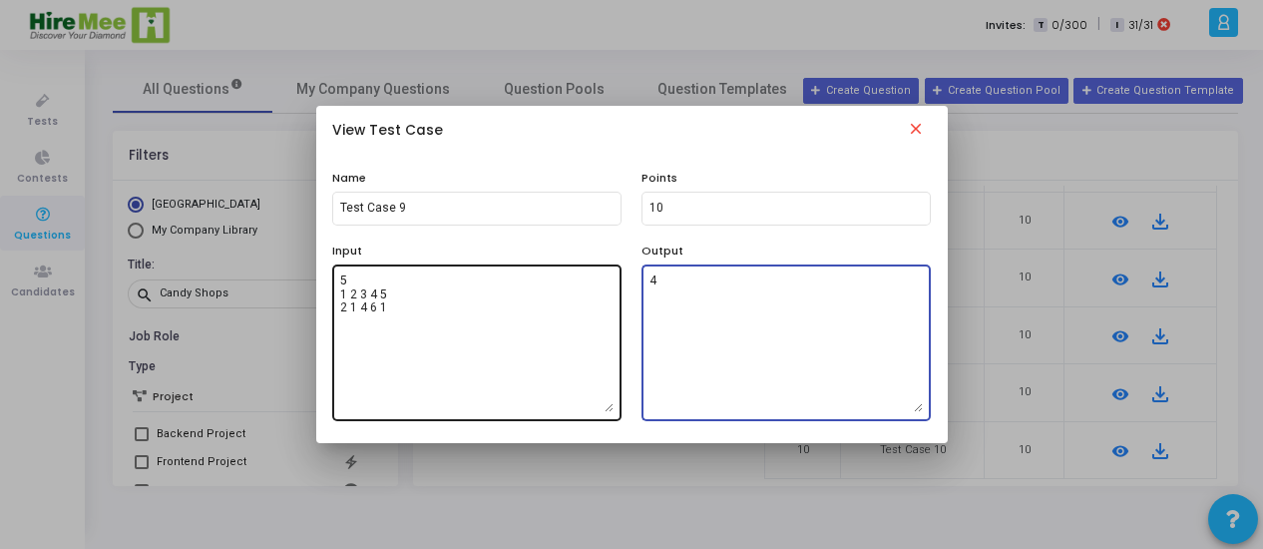
drag, startPoint x: 688, startPoint y: 284, endPoint x: 621, endPoint y: 283, distance: 67.8
click at [621, 283] on div "Input 5 1 2 3 4 5 2 1 4 6 1 Output 4" at bounding box center [631, 331] width 619 height 179
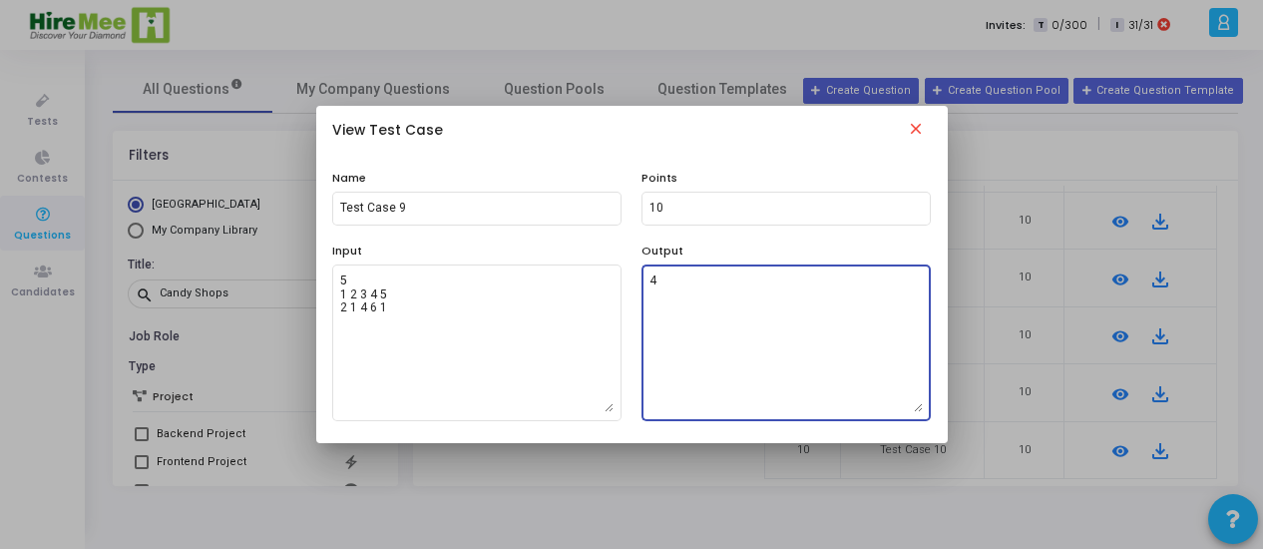
click at [918, 130] on mat-icon "close" at bounding box center [916, 132] width 24 height 24
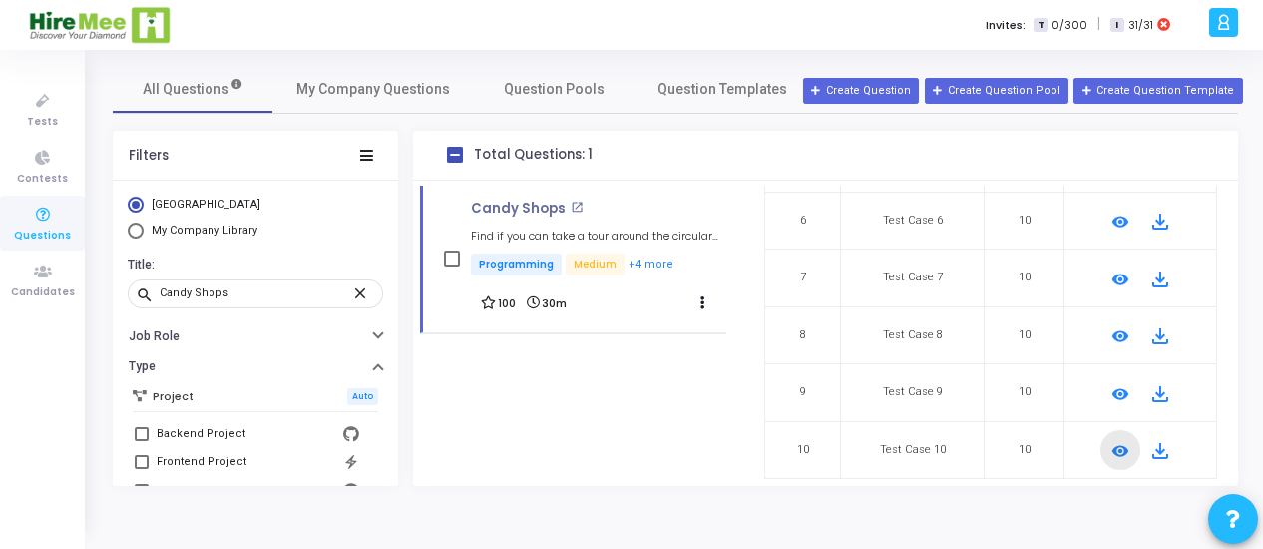
click at [1116, 440] on mat-icon "remove_red_eye" at bounding box center [1120, 451] width 24 height 24
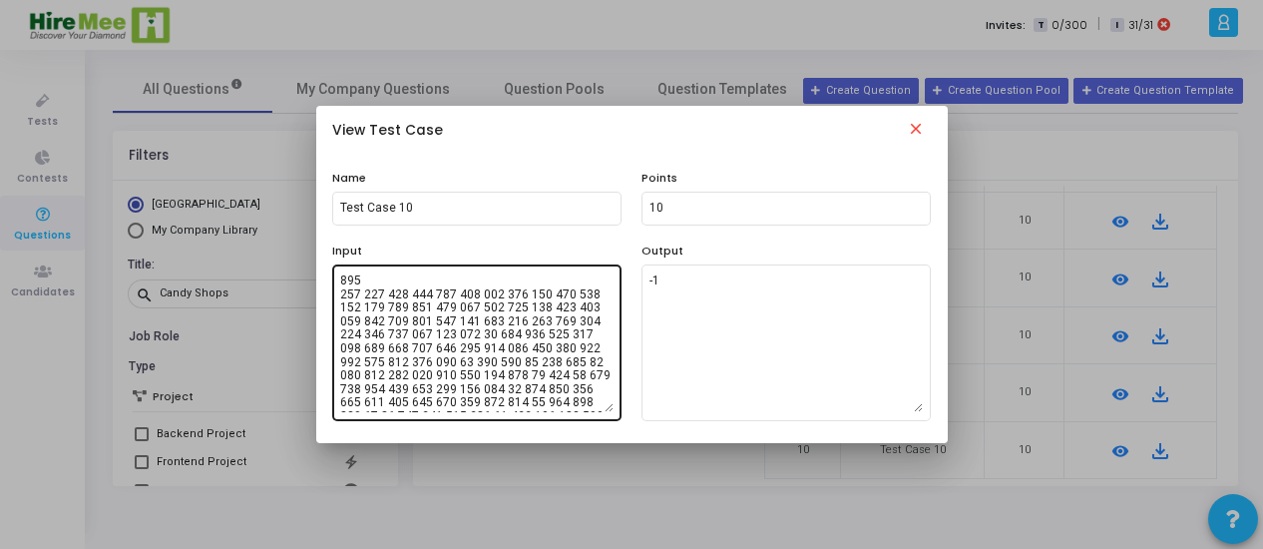
click at [429, 374] on textarea at bounding box center [476, 342] width 273 height 140
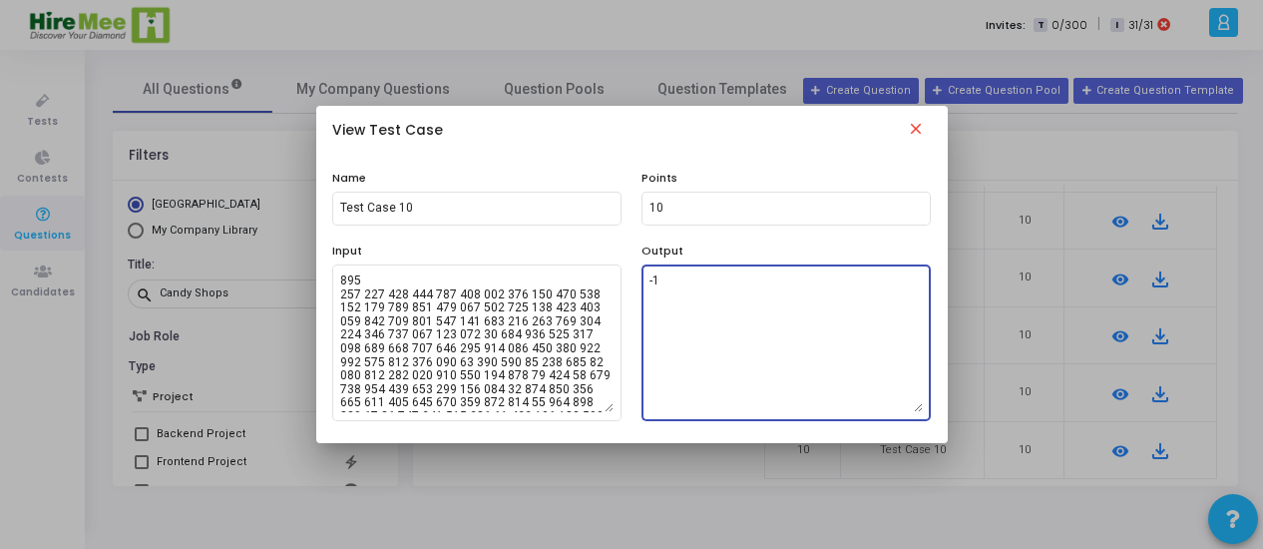
click at [780, 320] on textarea "-1" at bounding box center [785, 342] width 273 height 140
